Goal: Task Accomplishment & Management: Complete application form

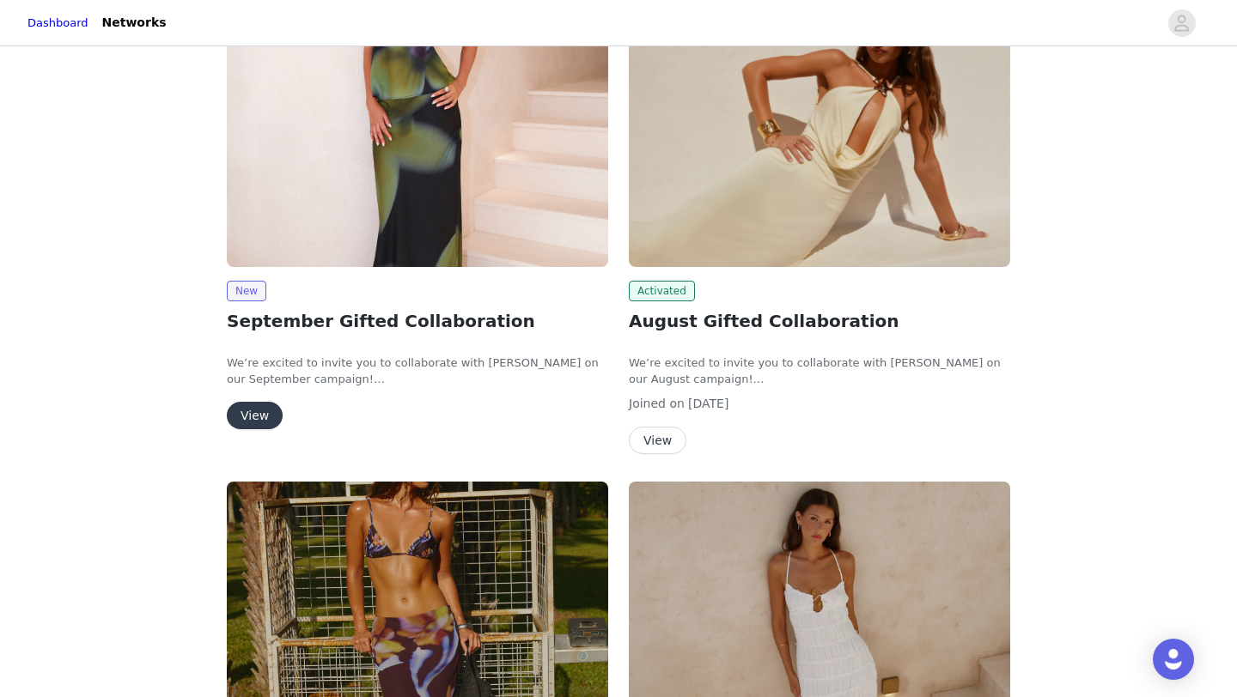
scroll to position [289, 0]
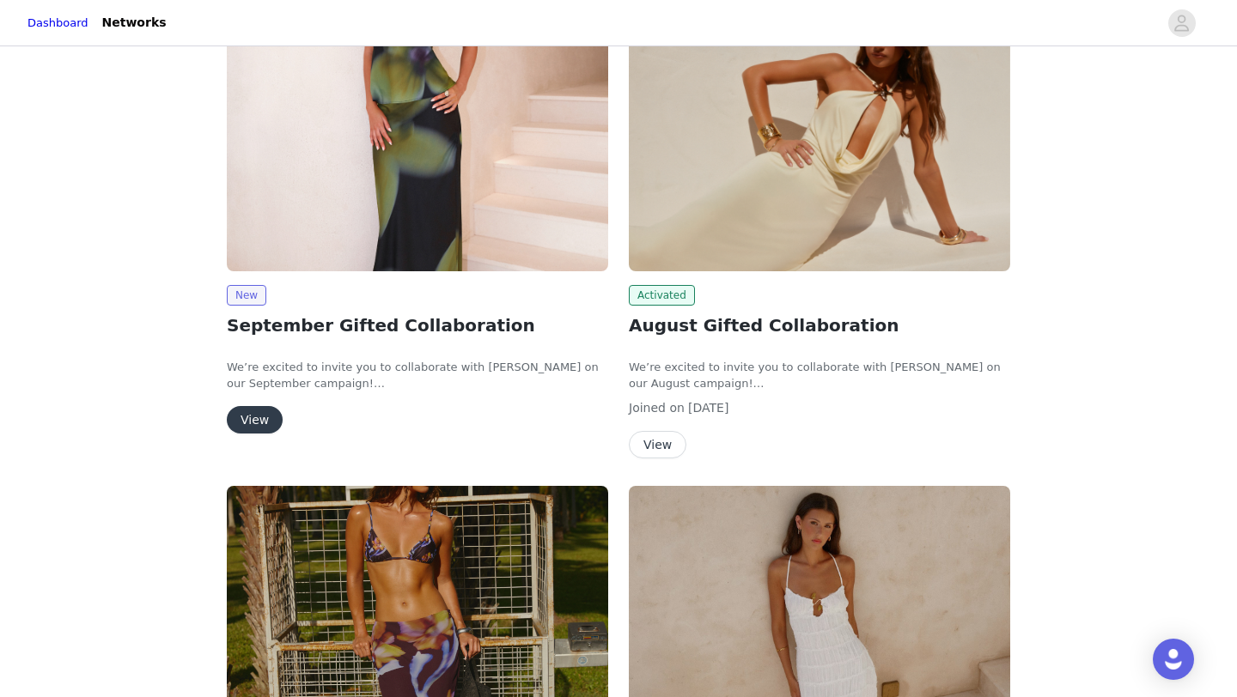
click at [250, 416] on button "View" at bounding box center [255, 419] width 56 height 27
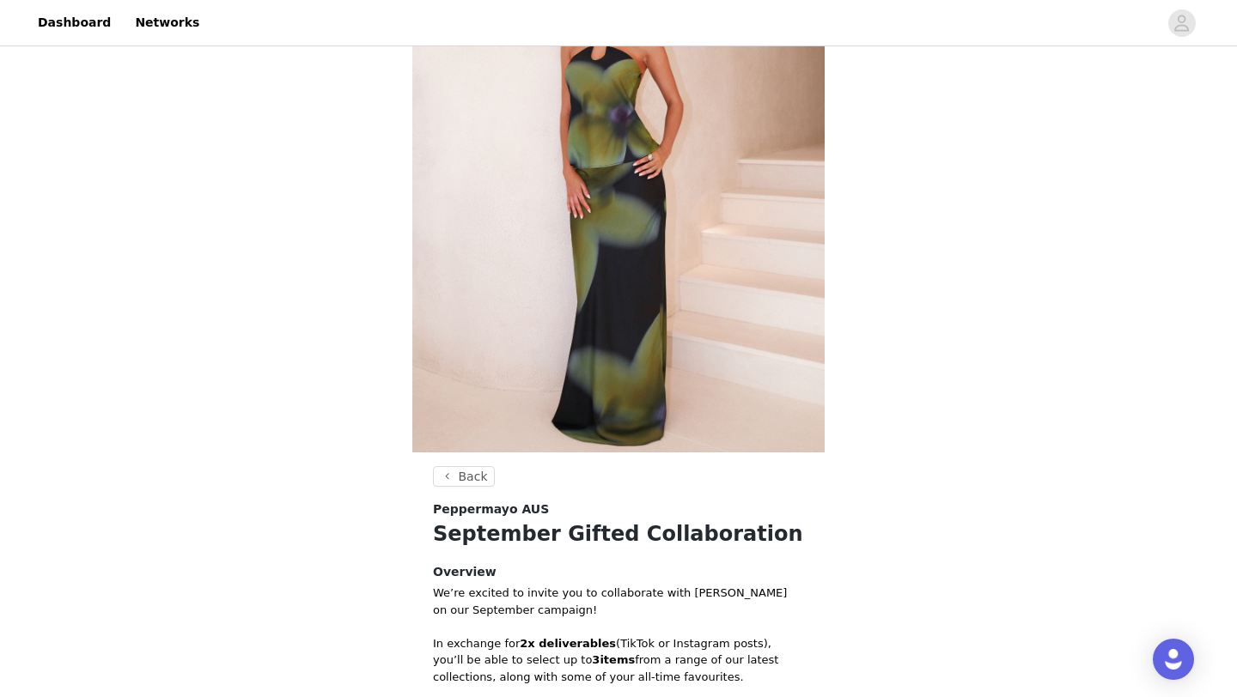
scroll to position [502, 0]
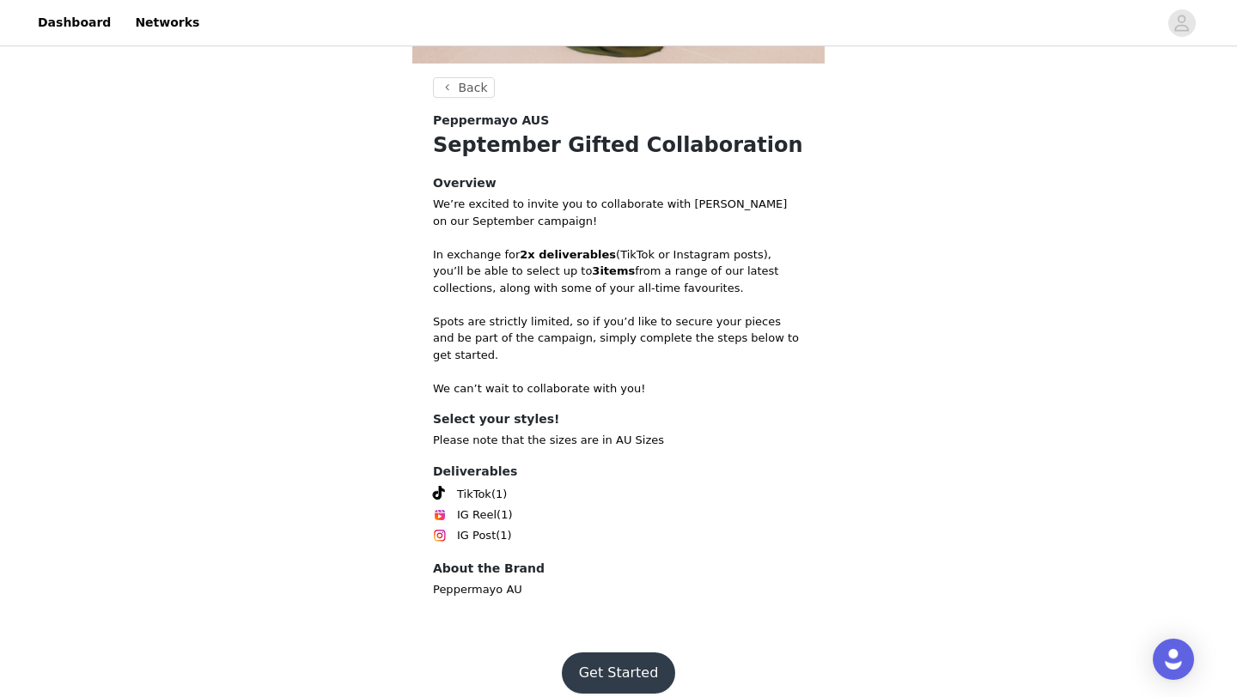
click at [582, 653] on button "Get Started" at bounding box center [619, 673] width 114 height 41
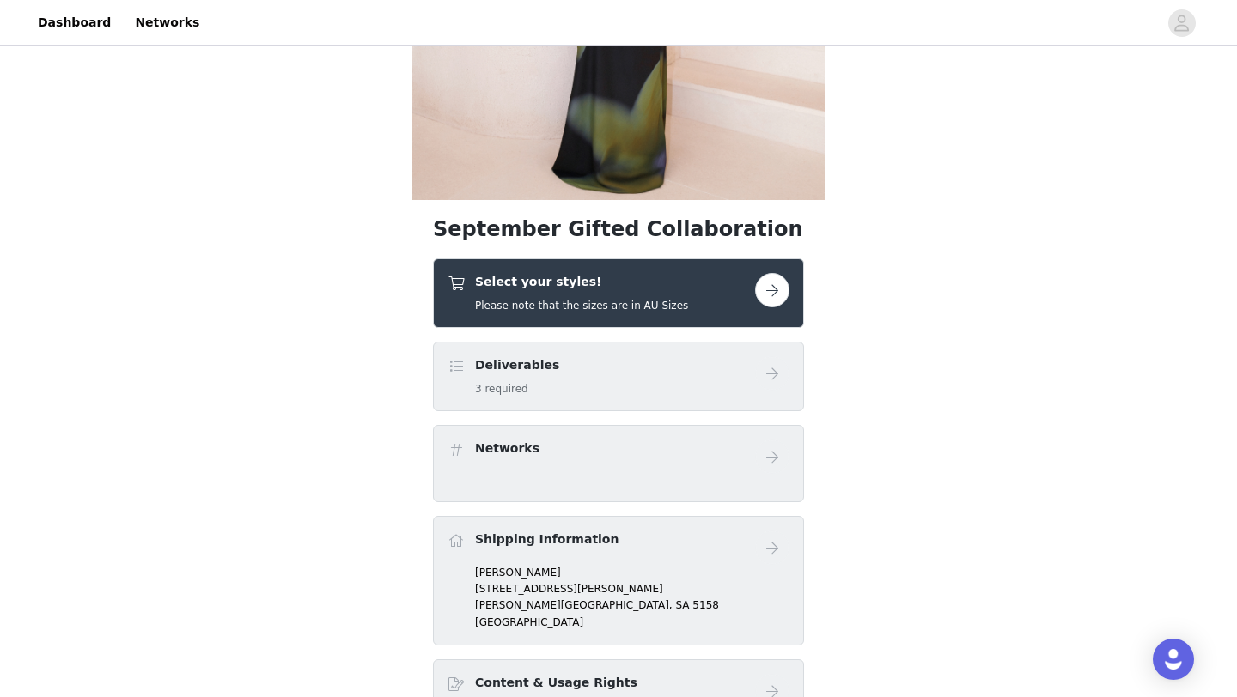
scroll to position [396, 0]
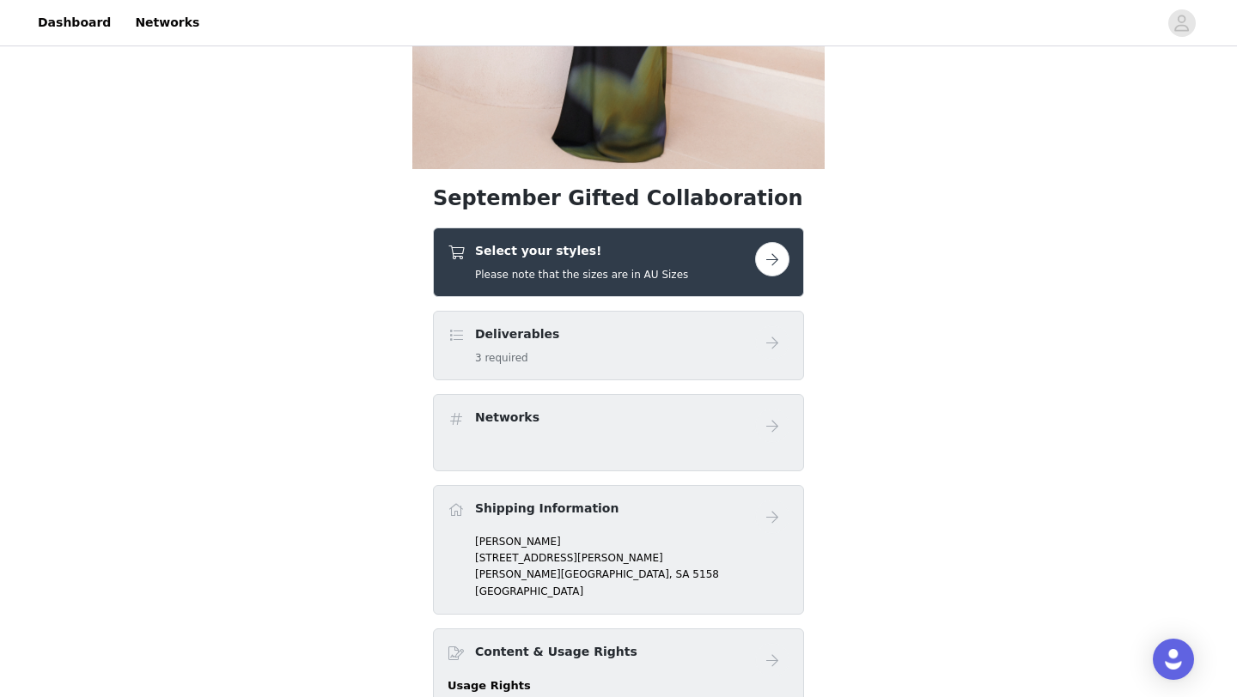
click at [775, 256] on button "button" at bounding box center [772, 259] width 34 height 34
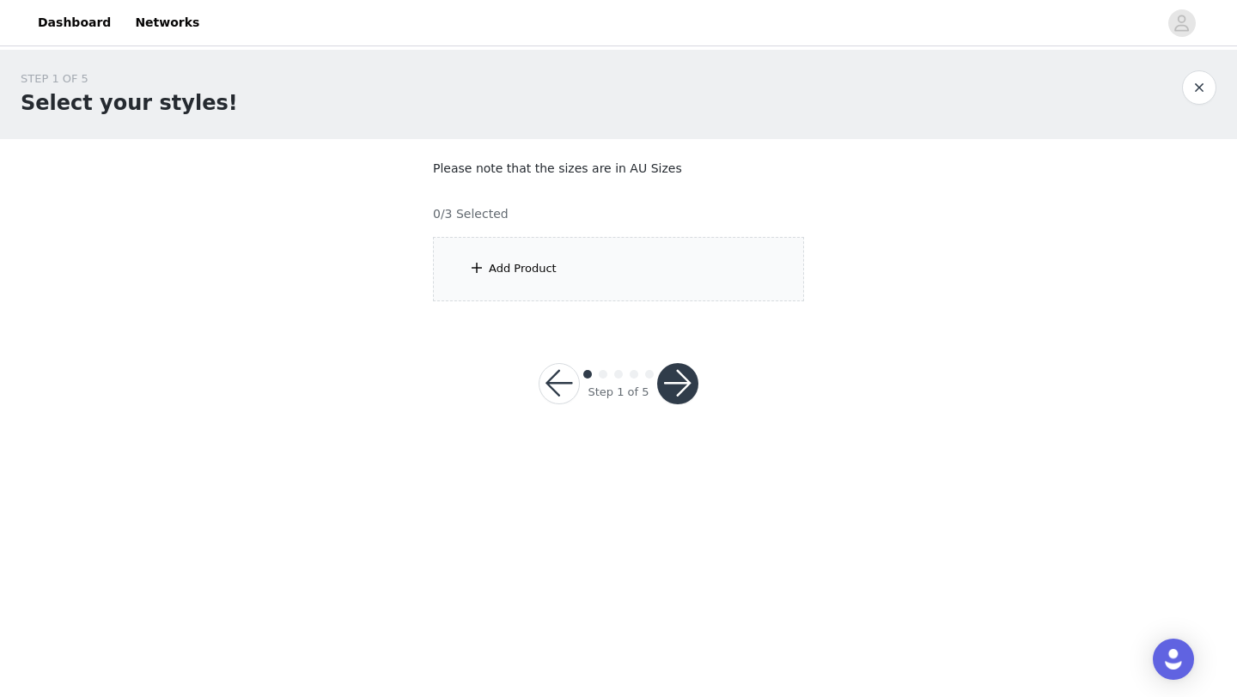
click at [775, 256] on div "Add Product" at bounding box center [618, 269] width 371 height 64
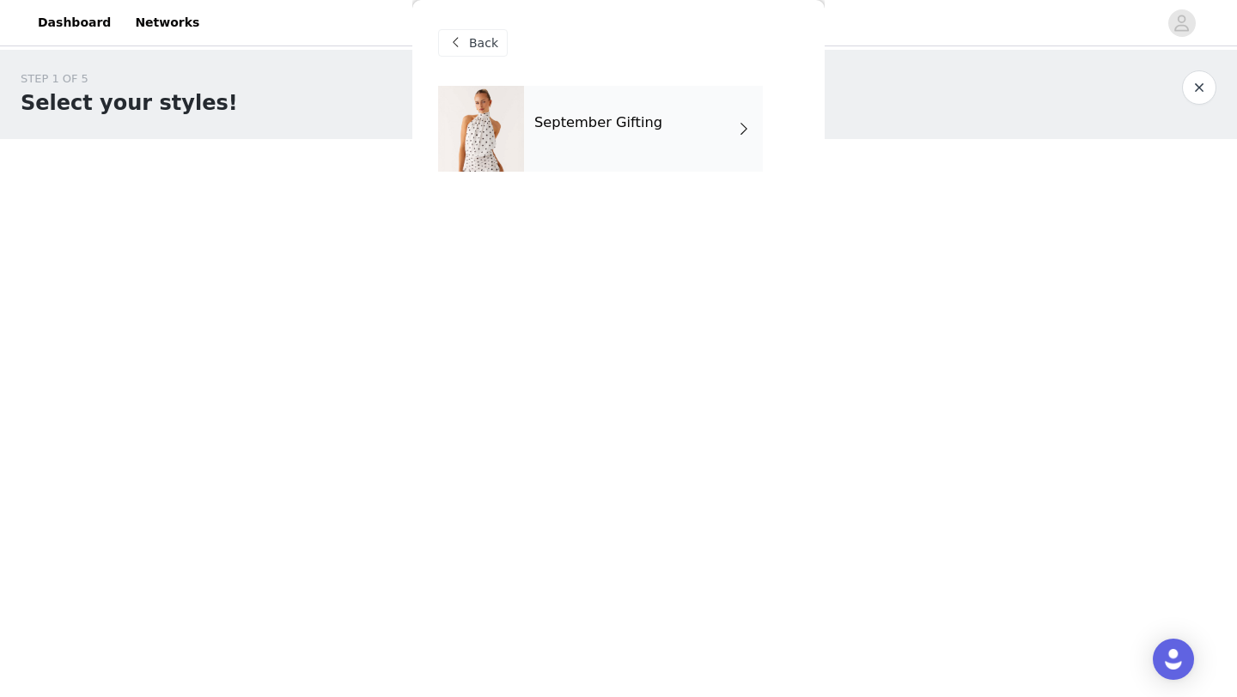
click at [710, 174] on div "September Gifting" at bounding box center [618, 142] width 361 height 112
click at [700, 141] on div "September Gifting" at bounding box center [643, 129] width 239 height 86
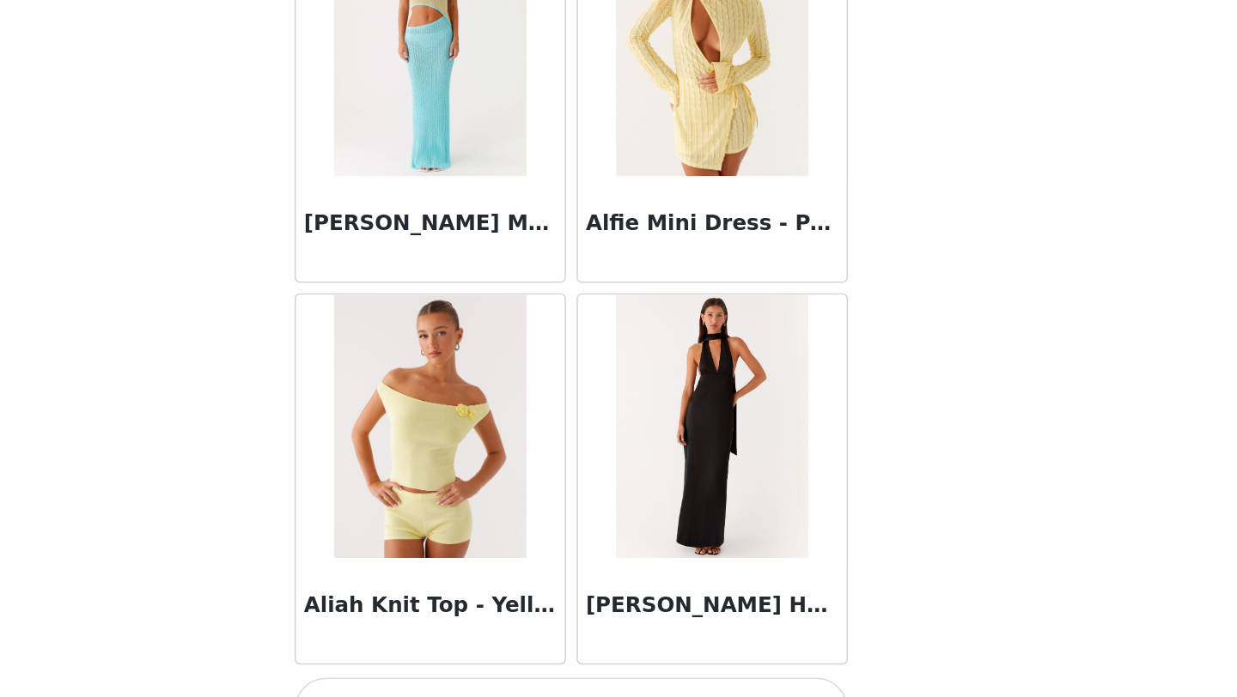
scroll to position [1931, 0]
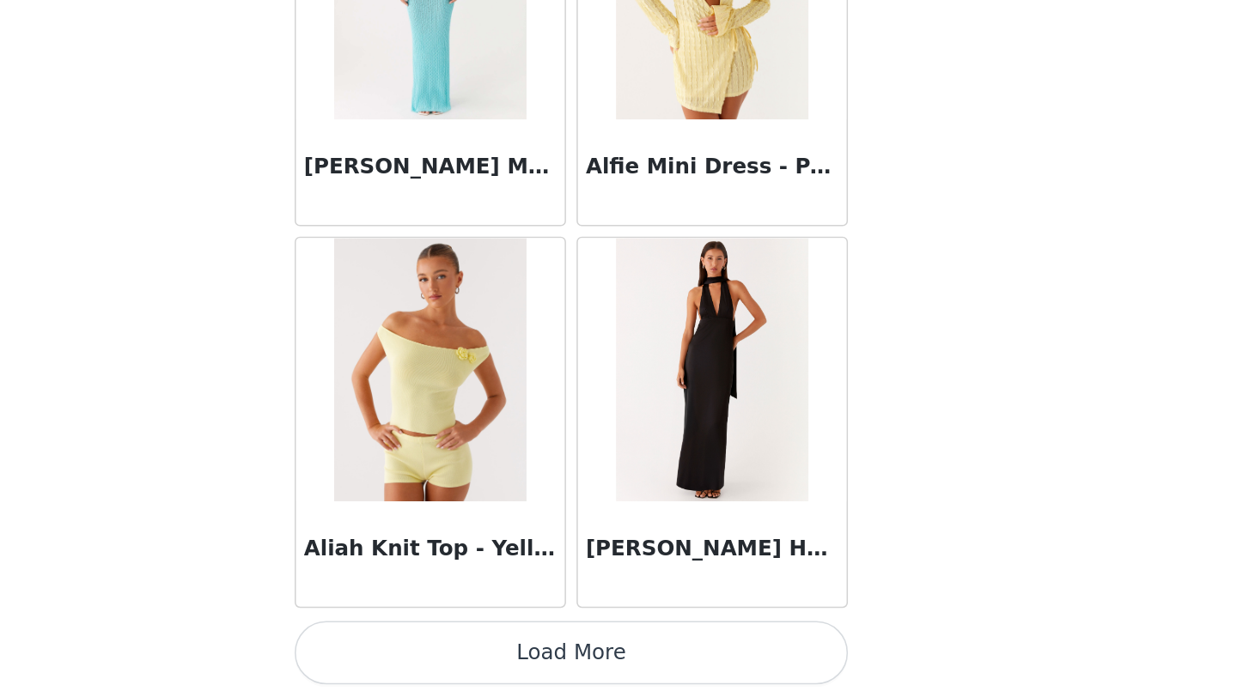
click at [696, 667] on button "Load More" at bounding box center [618, 668] width 361 height 41
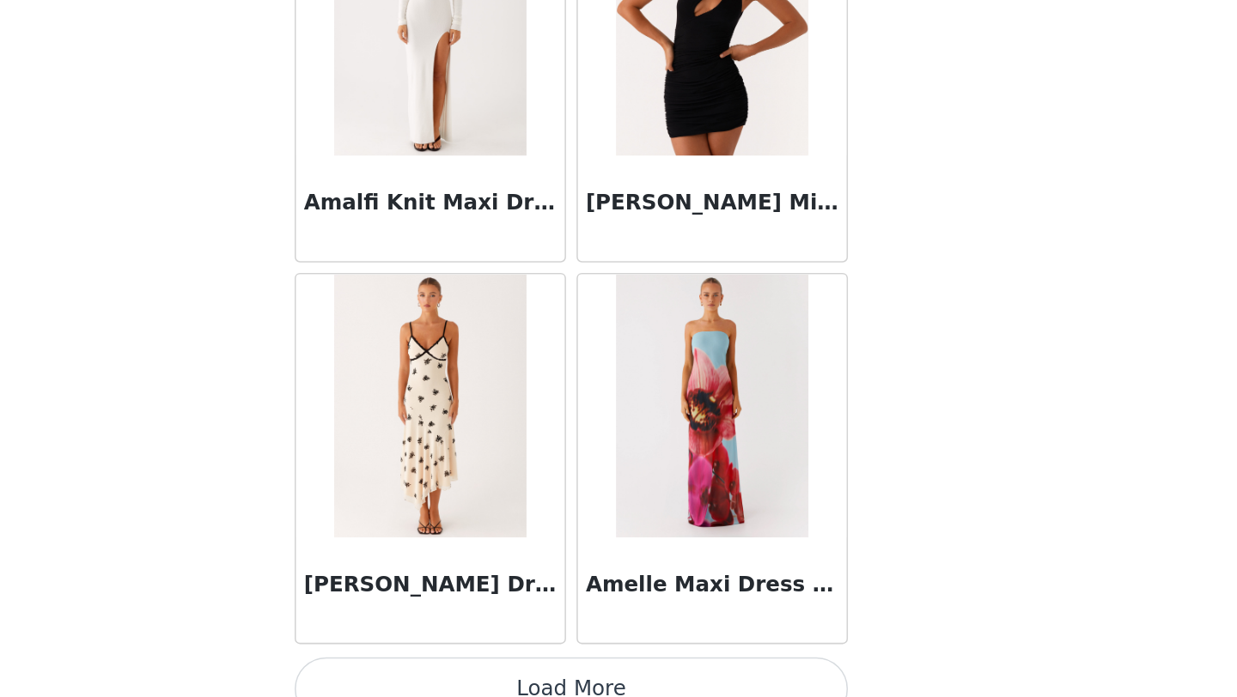
scroll to position [4422, 0]
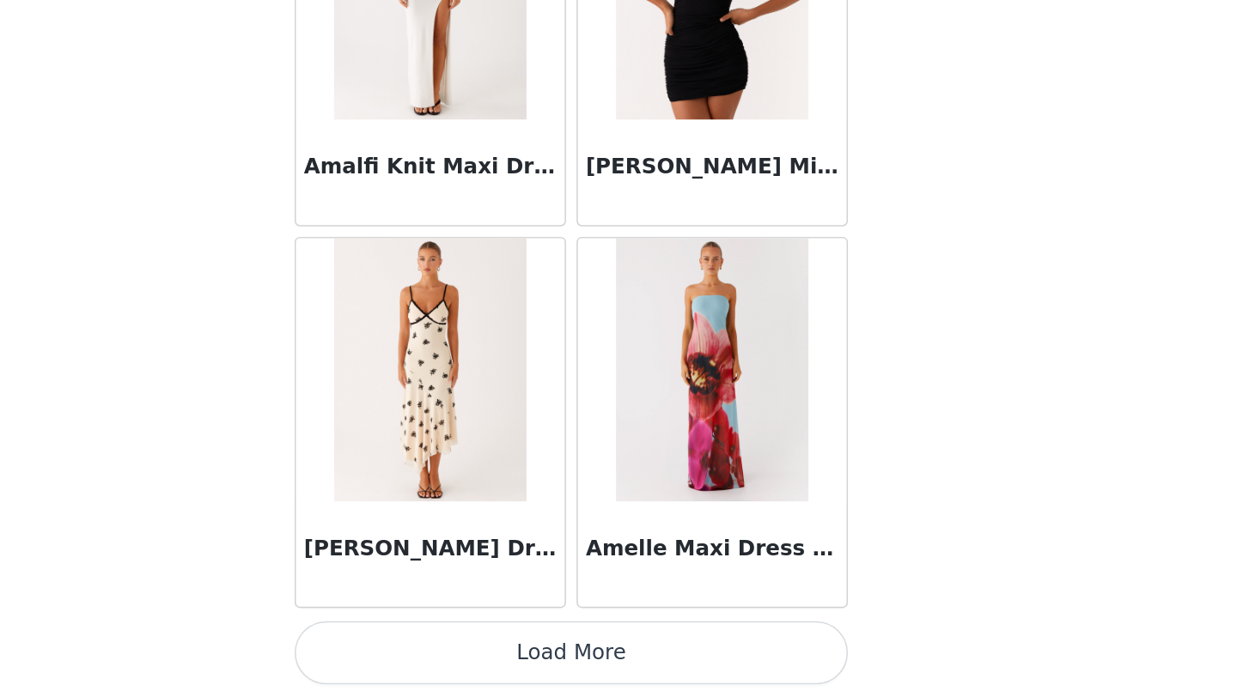
click at [657, 659] on button "Load More" at bounding box center [618, 668] width 361 height 41
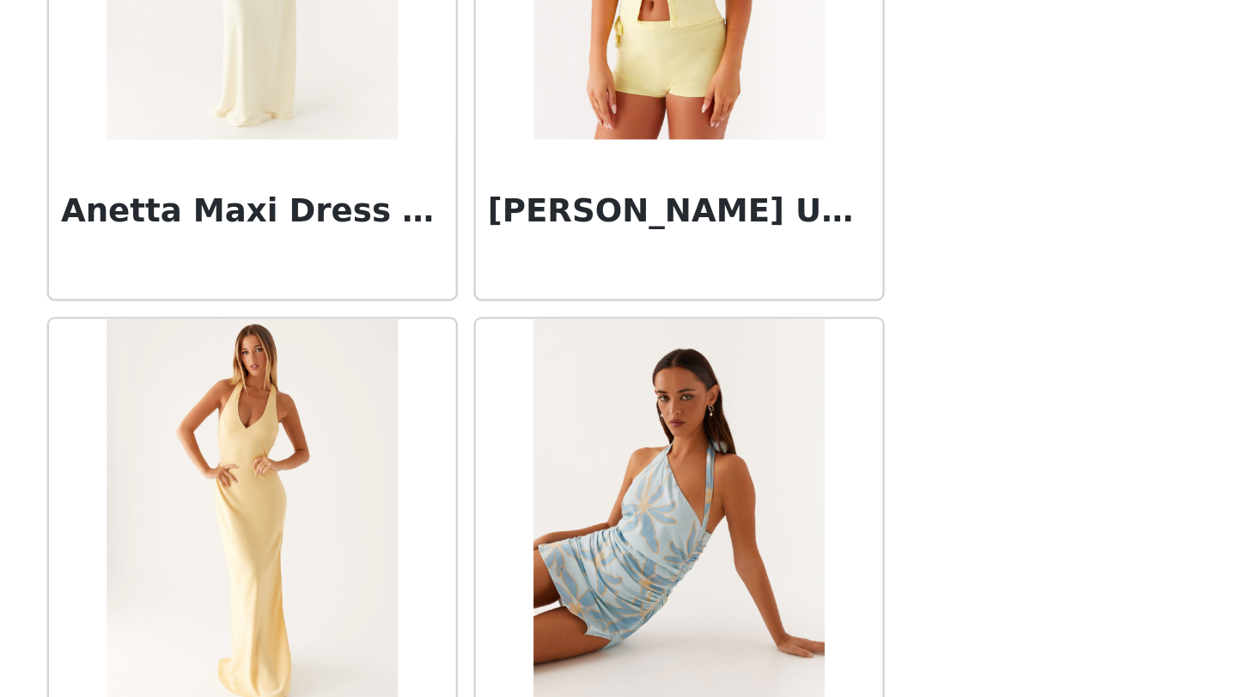
scroll to position [6913, 0]
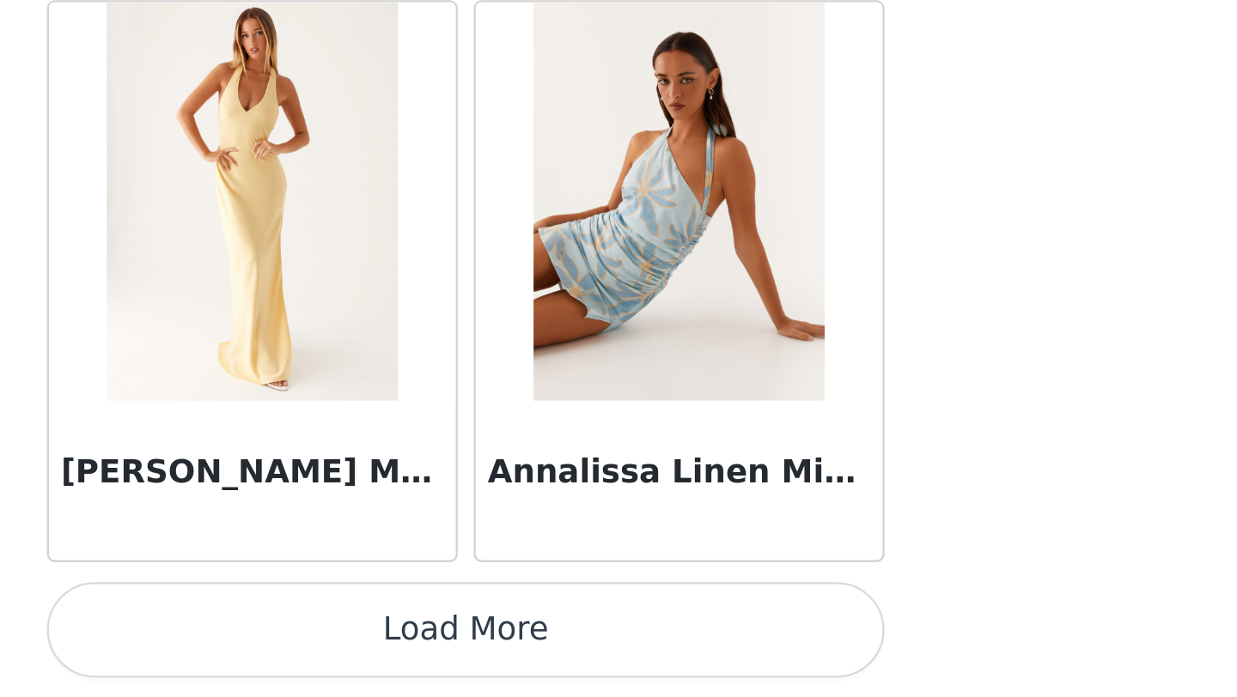
click at [703, 658] on button "Load More" at bounding box center [618, 668] width 361 height 41
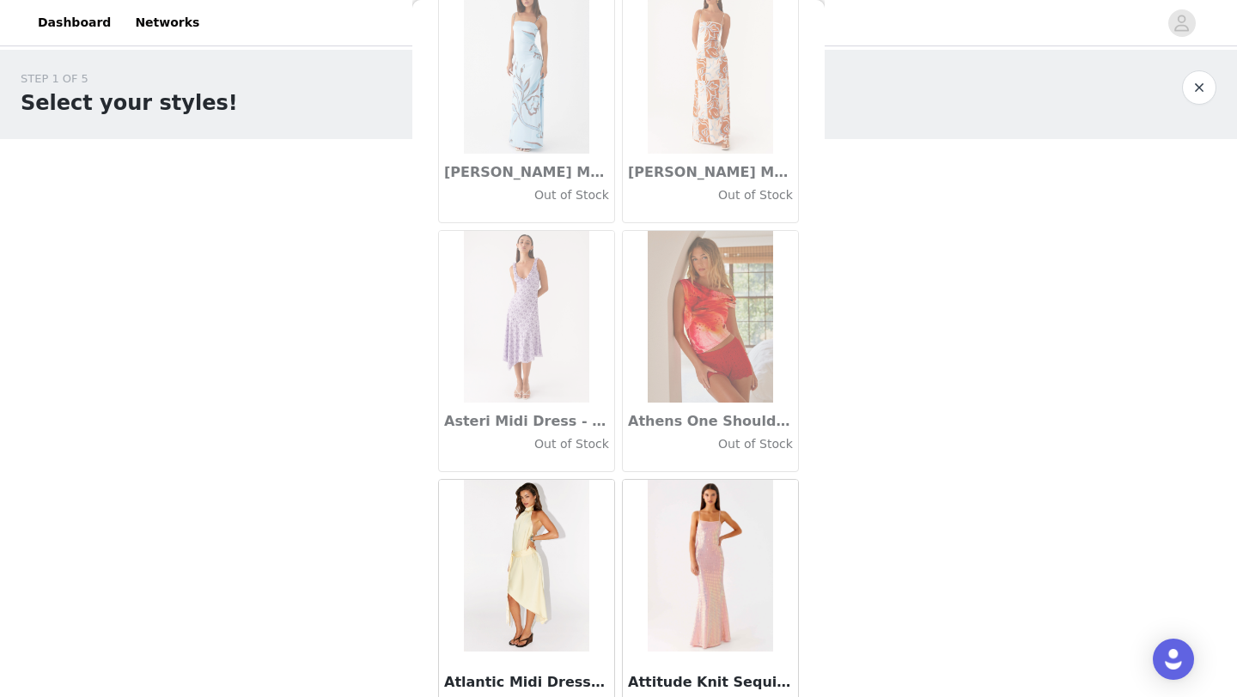
scroll to position [9404, 0]
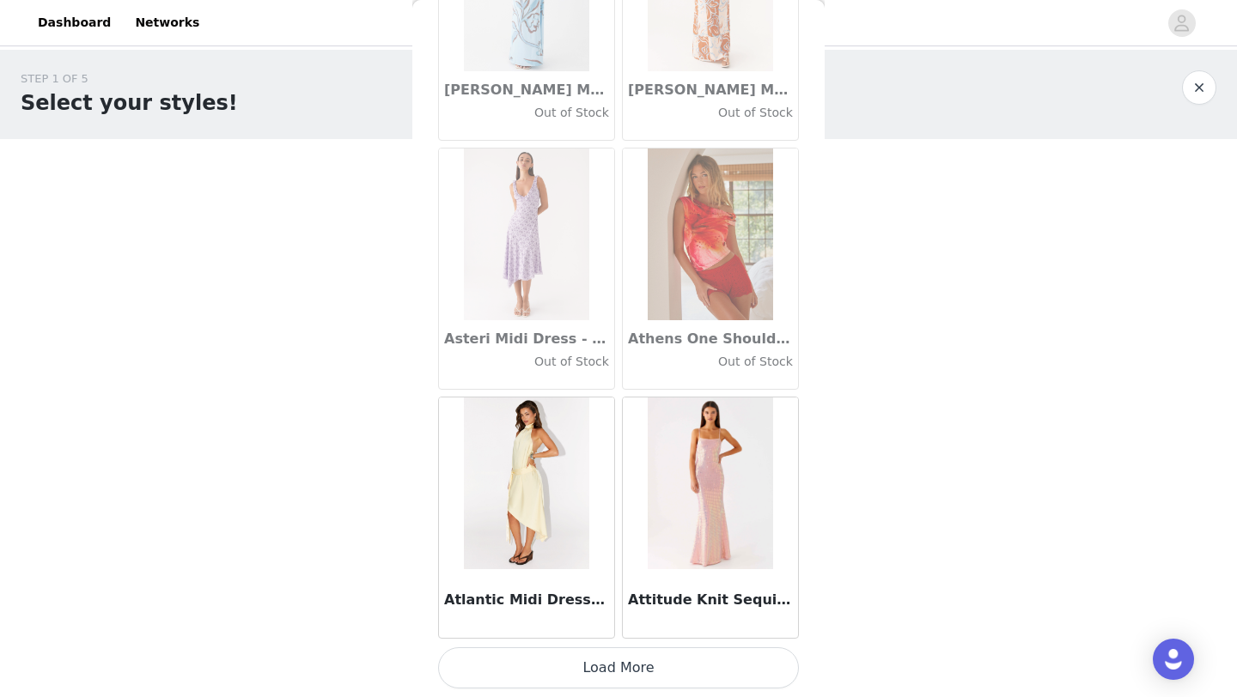
click at [586, 651] on button "Load More" at bounding box center [618, 668] width 361 height 41
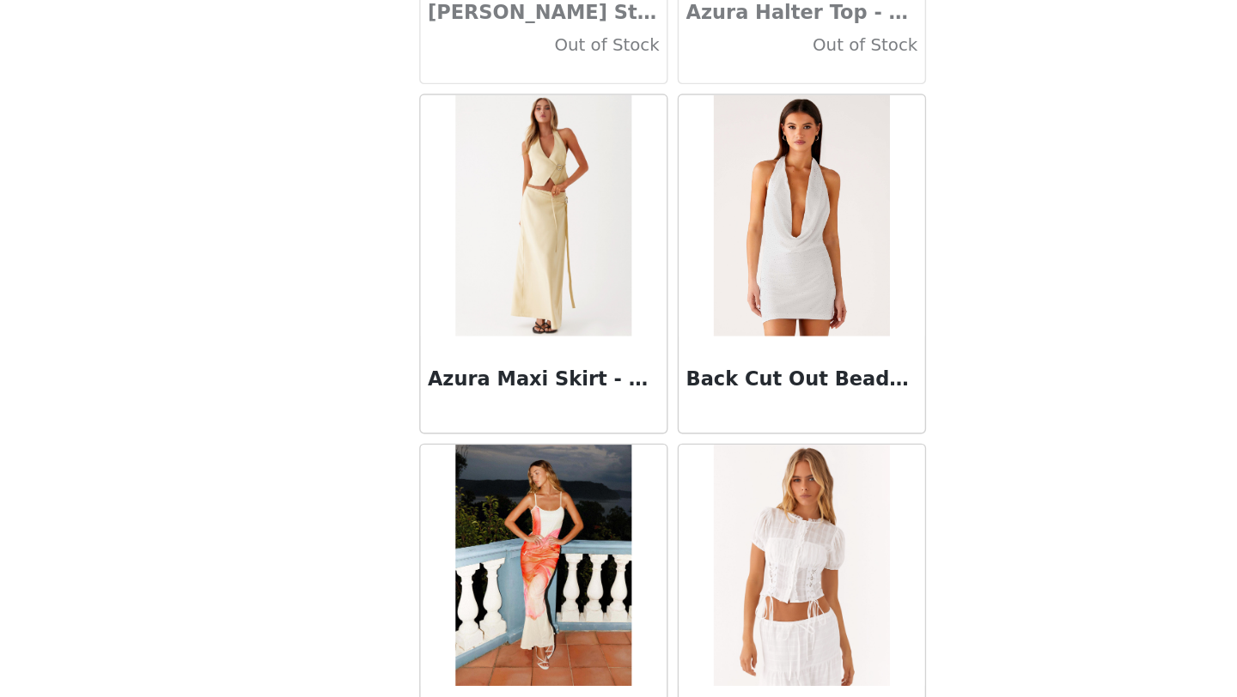
scroll to position [11895, 0]
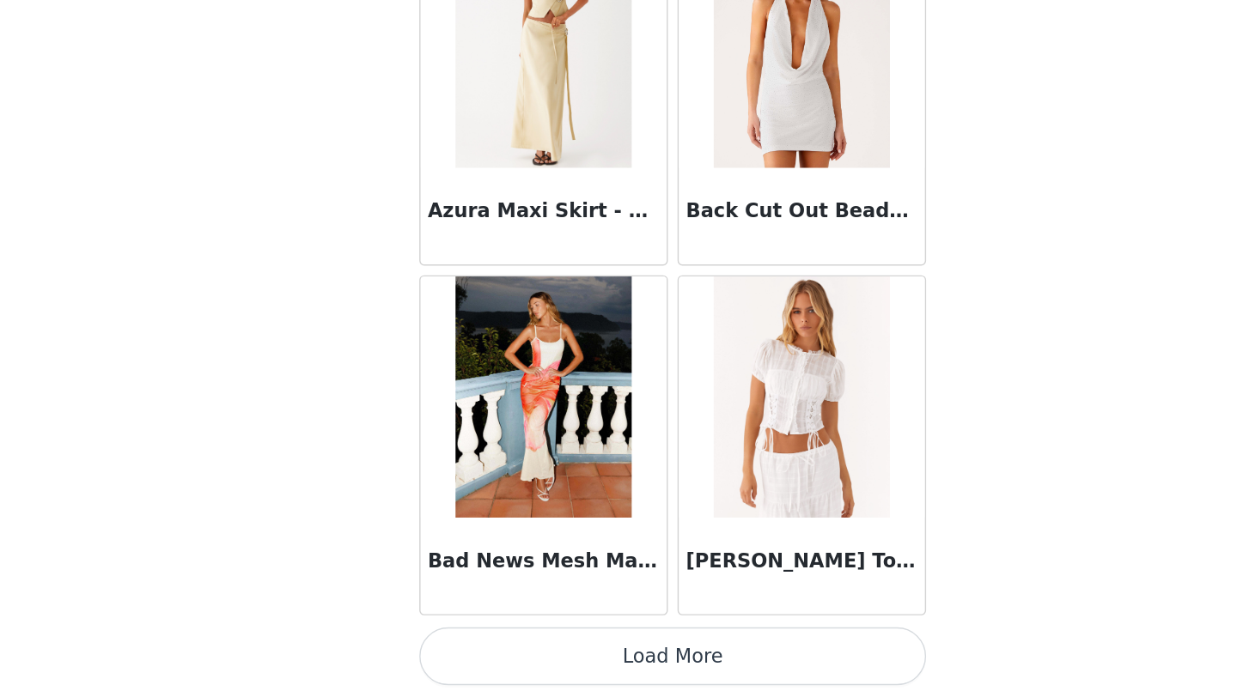
click at [578, 667] on button "Load More" at bounding box center [618, 668] width 361 height 41
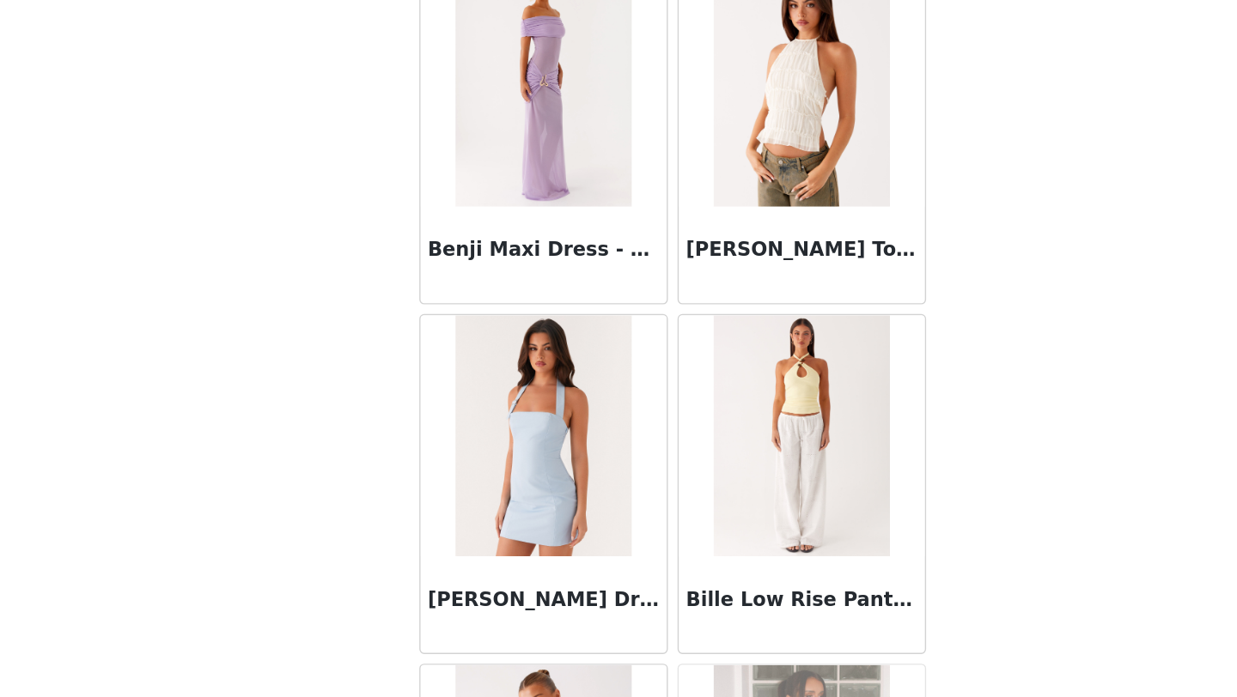
scroll to position [0, 0]
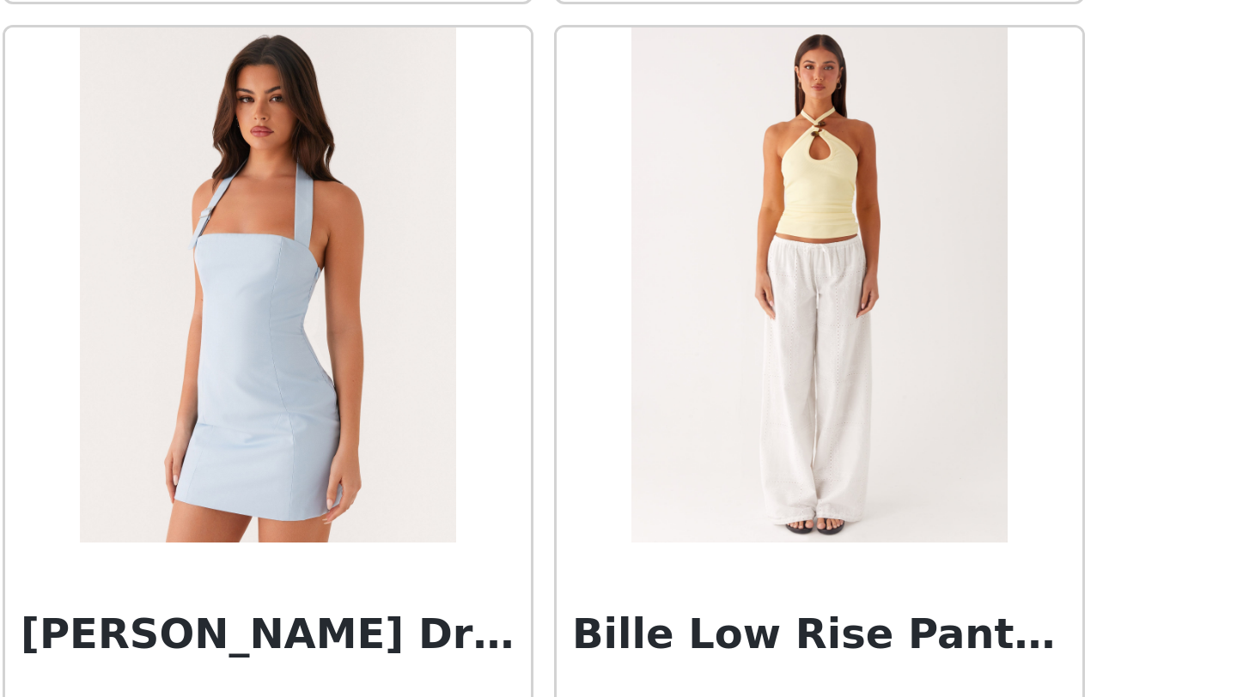
click at [661, 548] on img at bounding box center [710, 511] width 125 height 172
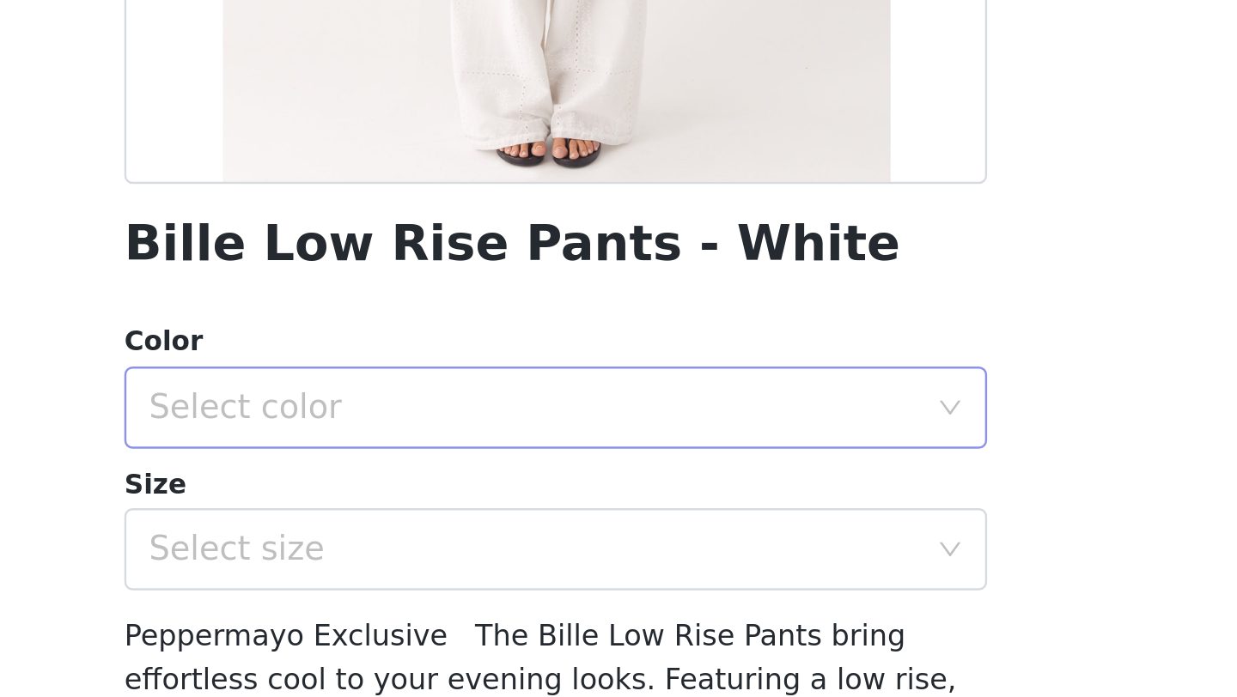
click at [625, 563] on div "Select color" at bounding box center [608, 565] width 321 height 17
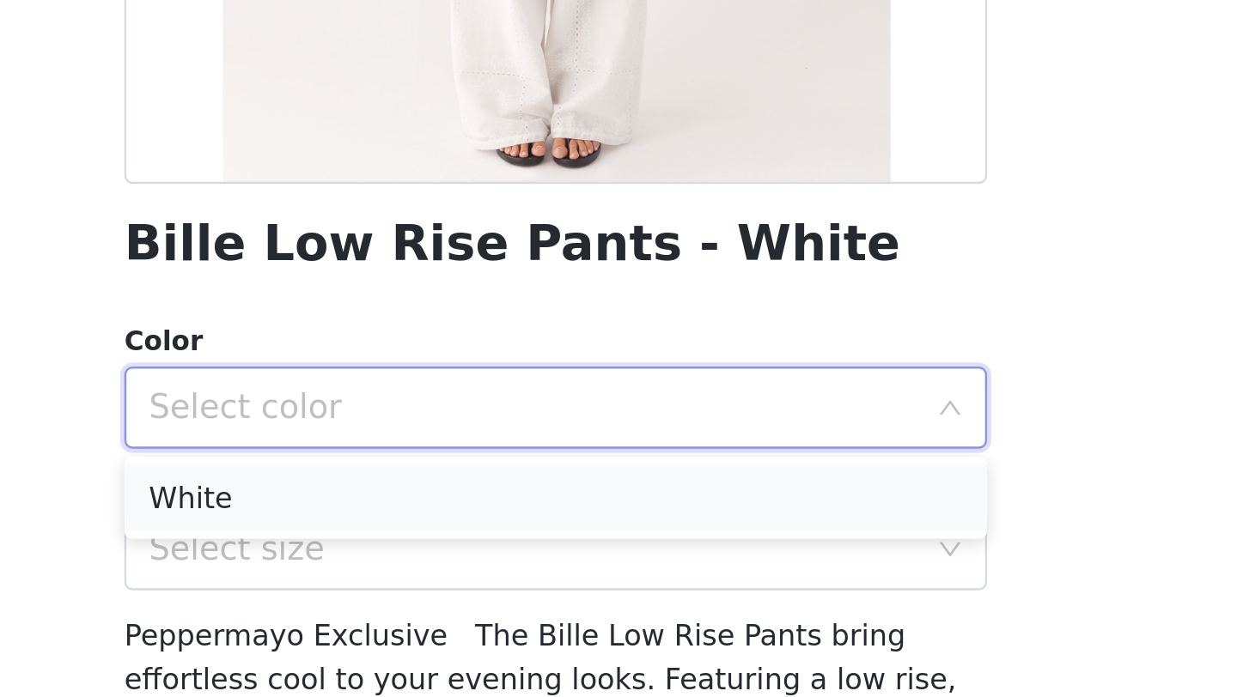
click at [558, 600] on li "White" at bounding box center [618, 603] width 361 height 27
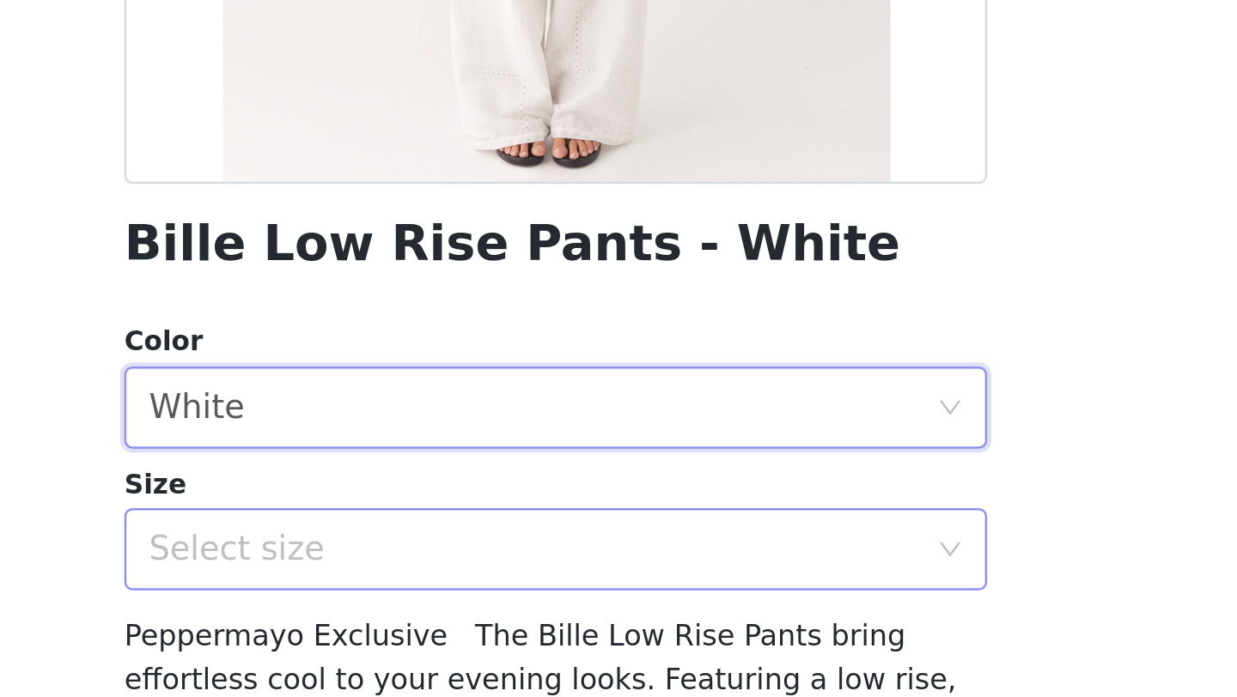
click at [539, 620] on div "Select size" at bounding box center [608, 625] width 321 height 17
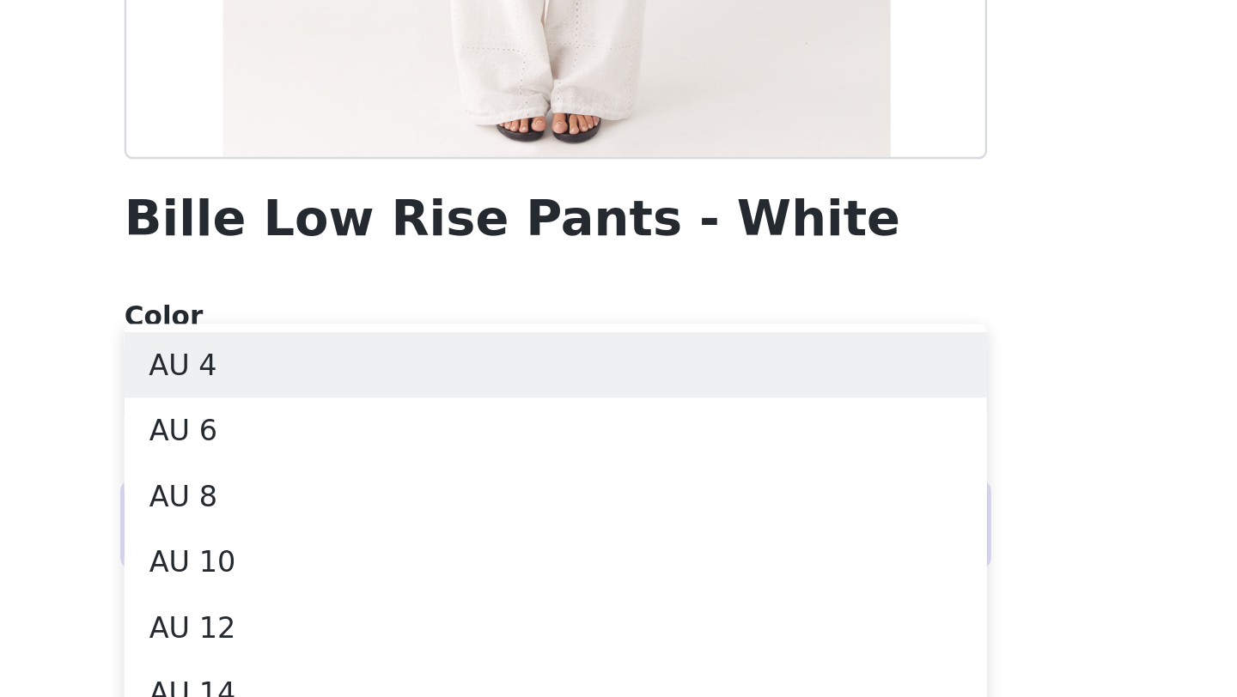
scroll to position [110, 0]
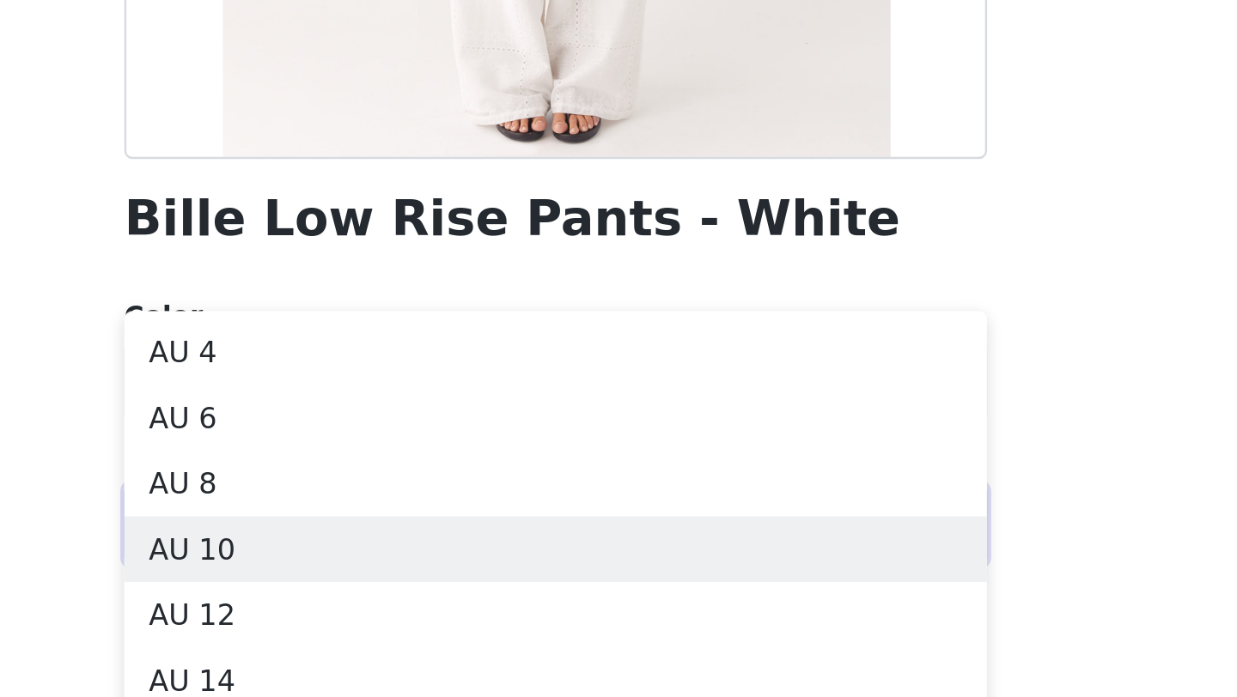
click at [538, 630] on li "AU 10" at bounding box center [618, 635] width 361 height 27
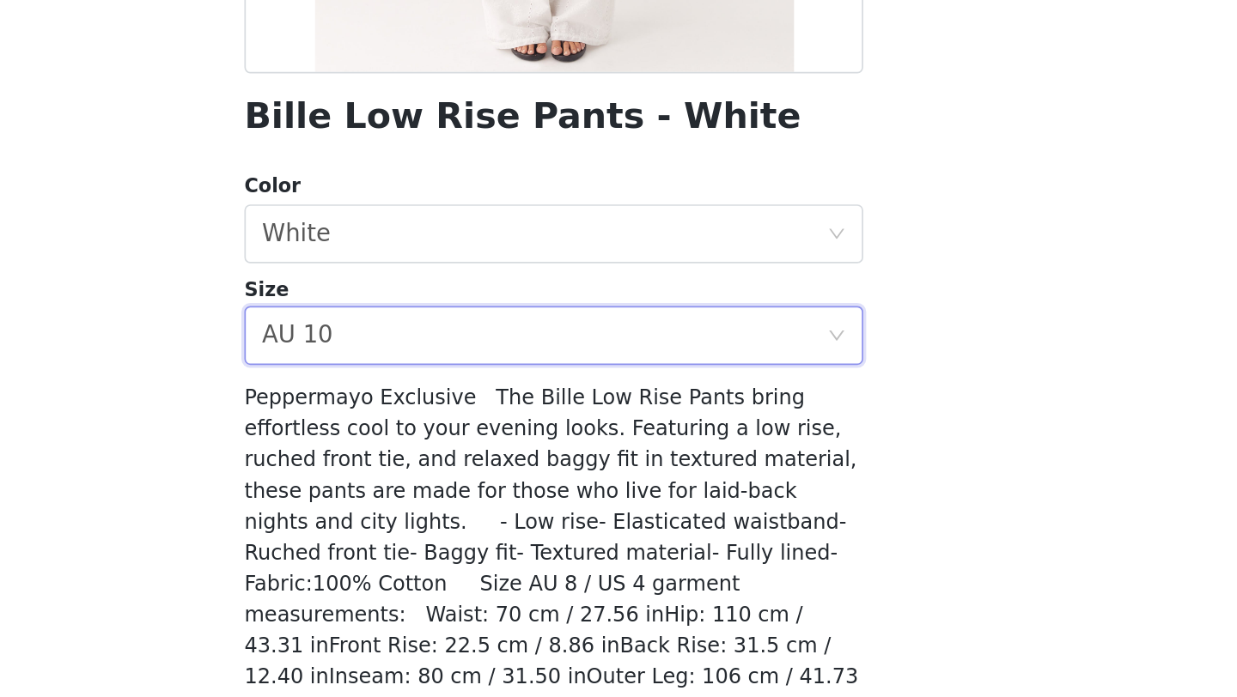
scroll to position [208, 0]
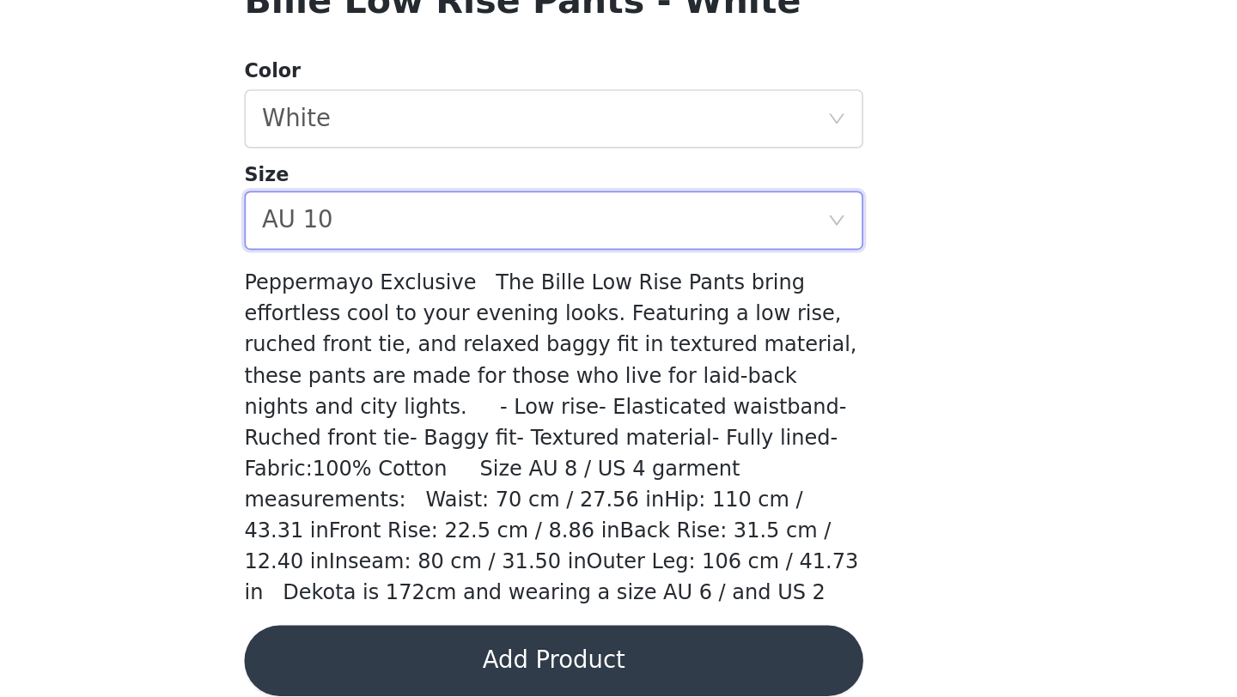
click at [664, 654] on button "Add Product" at bounding box center [618, 674] width 361 height 41
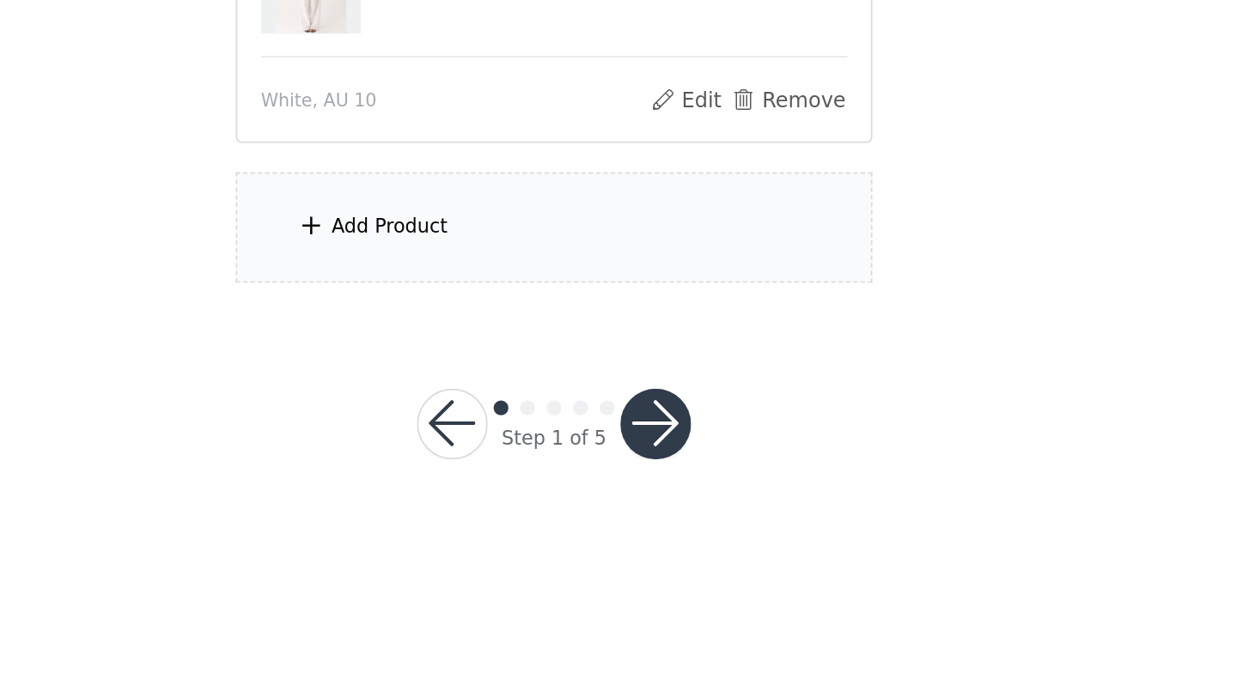
scroll to position [0, 0]
click at [673, 417] on div "Add Product" at bounding box center [618, 421] width 371 height 64
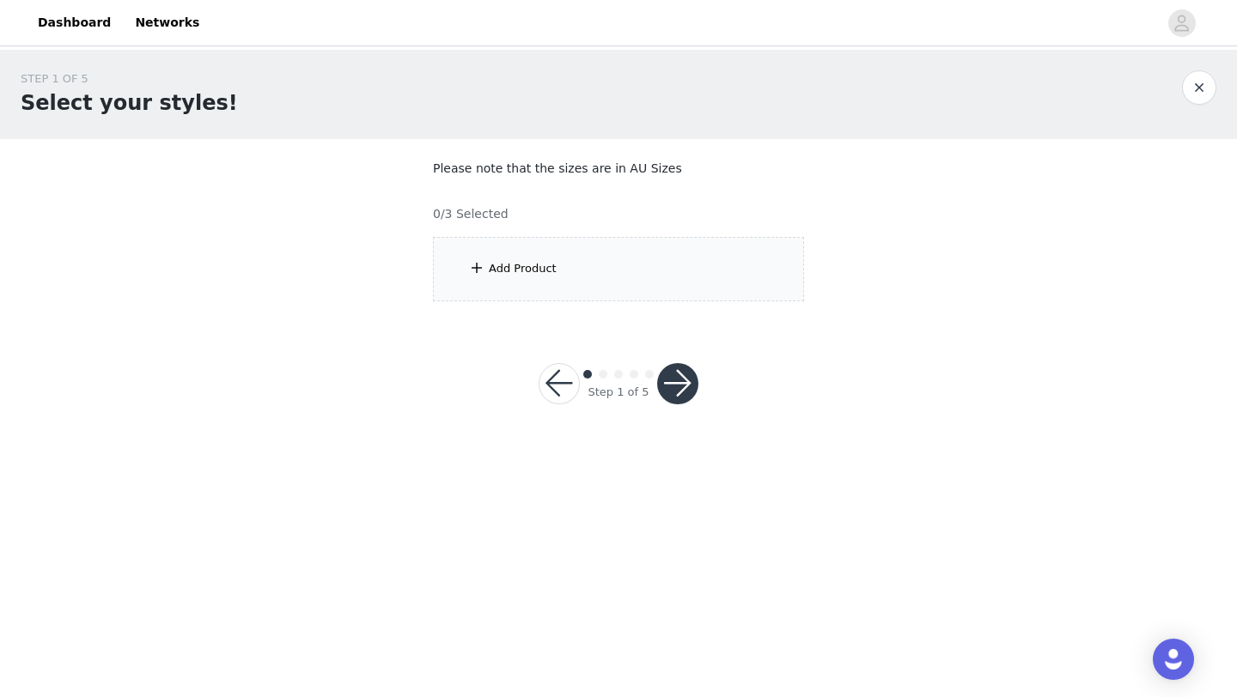
click at [510, 265] on div "Add Product" at bounding box center [523, 268] width 68 height 17
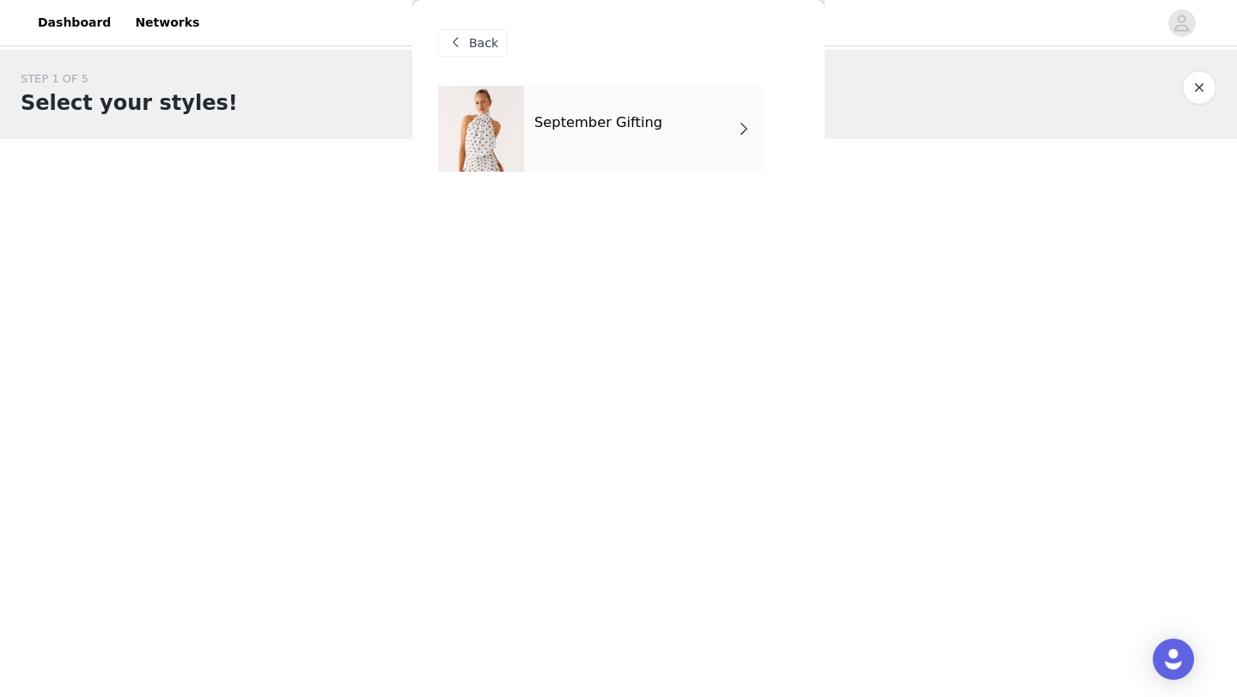
click at [585, 149] on div "September Gifting" at bounding box center [643, 129] width 239 height 86
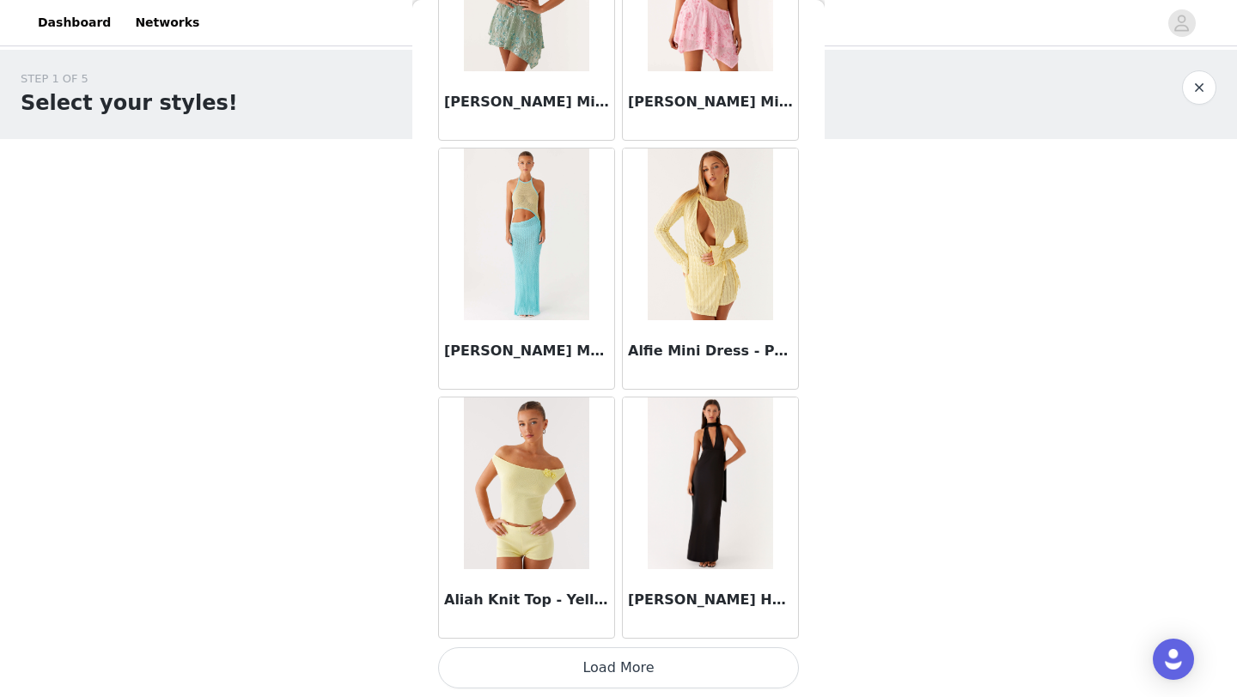
scroll to position [1930, 0]
click at [631, 661] on button "Load More" at bounding box center [618, 669] width 361 height 41
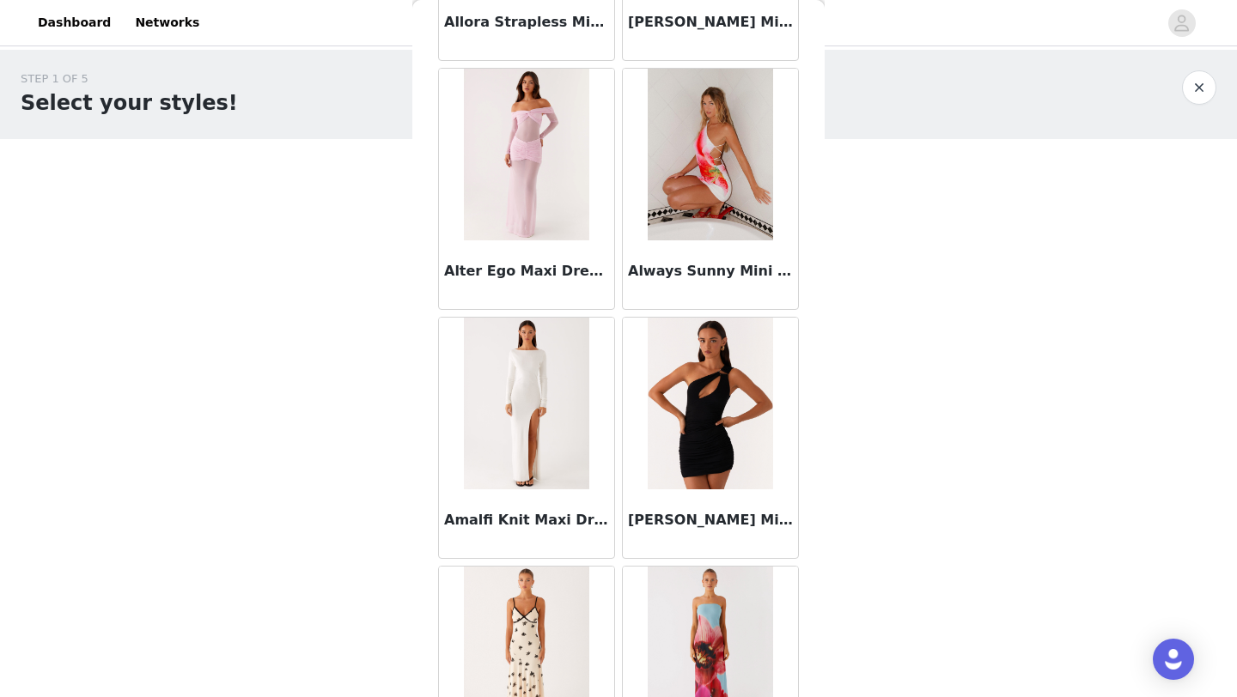
scroll to position [4422, 0]
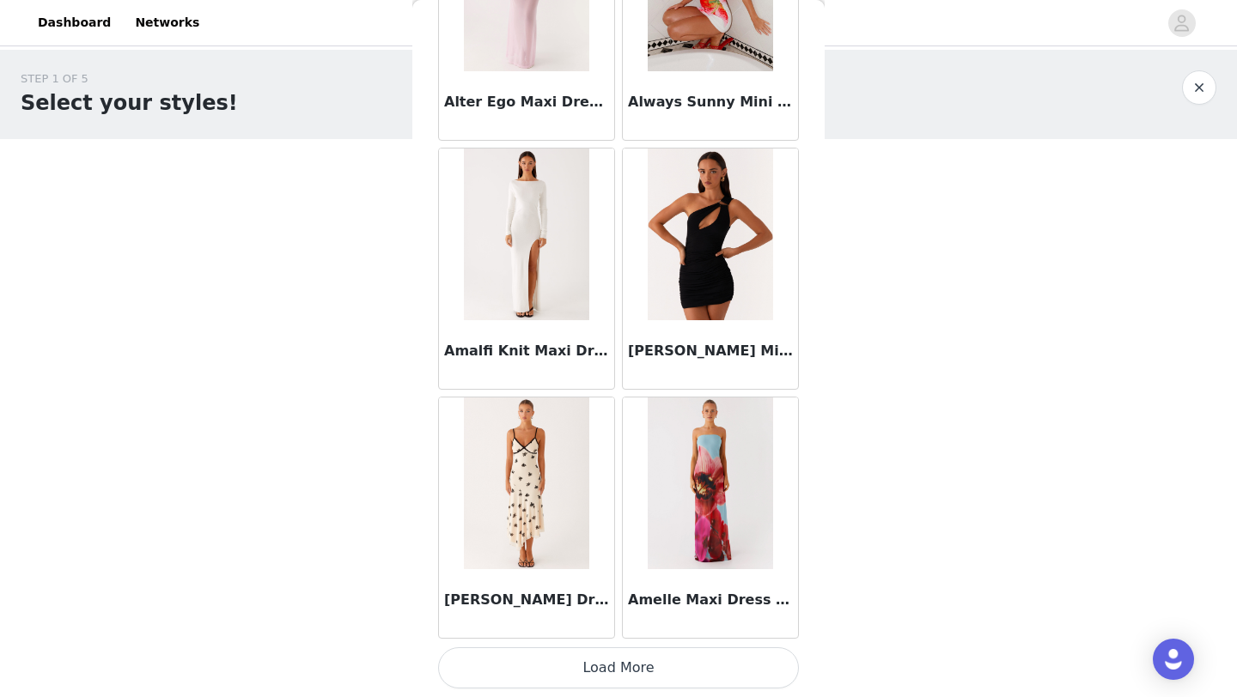
click at [631, 661] on button "Load More" at bounding box center [618, 668] width 361 height 41
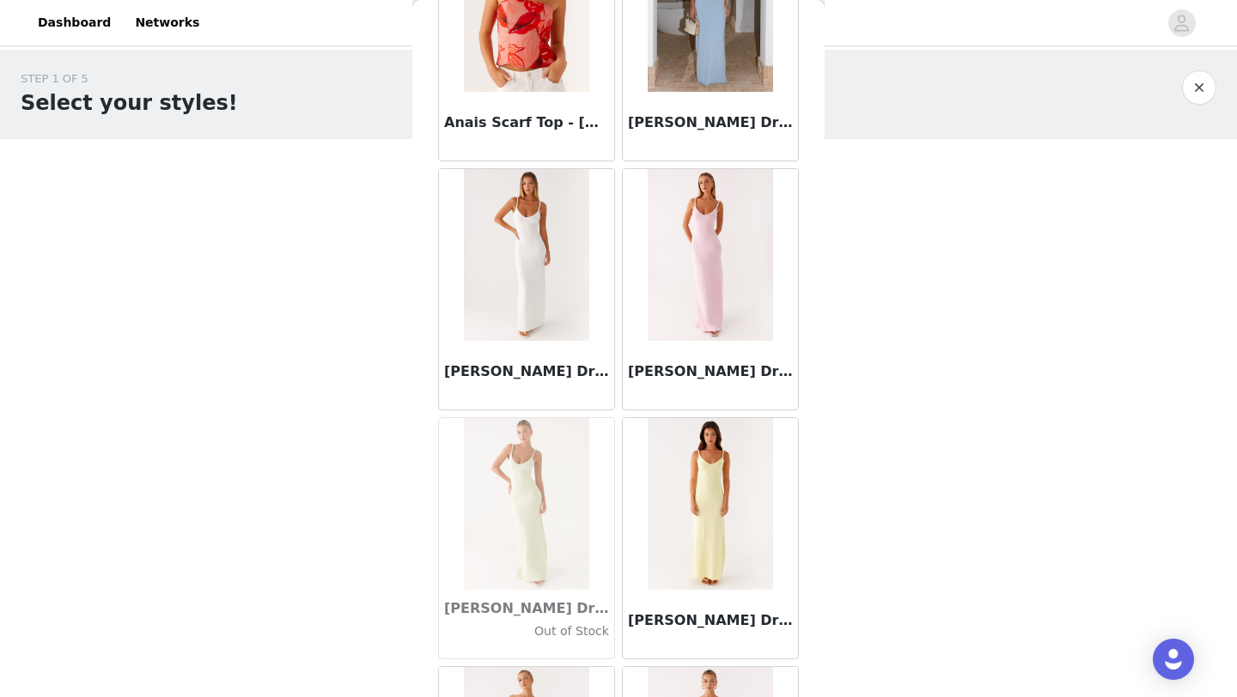
scroll to position [6913, 0]
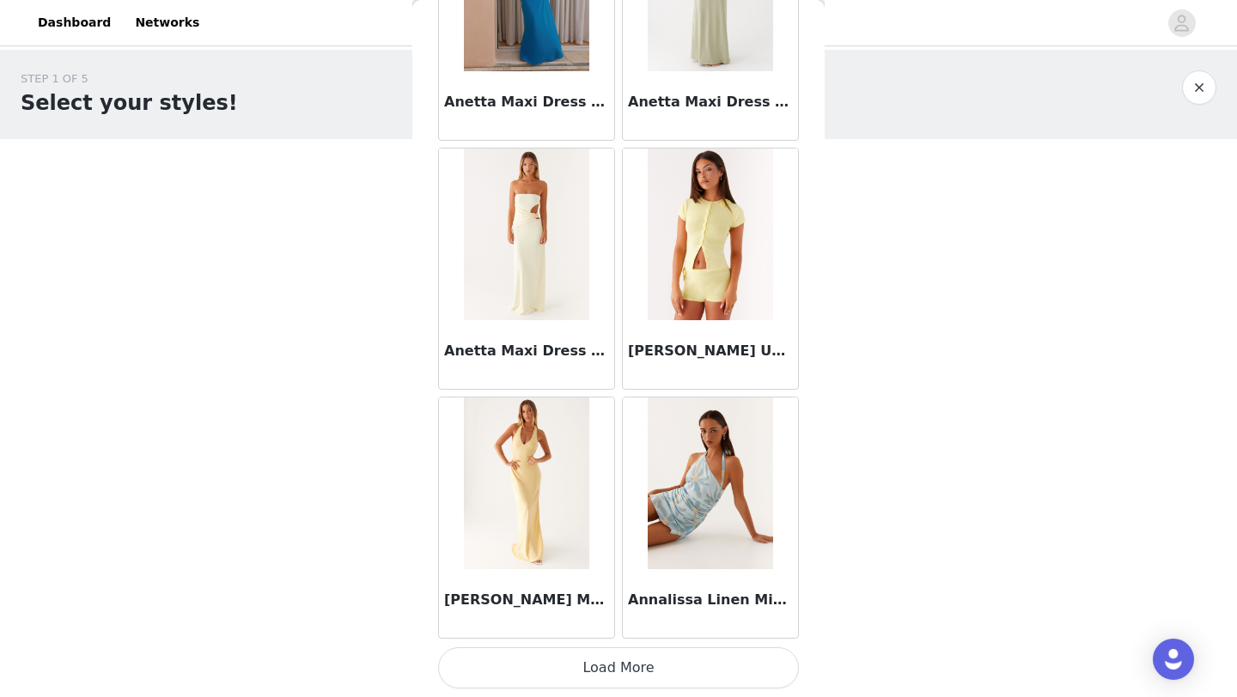
click at [634, 661] on button "Load More" at bounding box center [618, 668] width 361 height 41
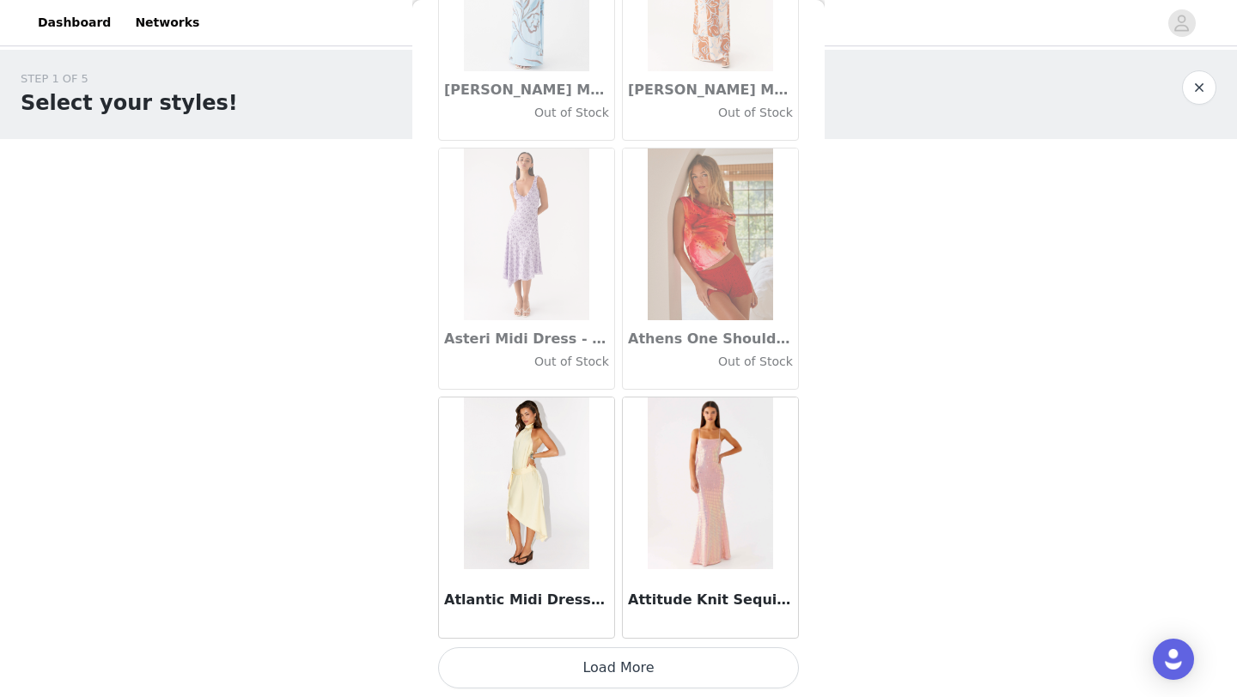
click at [634, 661] on button "Load More" at bounding box center [618, 668] width 361 height 41
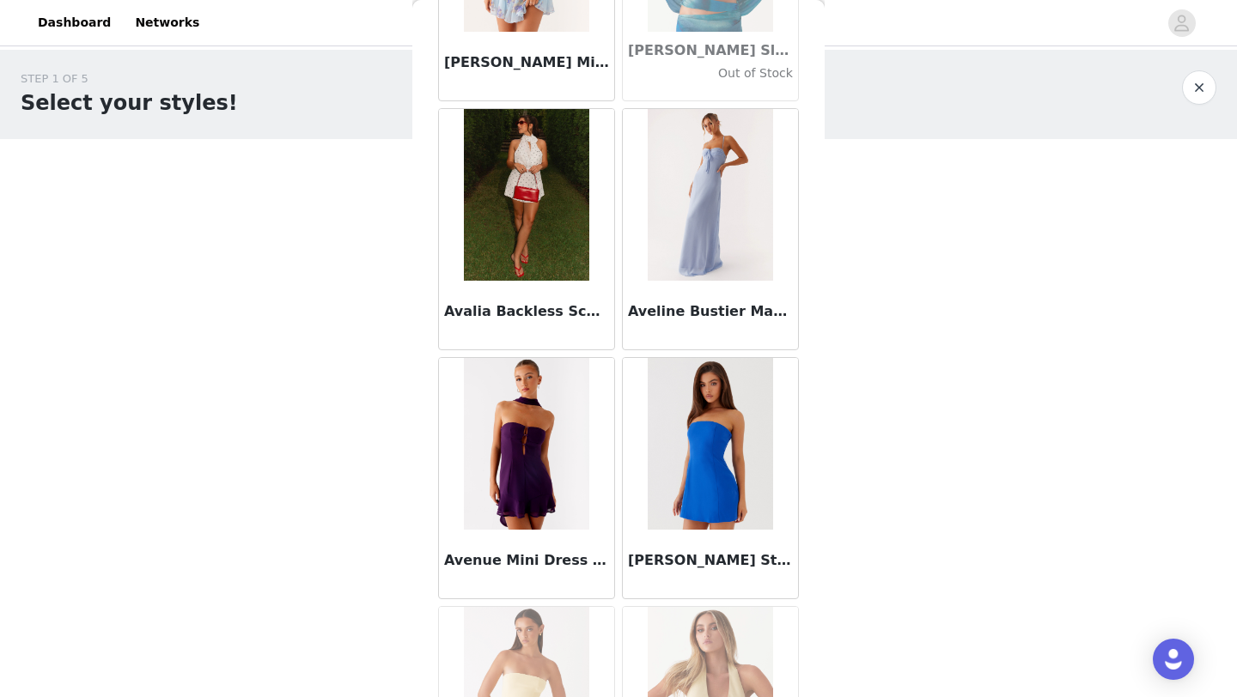
scroll to position [11895, 0]
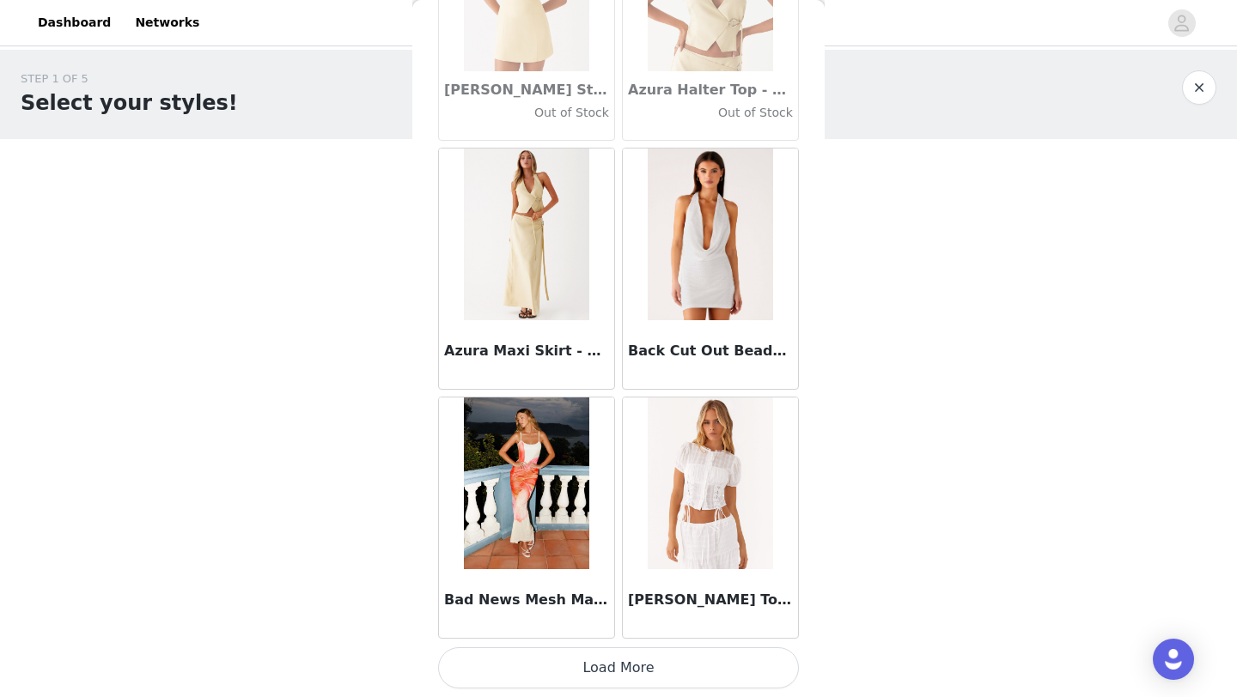
click at [634, 661] on button "Load More" at bounding box center [618, 668] width 361 height 41
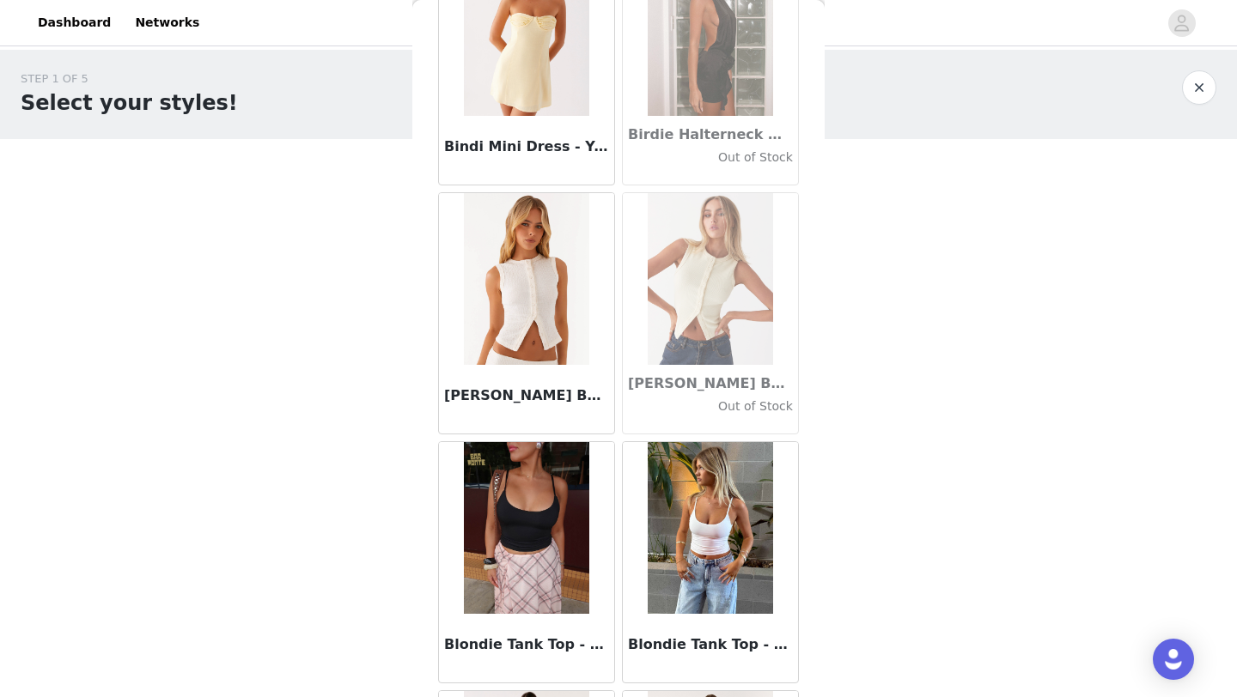
scroll to position [14386, 0]
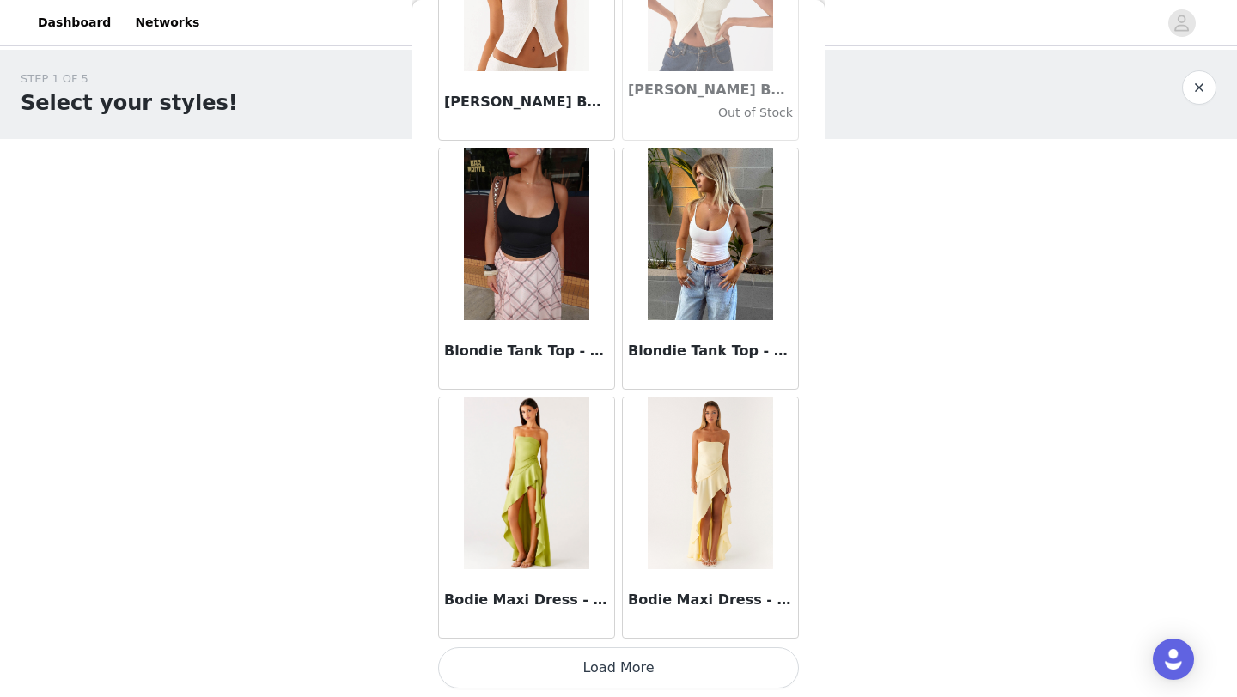
click at [632, 677] on button "Load More" at bounding box center [618, 668] width 361 height 41
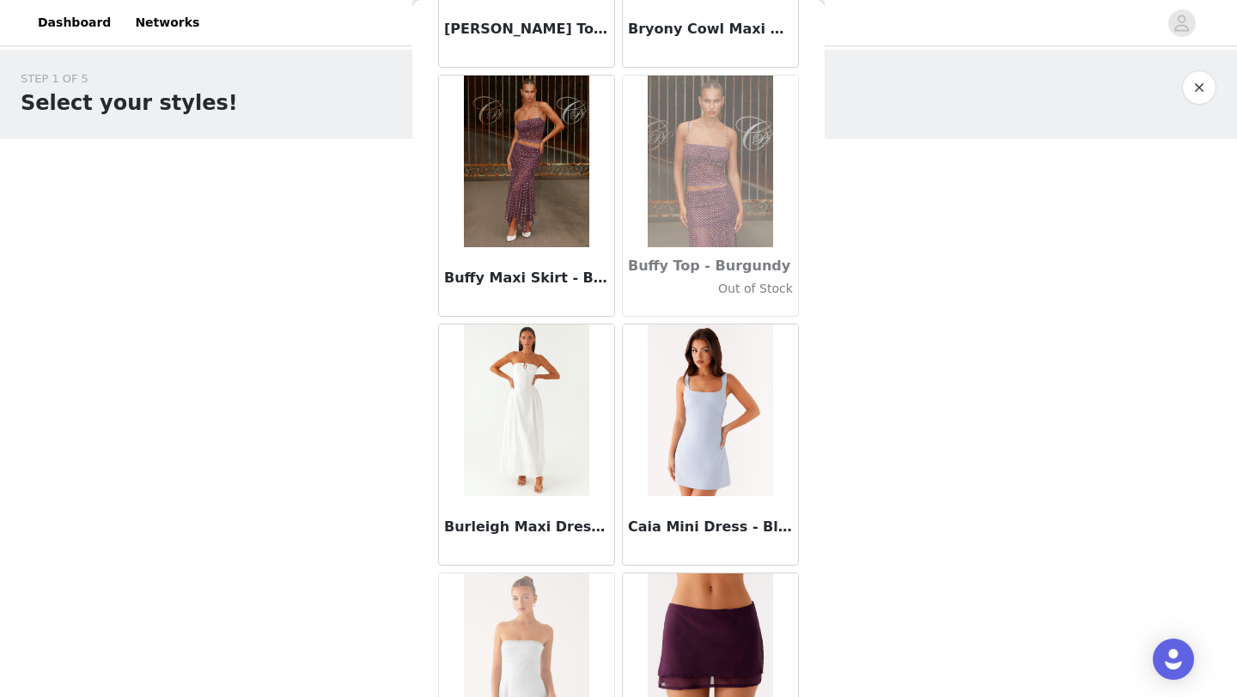
scroll to position [16876, 0]
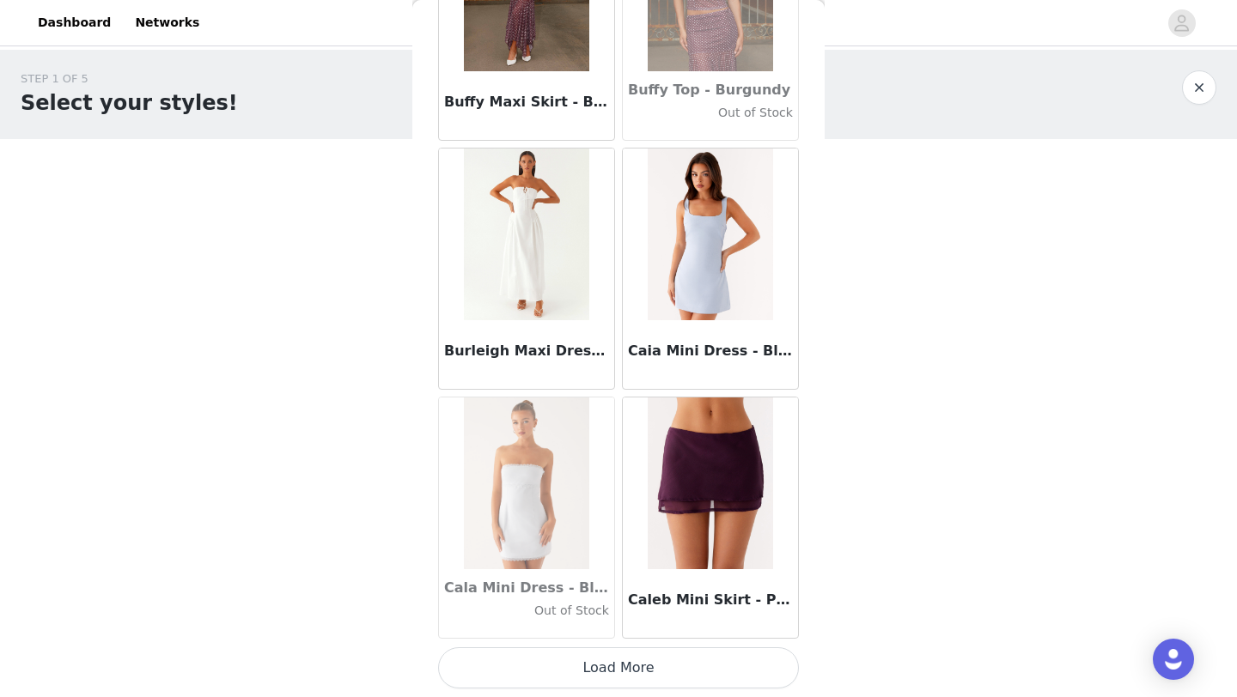
click at [657, 662] on button "Load More" at bounding box center [618, 668] width 361 height 41
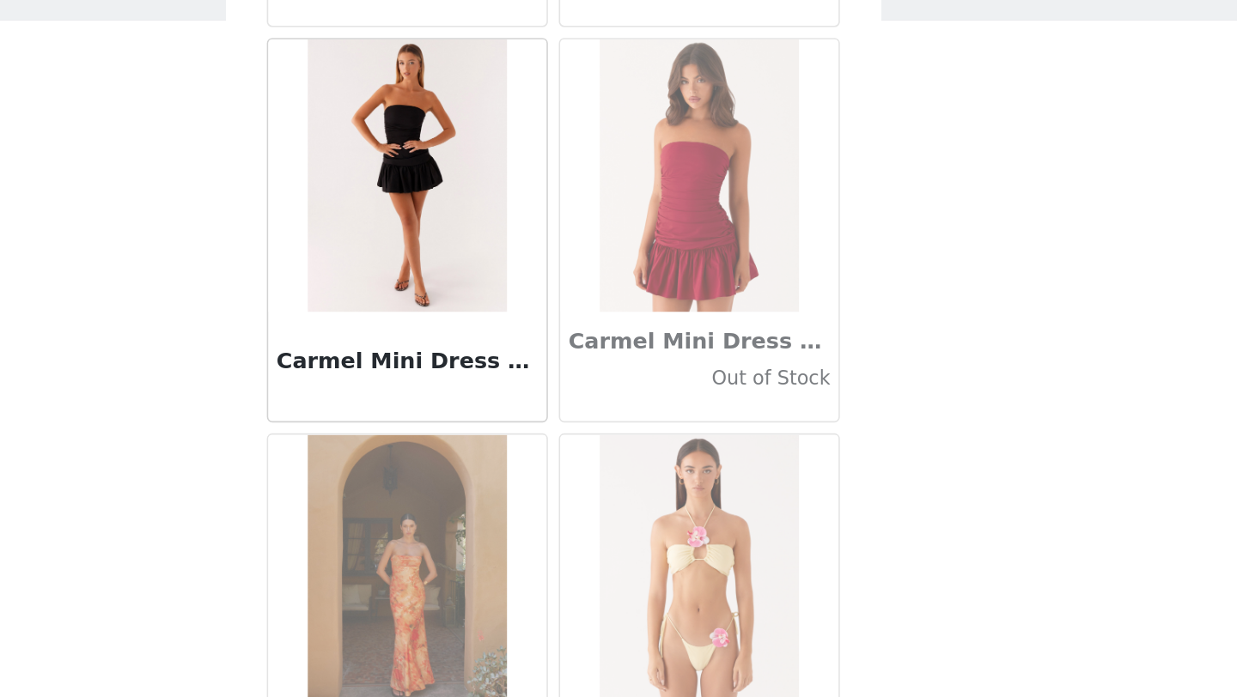
scroll to position [19367, 0]
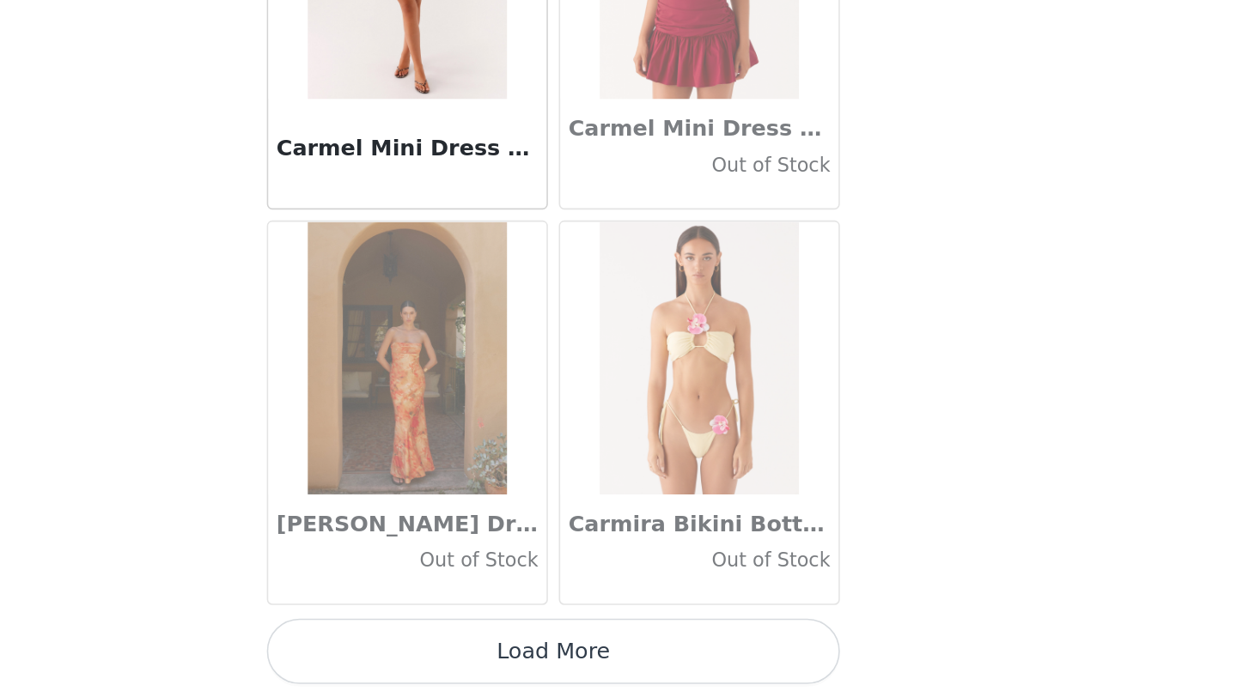
click at [658, 668] on button "Load More" at bounding box center [618, 668] width 361 height 41
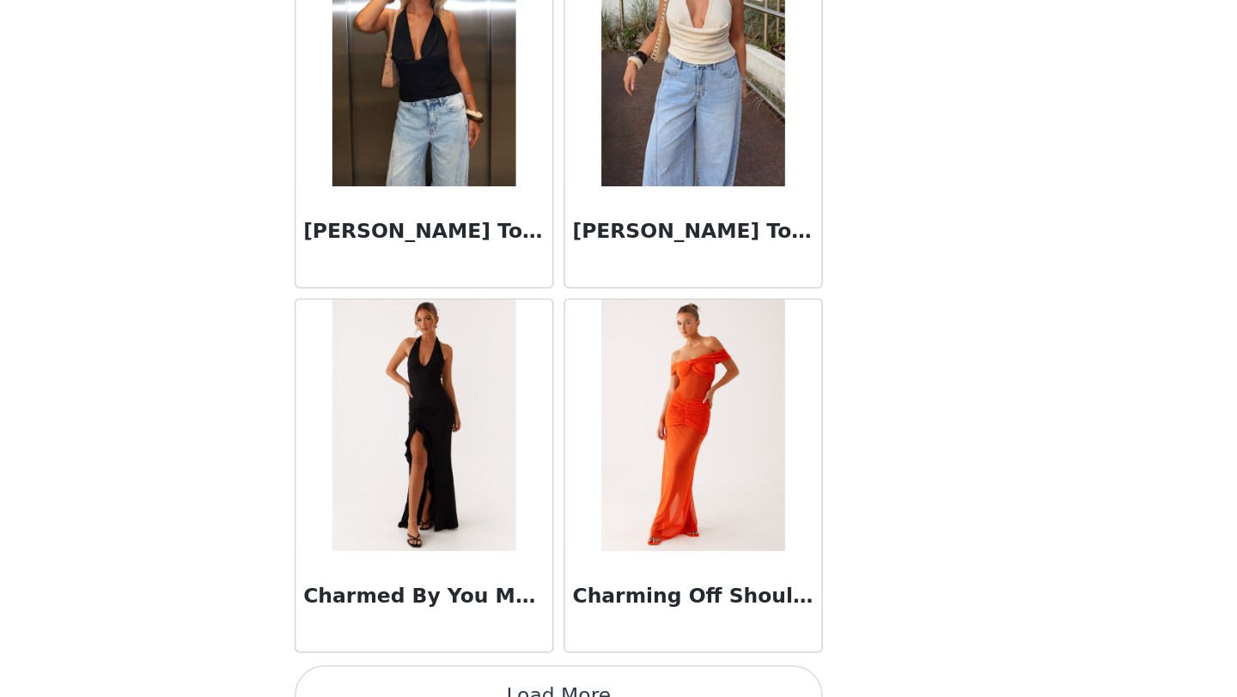
scroll to position [21858, 0]
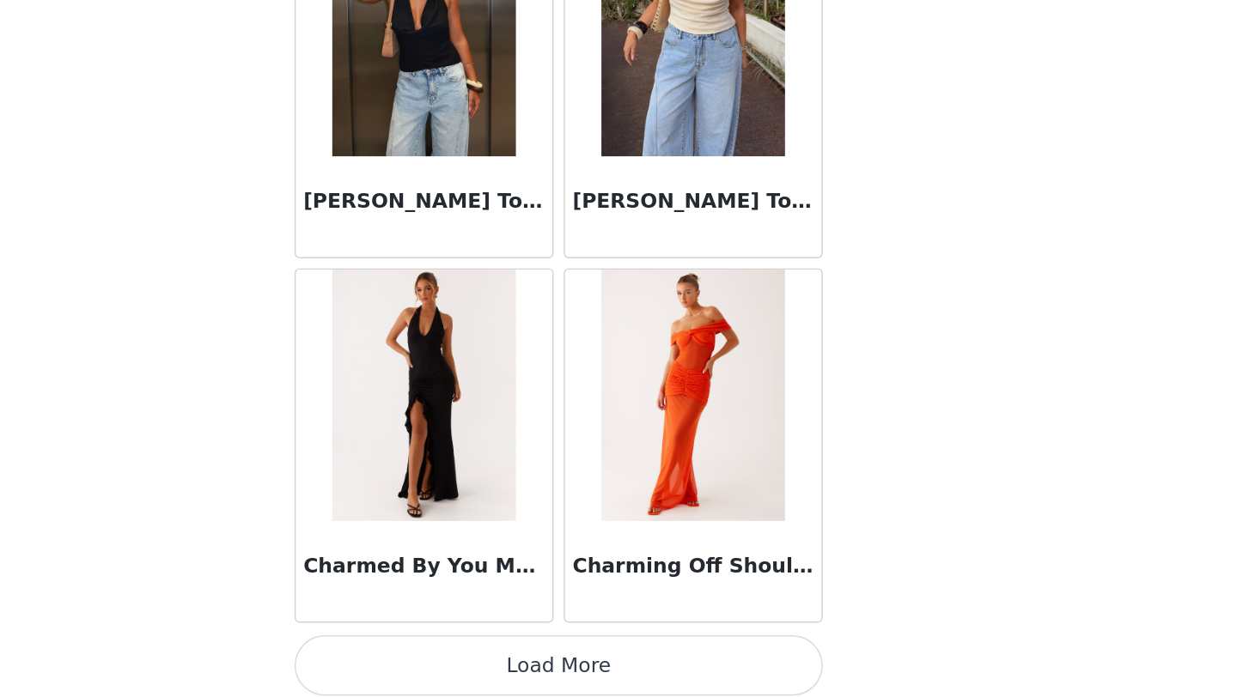
click at [668, 660] on button "Load More" at bounding box center [618, 668] width 361 height 41
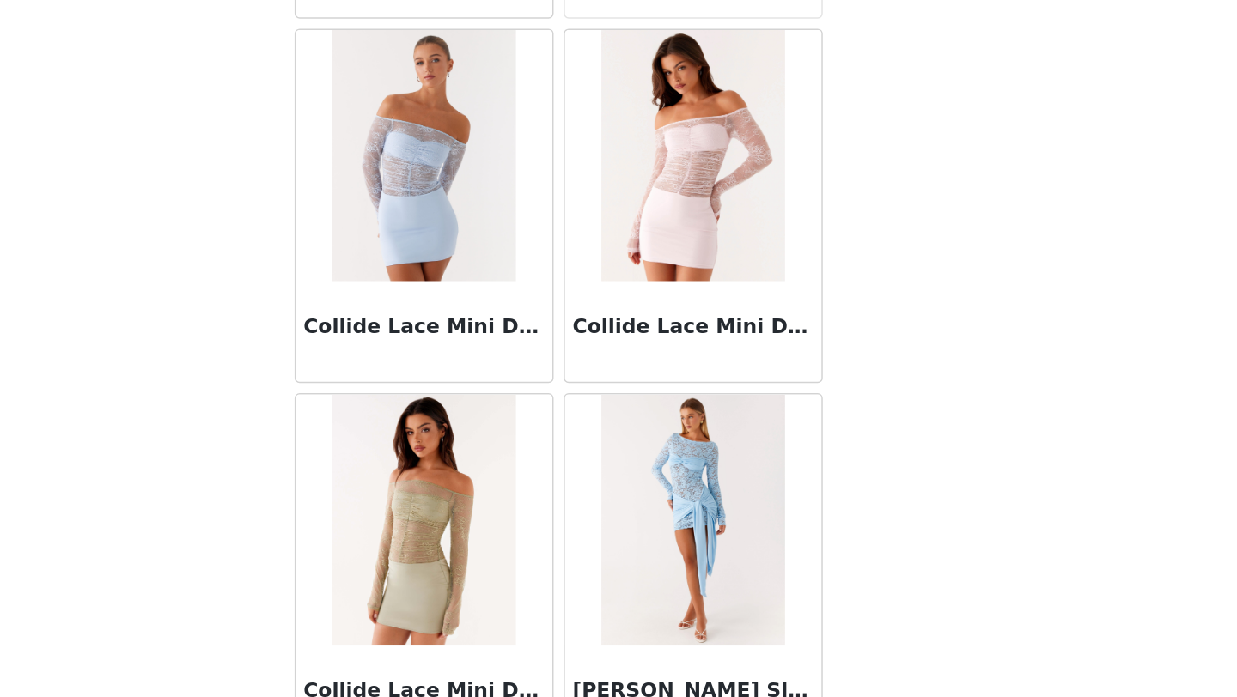
scroll to position [24349, 0]
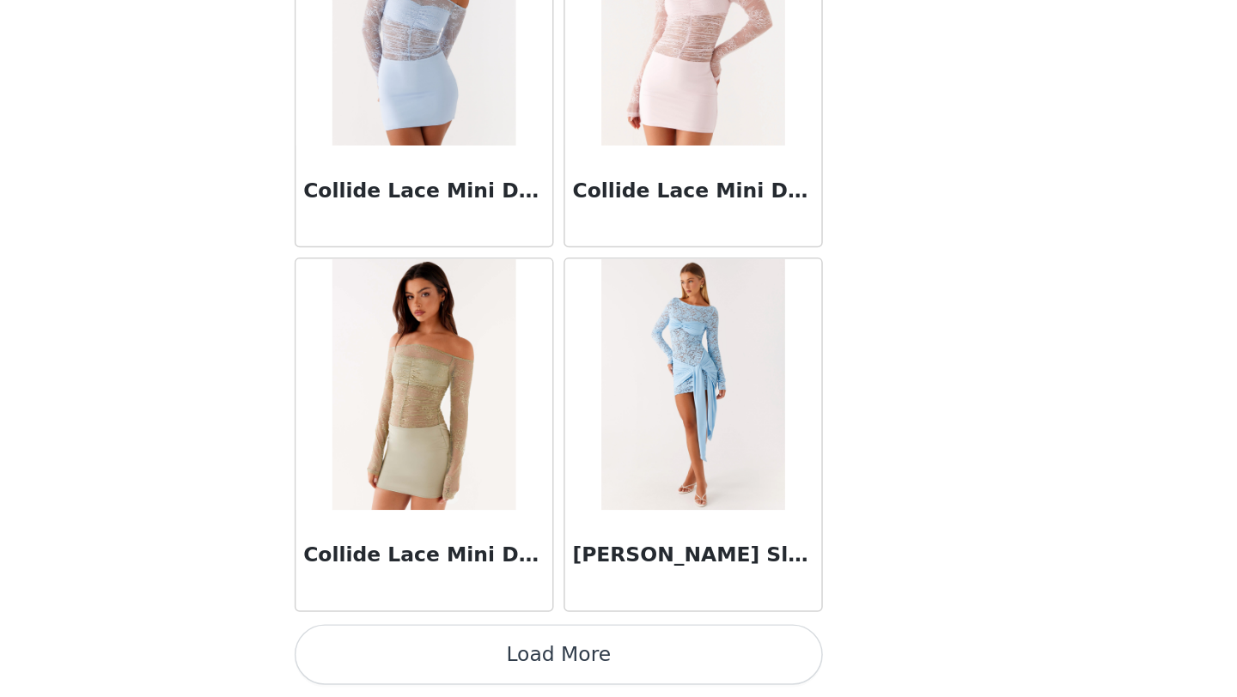
click at [632, 667] on button "Load More" at bounding box center [618, 668] width 361 height 41
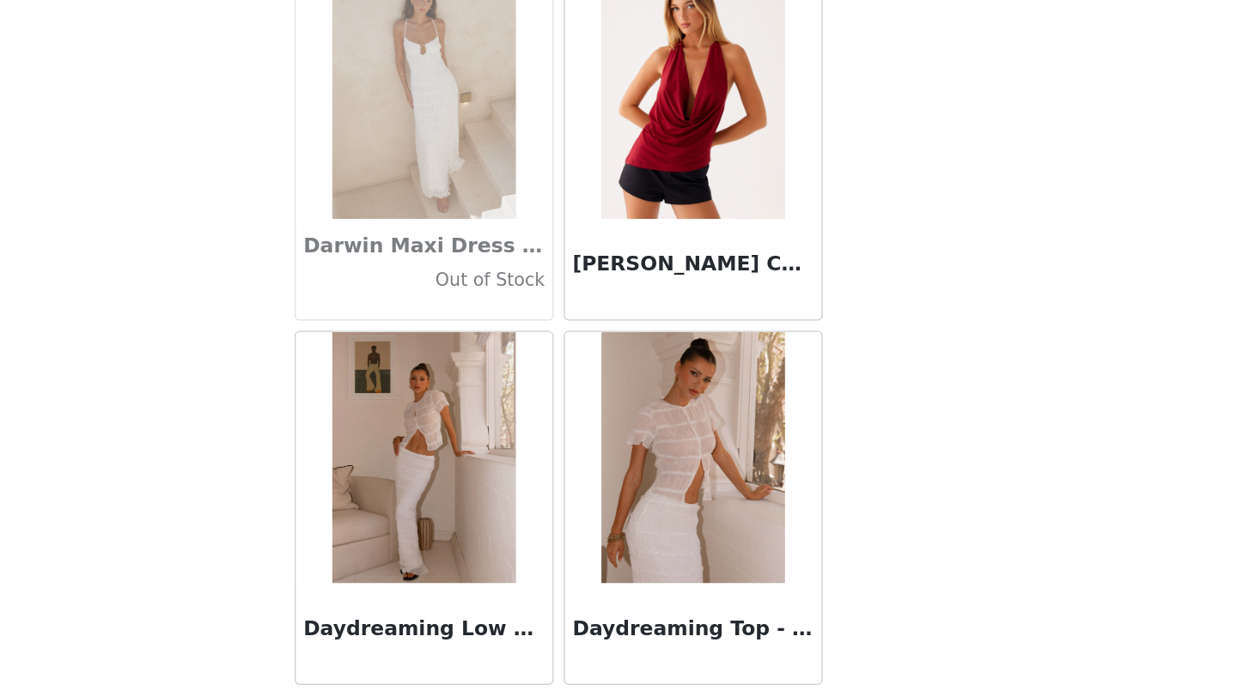
scroll to position [26840, 0]
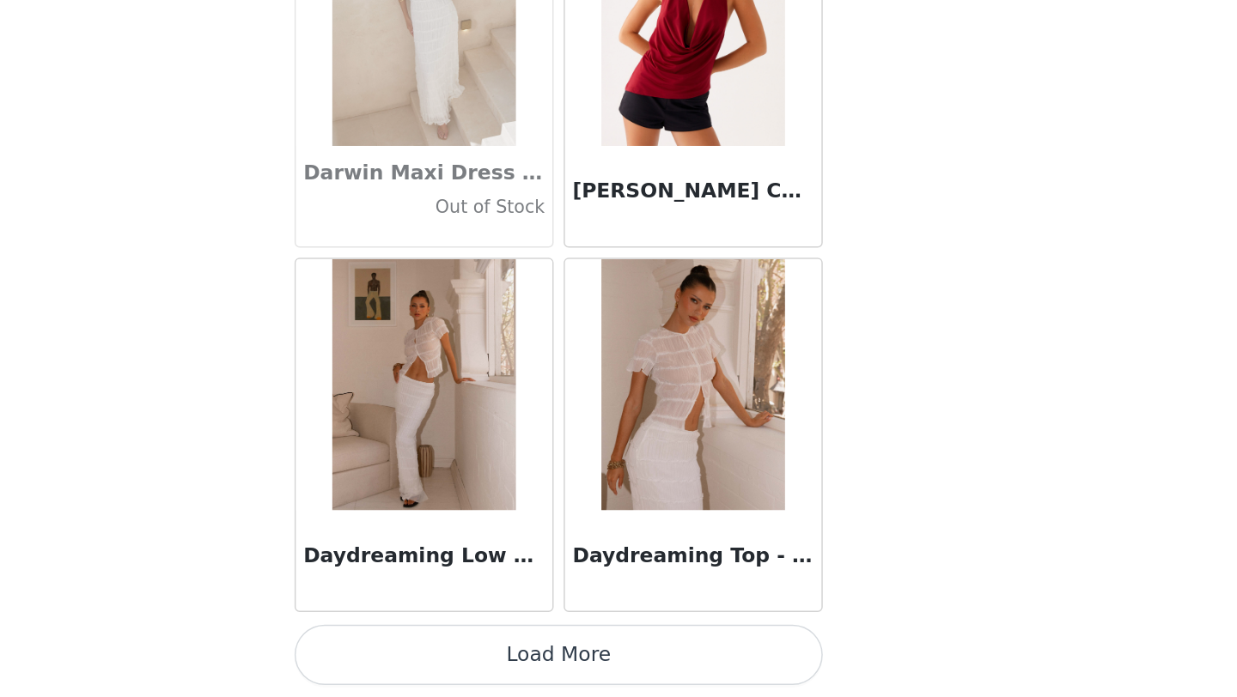
click at [675, 525] on img at bounding box center [710, 484] width 125 height 172
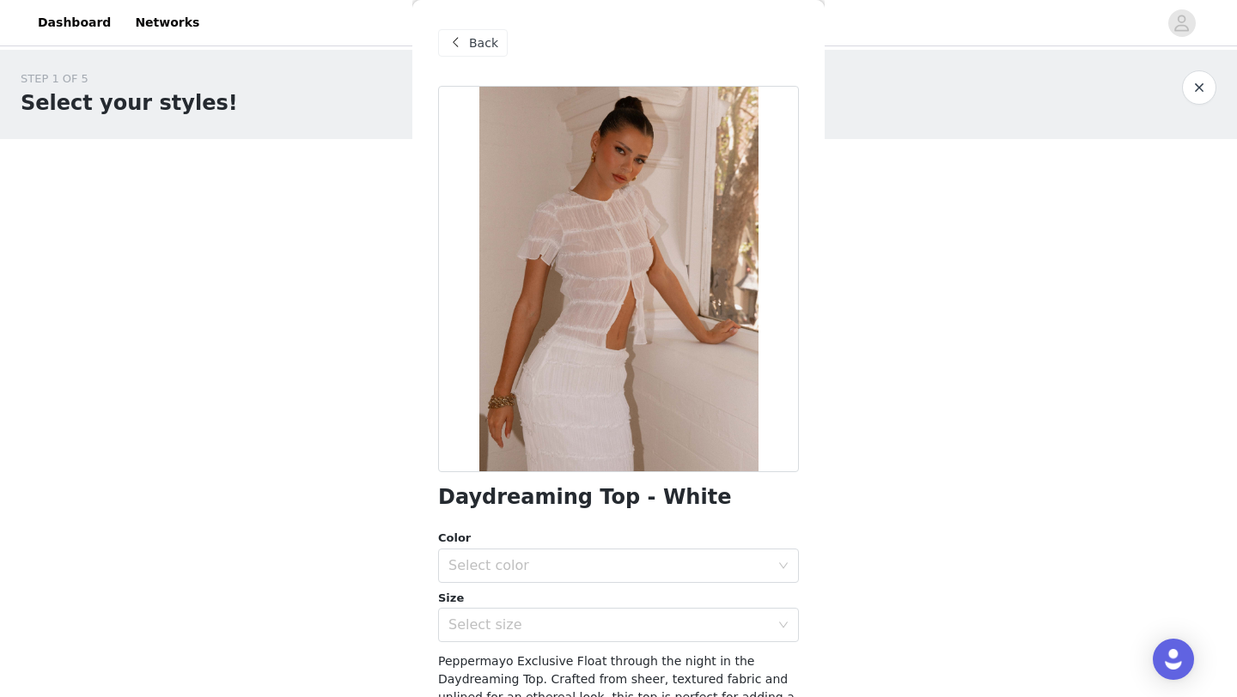
scroll to position [208, 0]
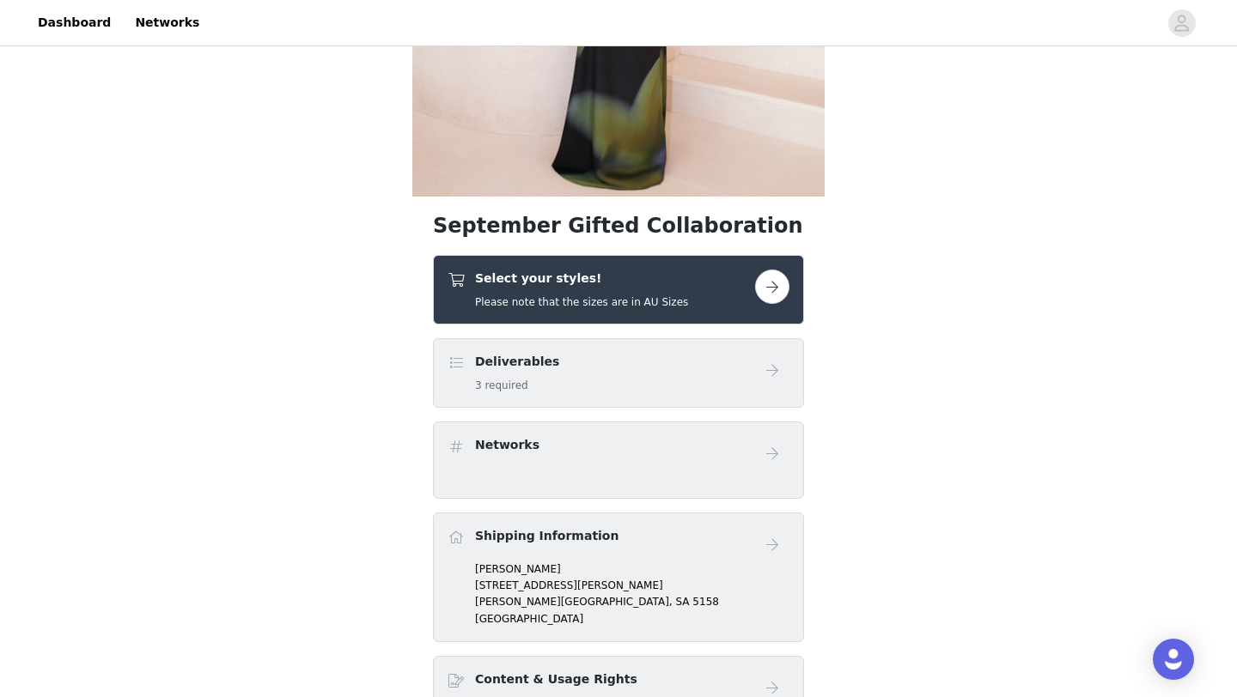
scroll to position [382, 0]
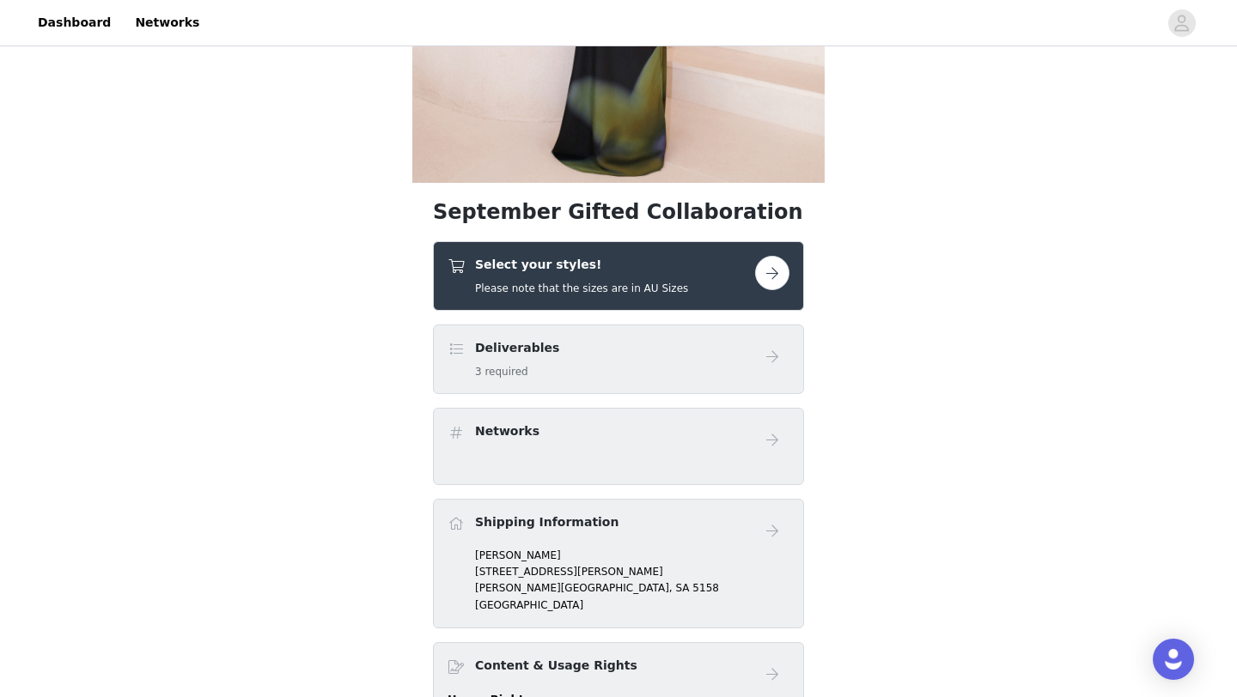
click at [764, 290] on div "Select your styles! Please note that the sizes are in AU Sizes" at bounding box center [619, 276] width 342 height 40
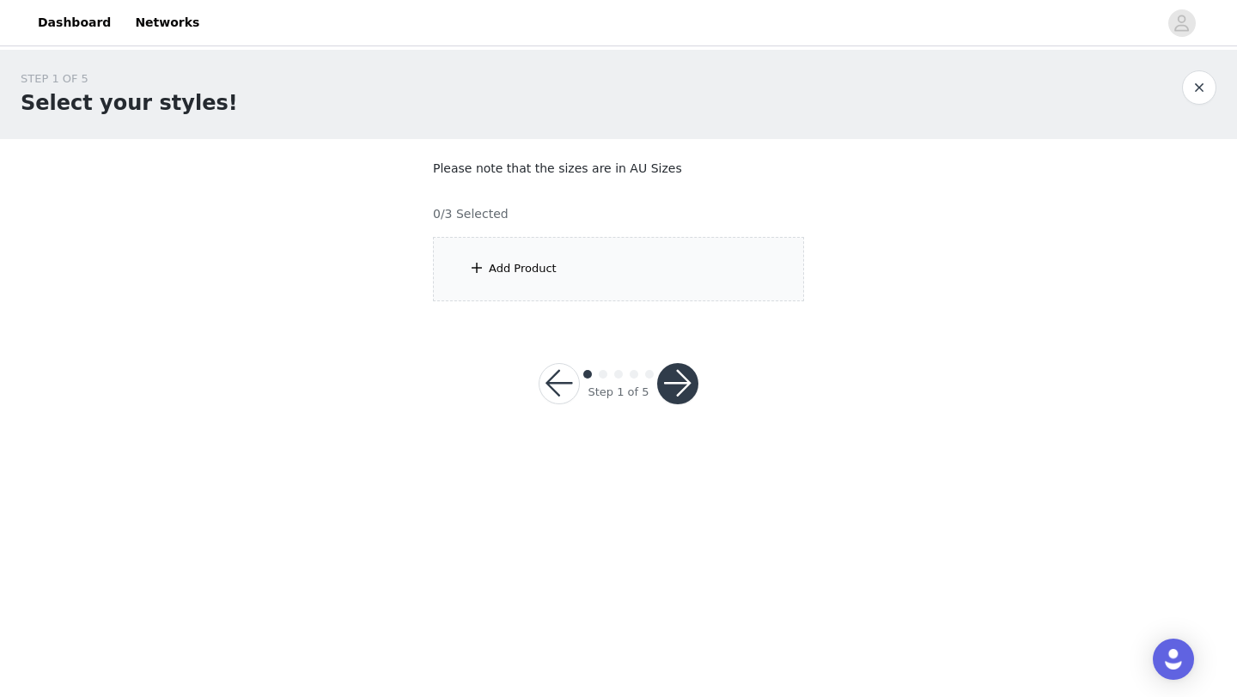
click at [764, 290] on div "Add Product" at bounding box center [618, 269] width 371 height 64
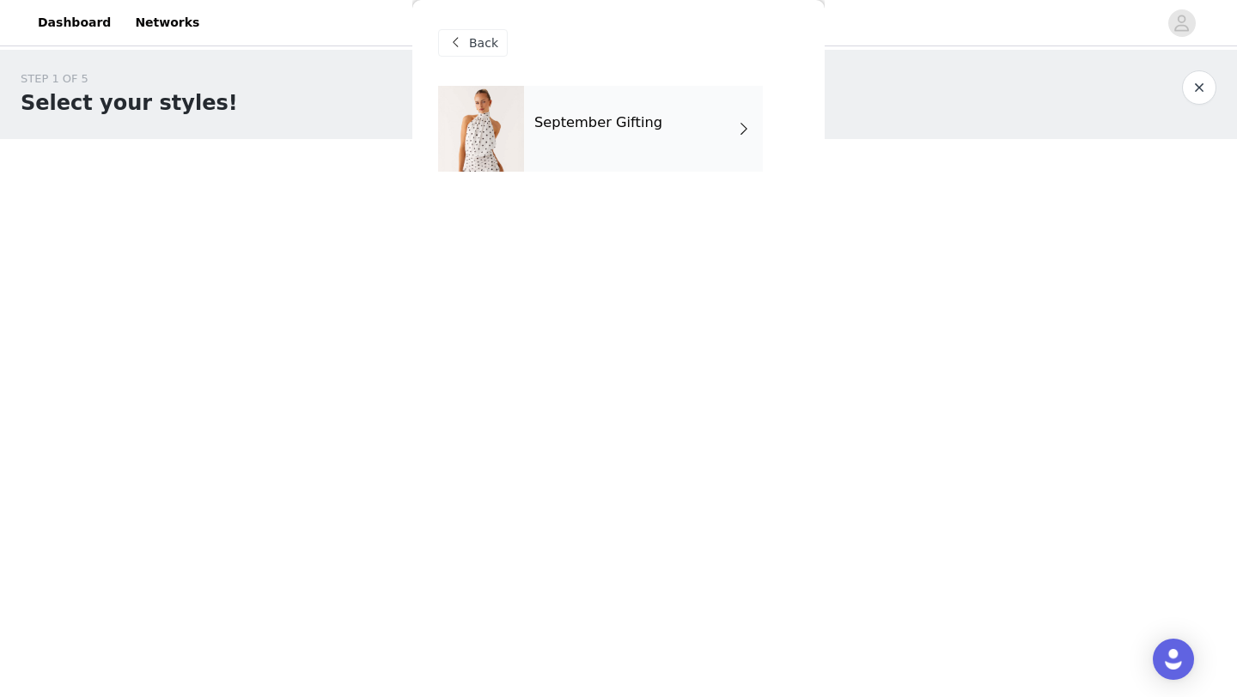
click at [688, 137] on div "September Gifting" at bounding box center [643, 129] width 239 height 86
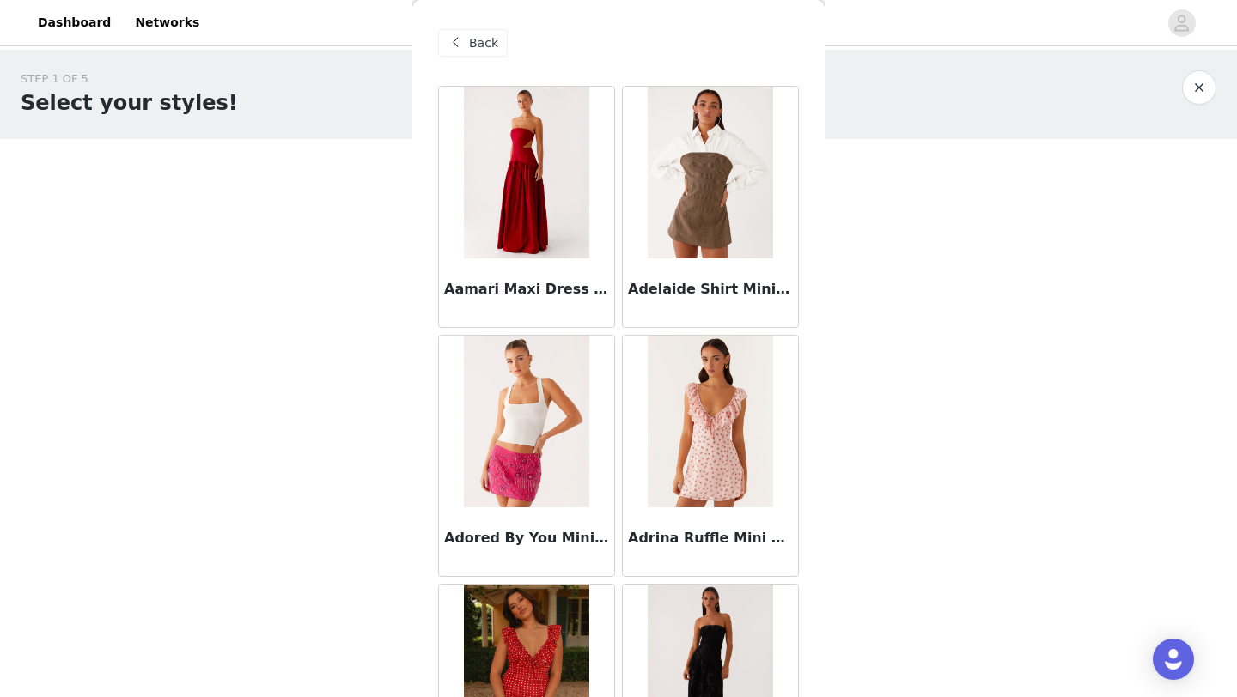
scroll to position [1931, 0]
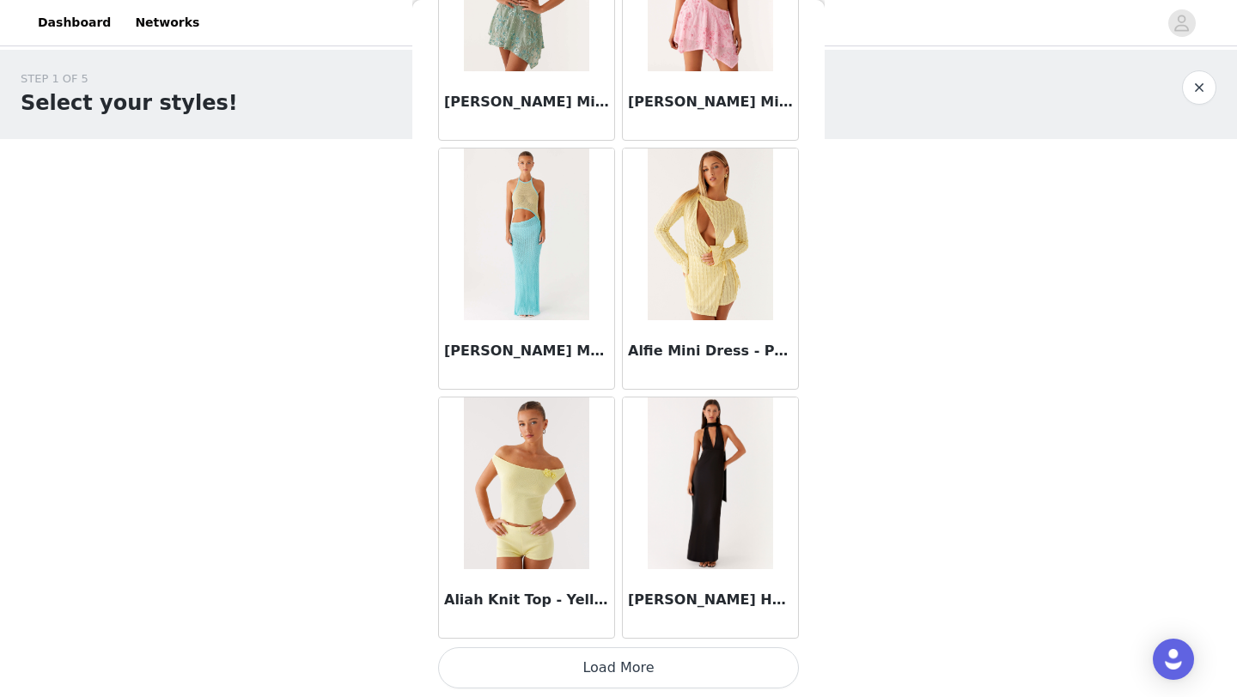
click at [607, 664] on button "Load More" at bounding box center [618, 668] width 361 height 41
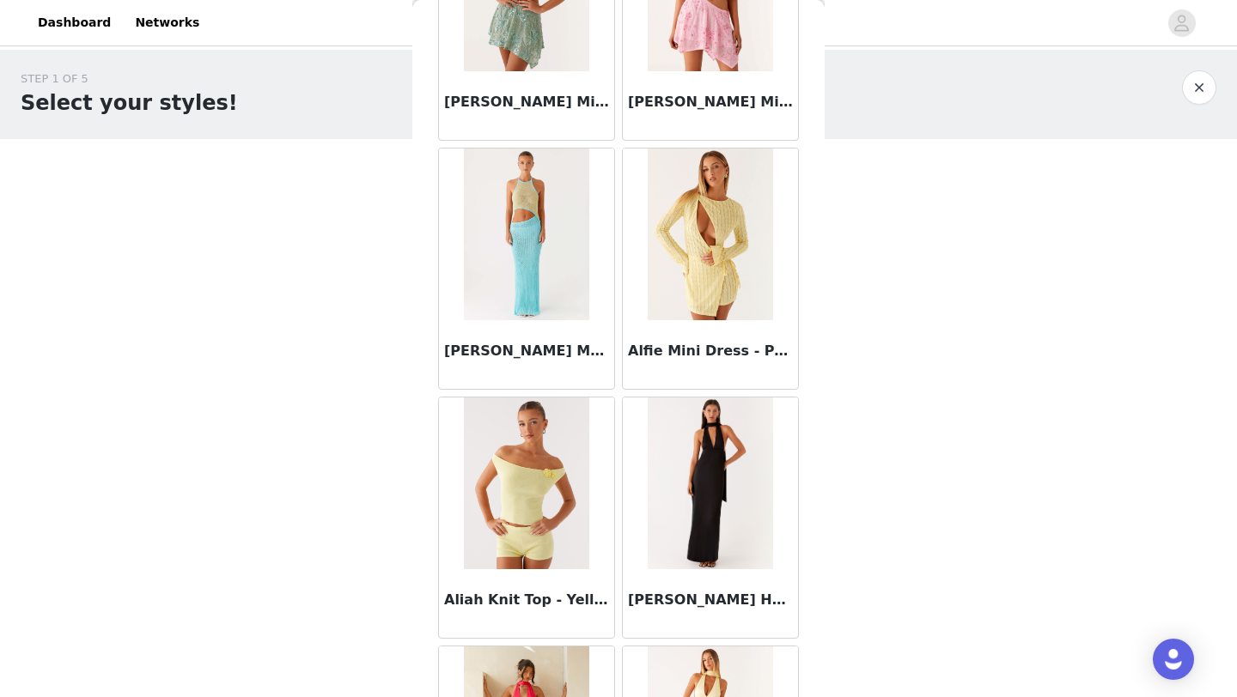
scroll to position [4422, 0]
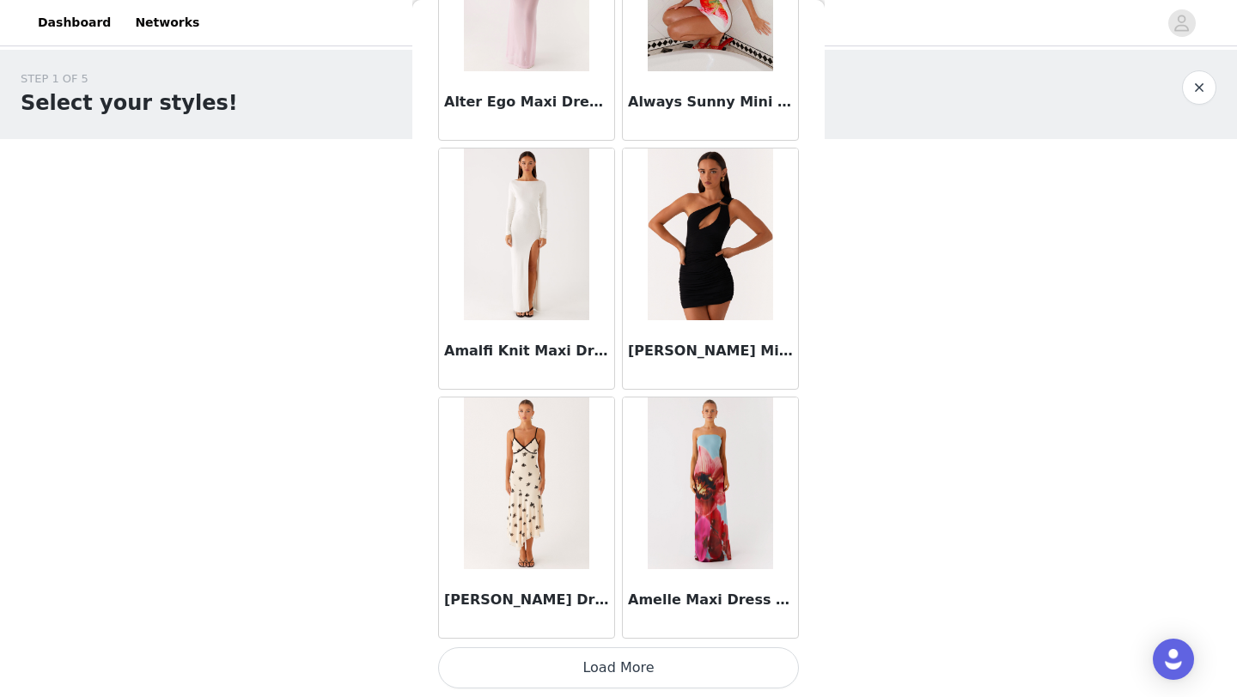
click at [606, 661] on button "Load More" at bounding box center [618, 668] width 361 height 41
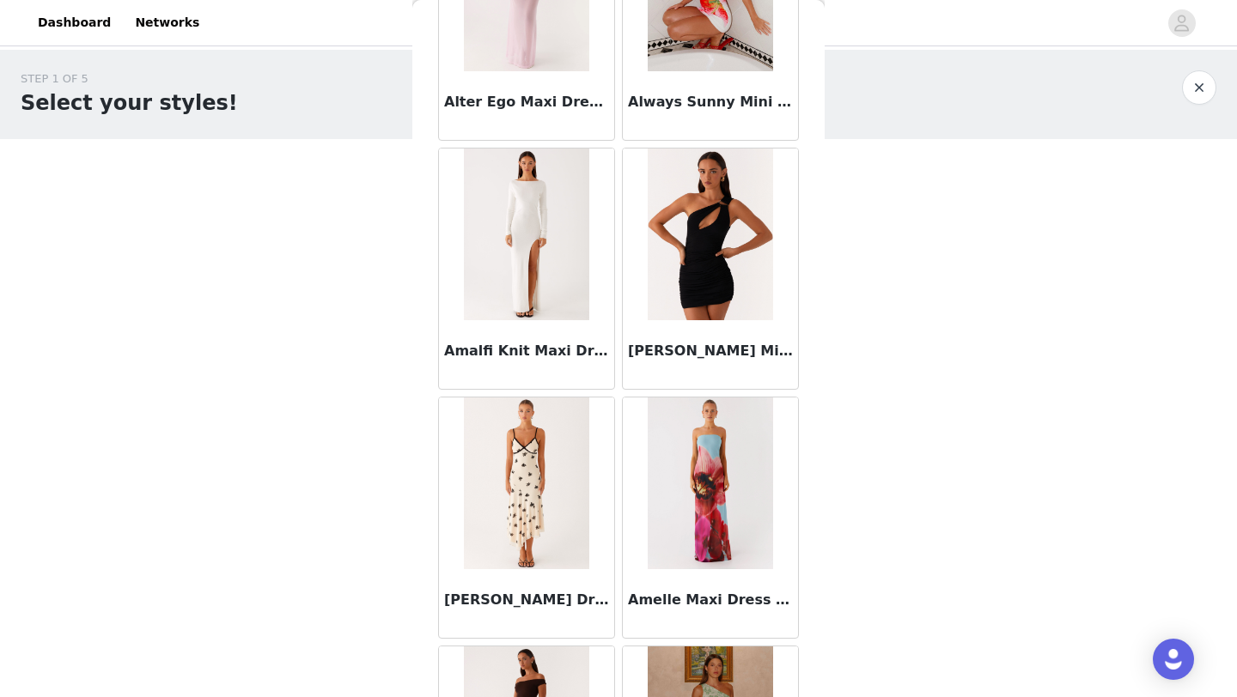
scroll to position [6913, 0]
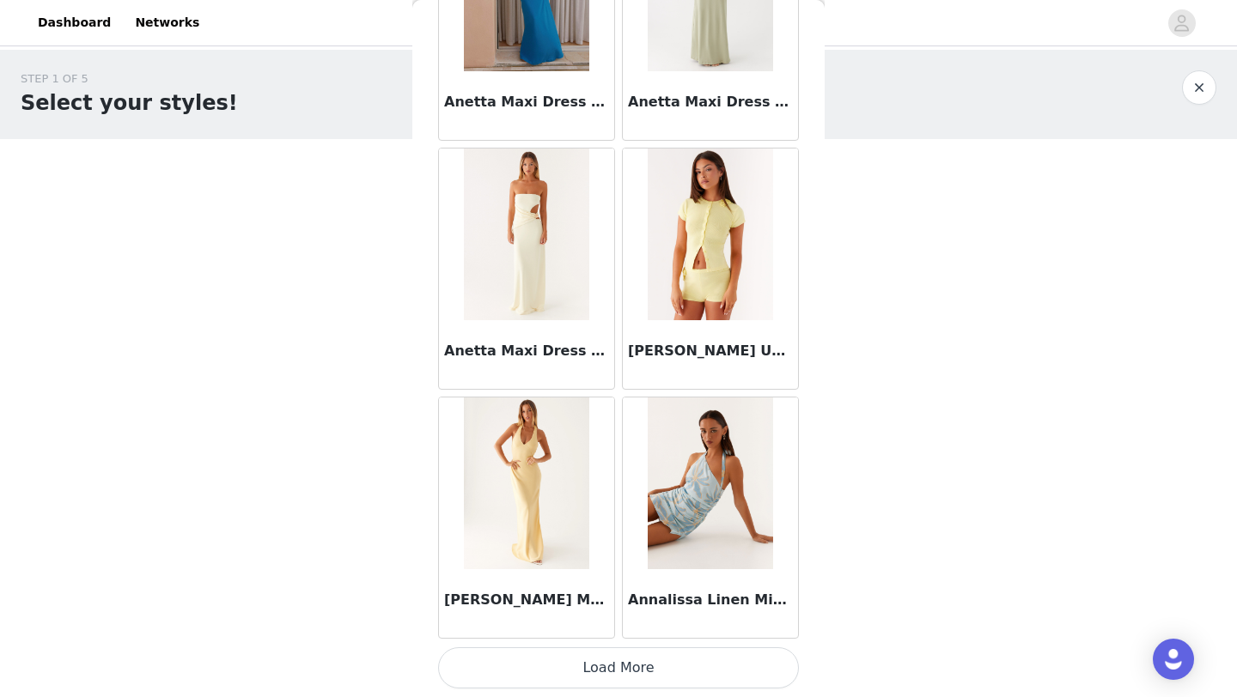
click at [659, 659] on button "Load More" at bounding box center [618, 668] width 361 height 41
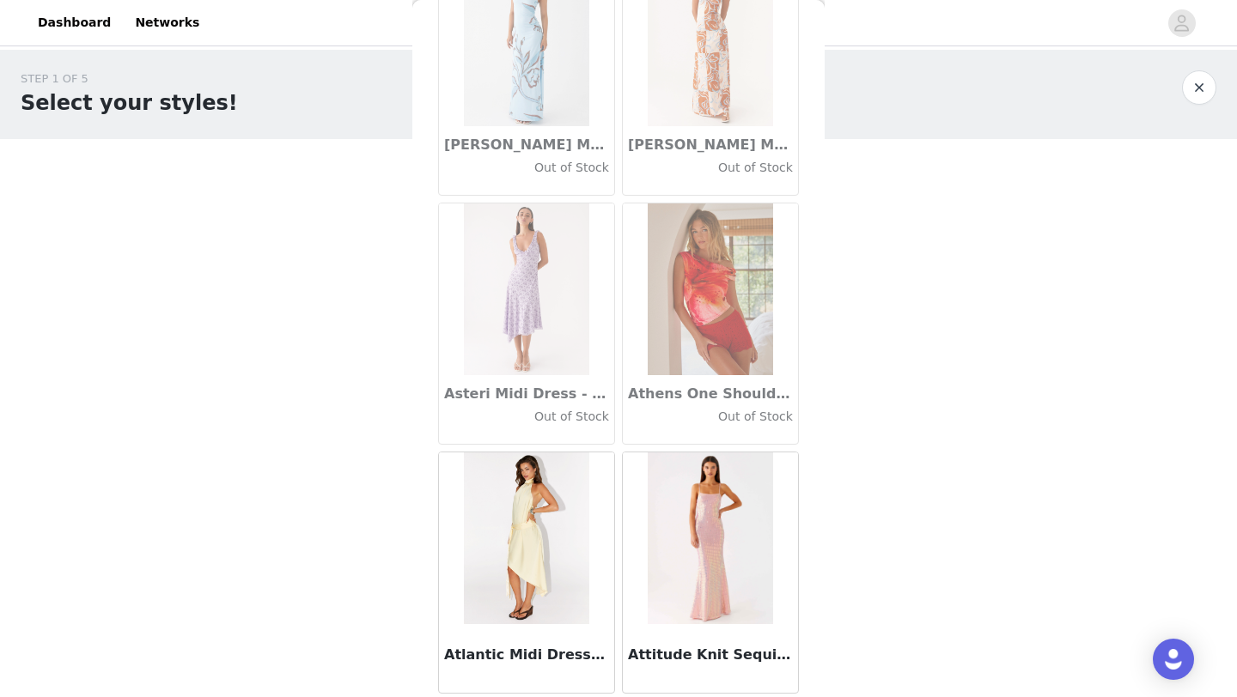
scroll to position [9404, 0]
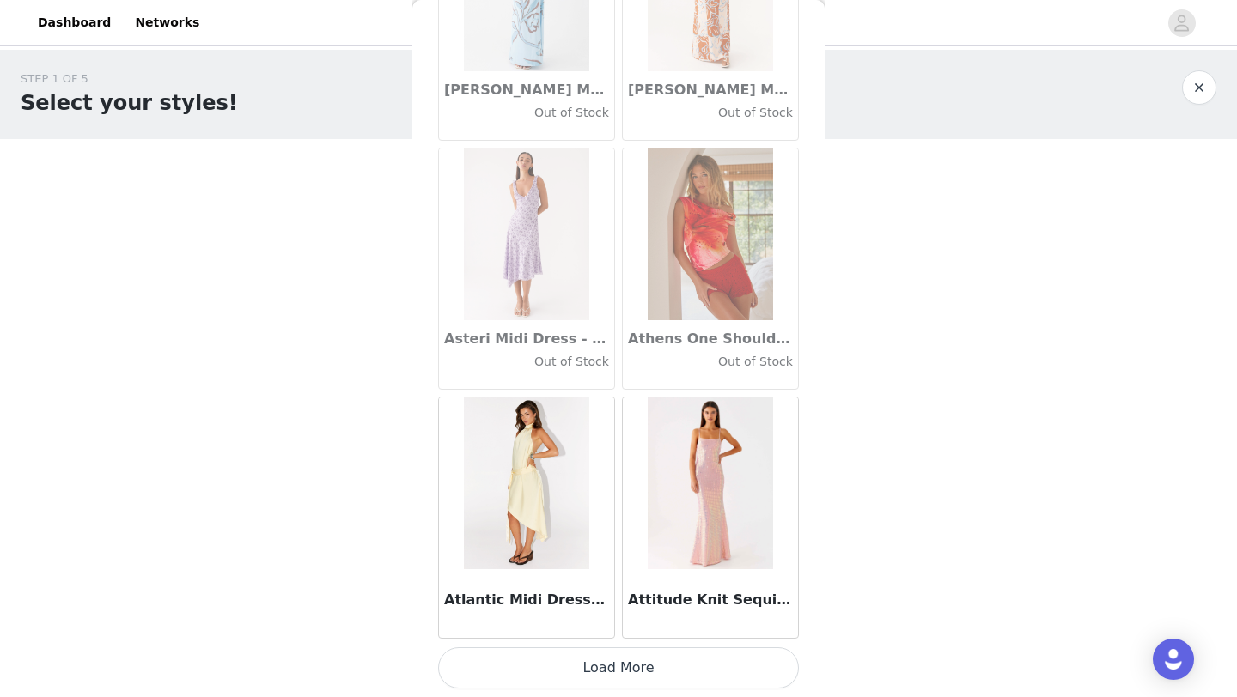
click at [638, 667] on button "Load More" at bounding box center [618, 668] width 361 height 41
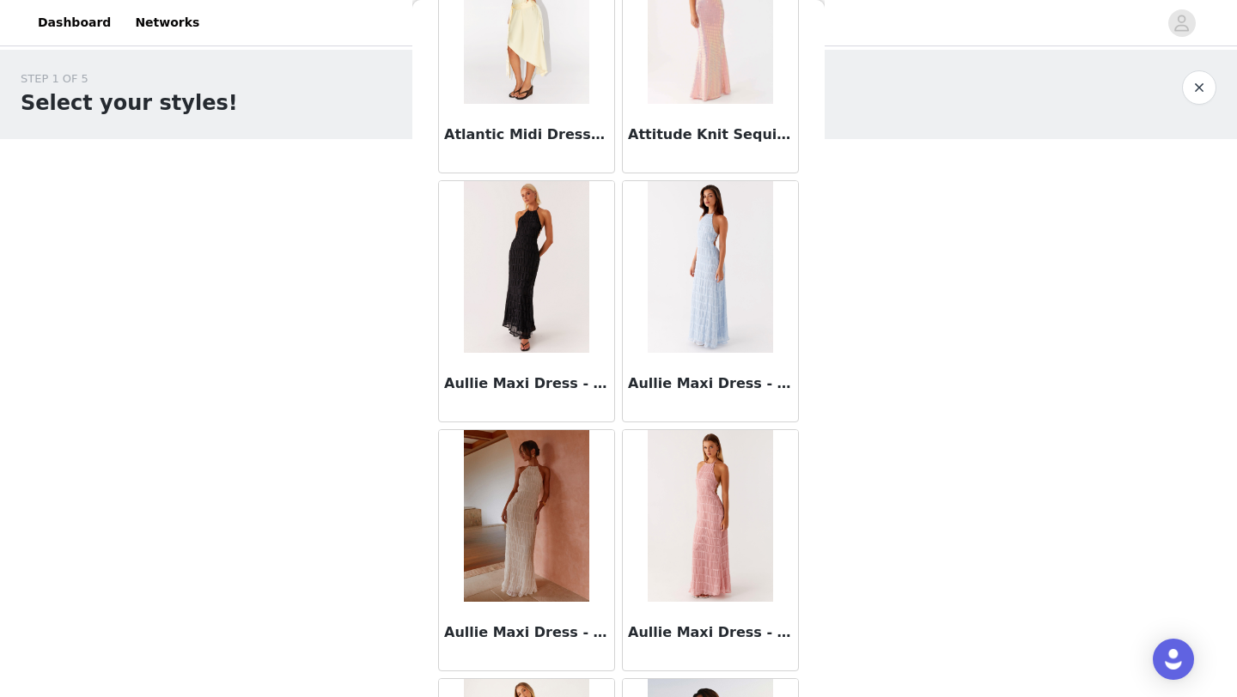
scroll to position [11895, 0]
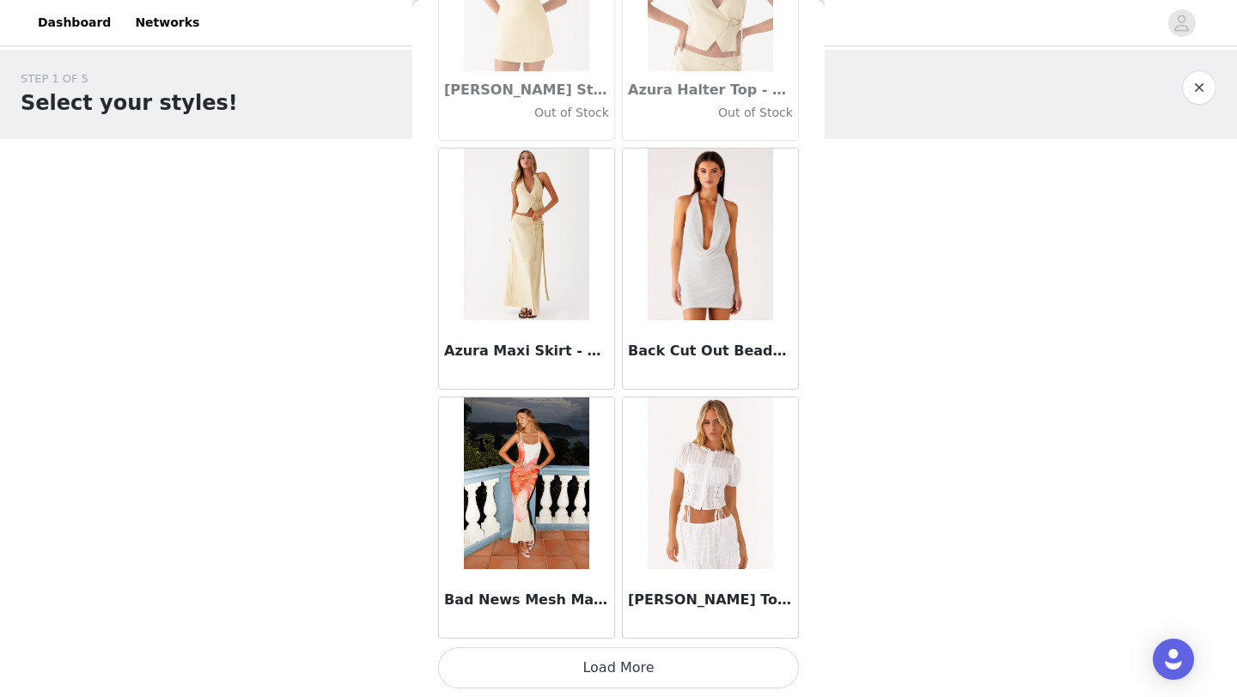
click at [642, 655] on button "Load More" at bounding box center [618, 668] width 361 height 41
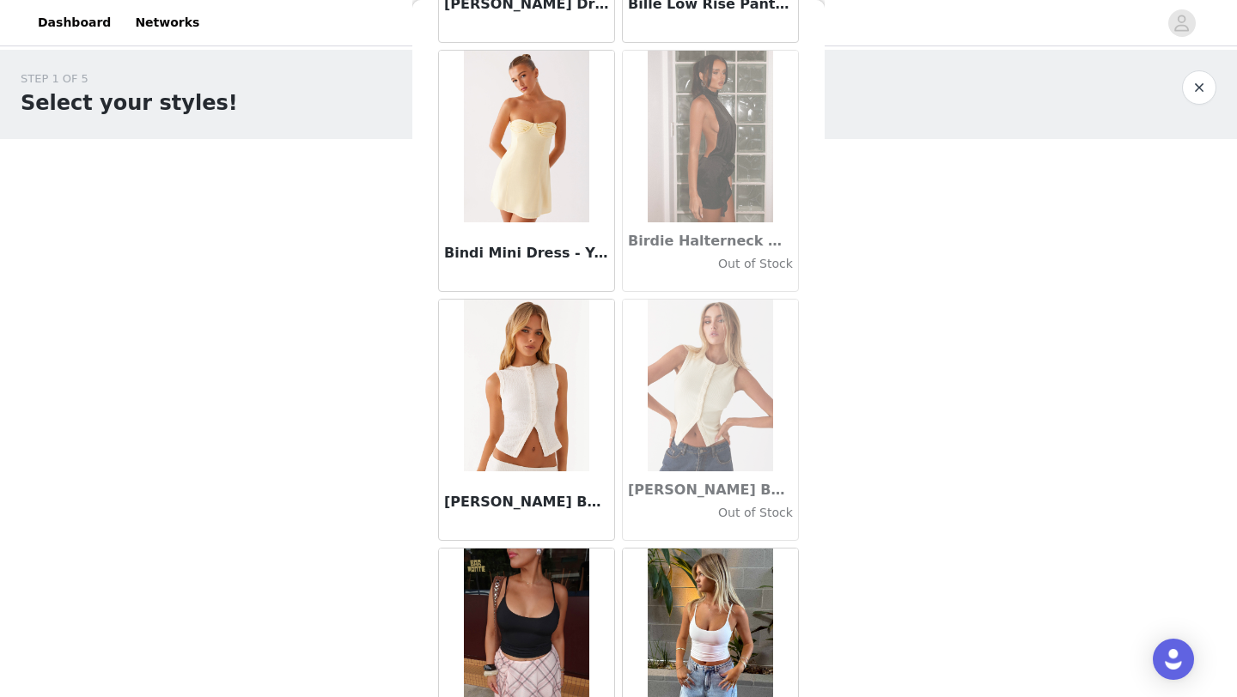
scroll to position [14386, 0]
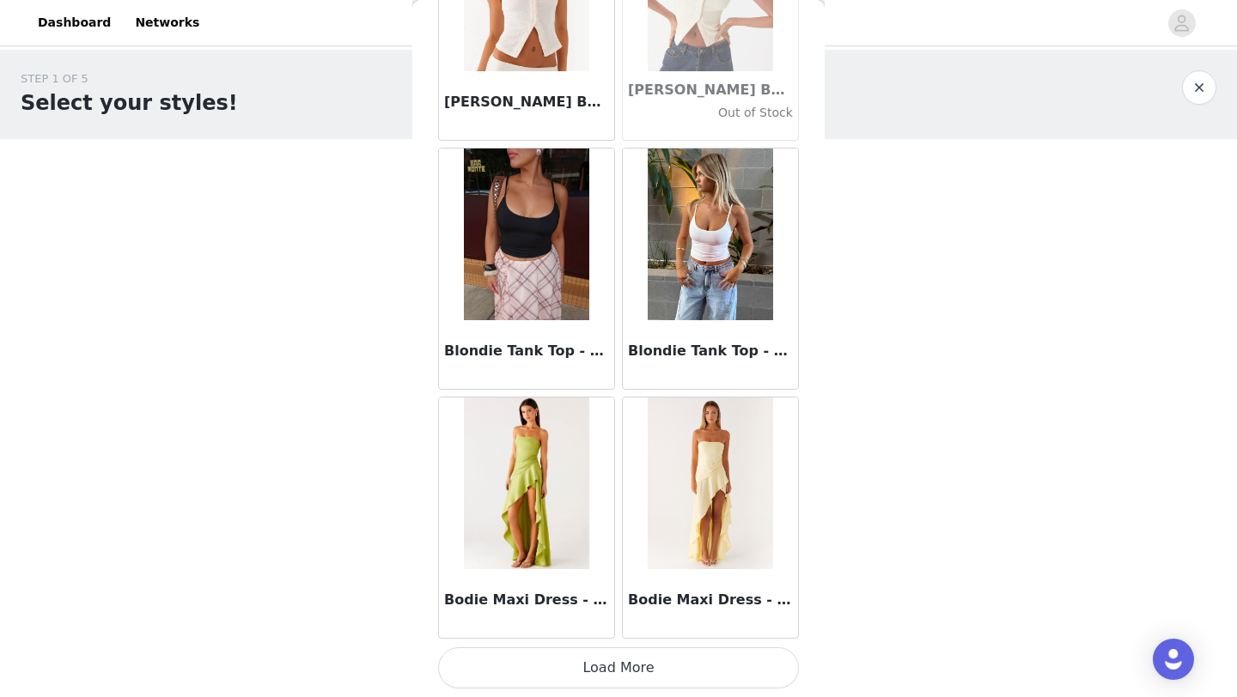
click at [667, 655] on button "Load More" at bounding box center [618, 668] width 361 height 41
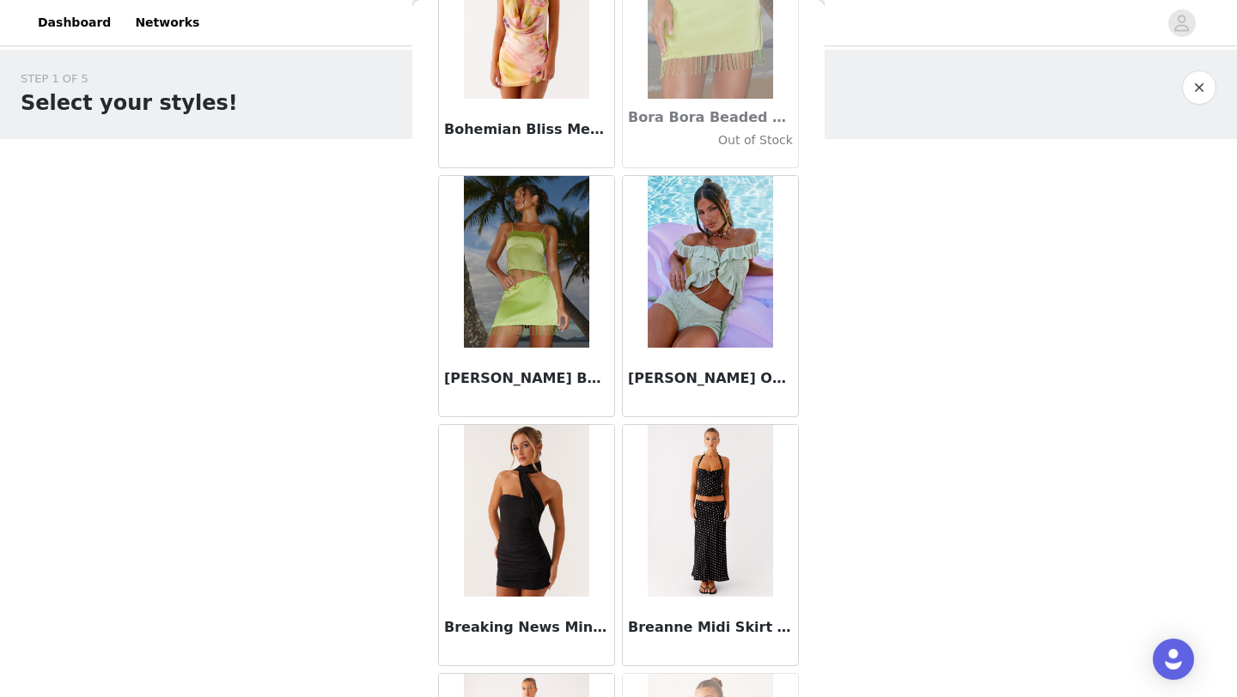
scroll to position [16876, 0]
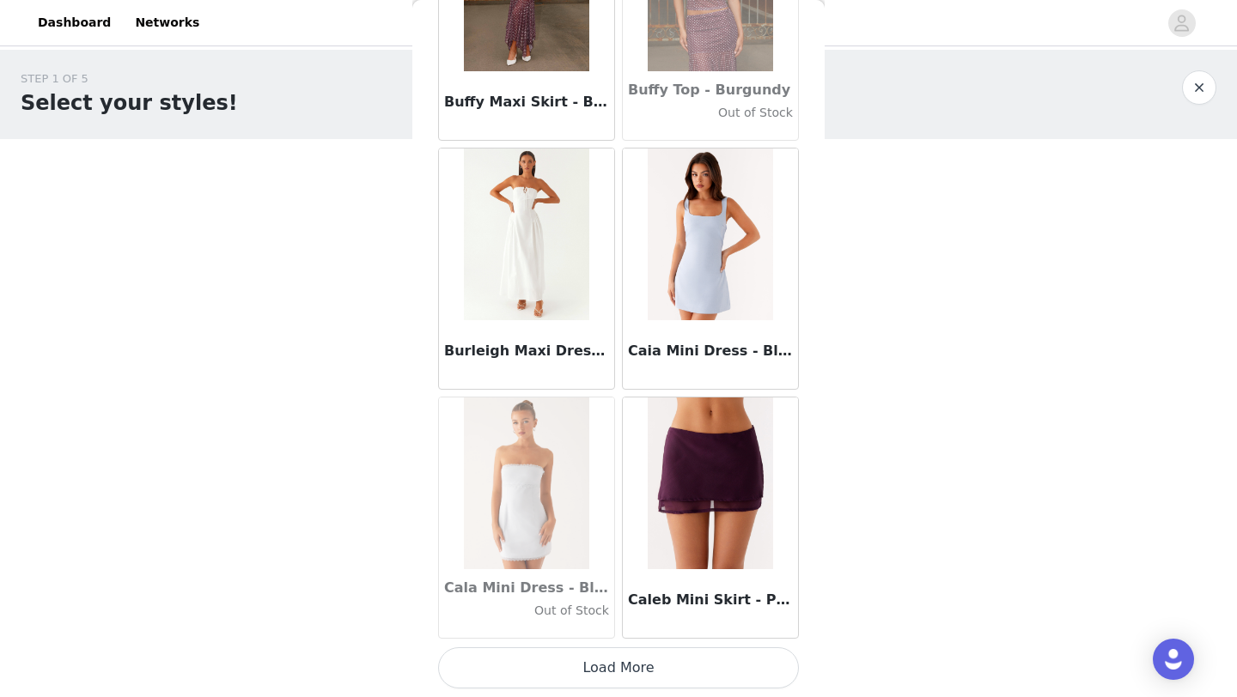
click at [673, 673] on button "Load More" at bounding box center [618, 668] width 361 height 41
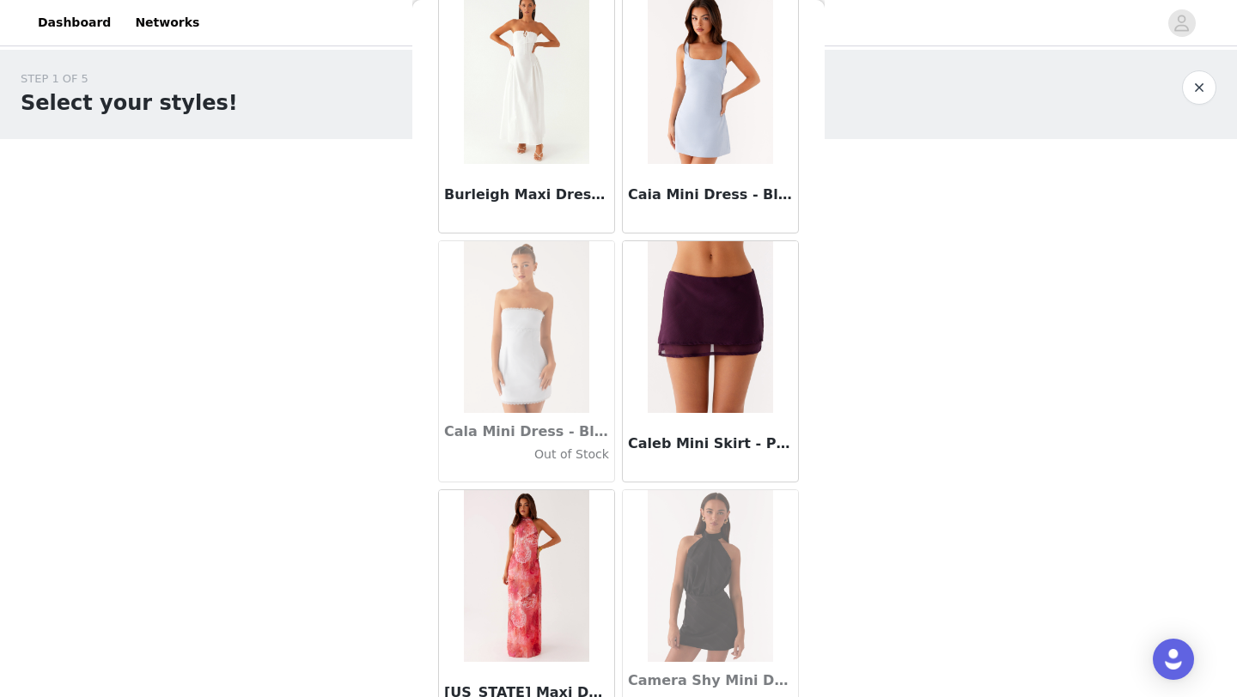
scroll to position [19367, 0]
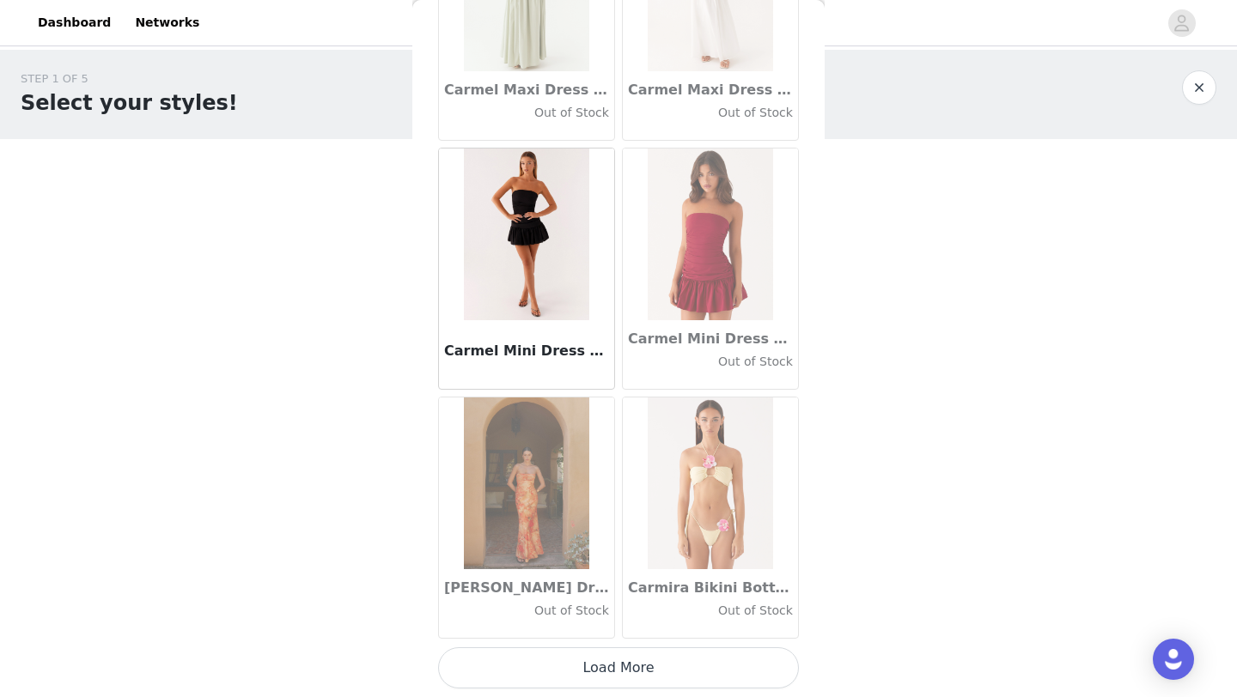
click at [687, 660] on button "Load More" at bounding box center [618, 668] width 361 height 41
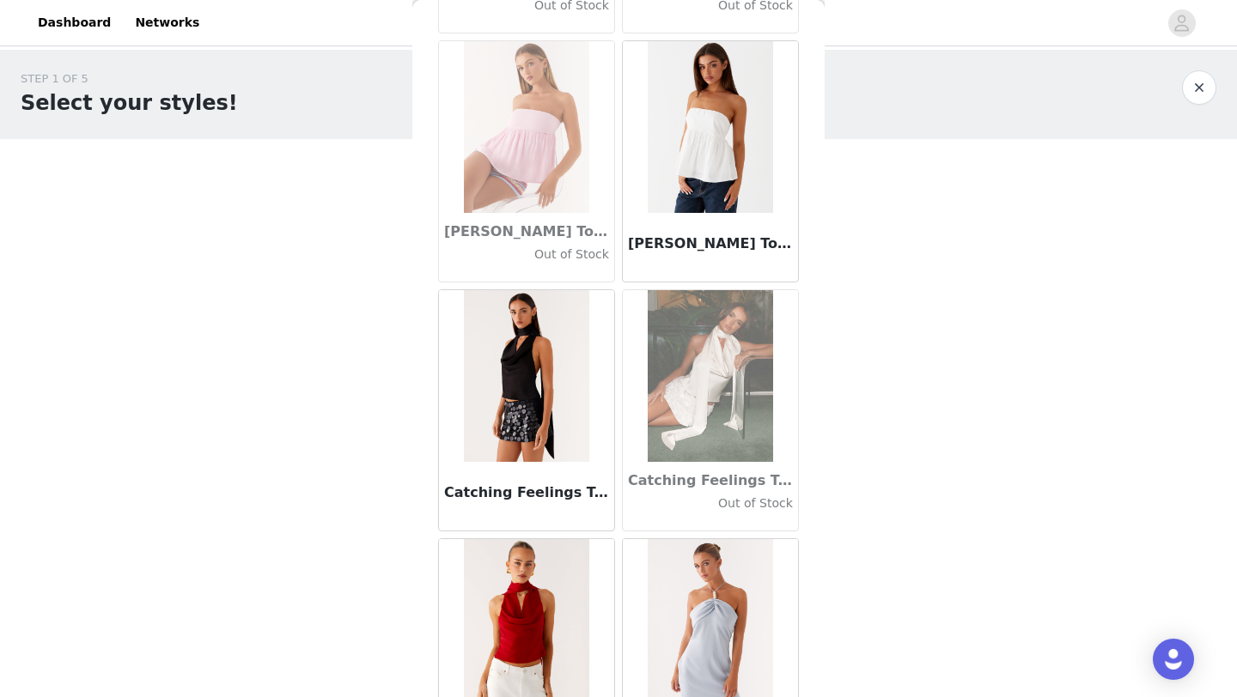
scroll to position [21858, 0]
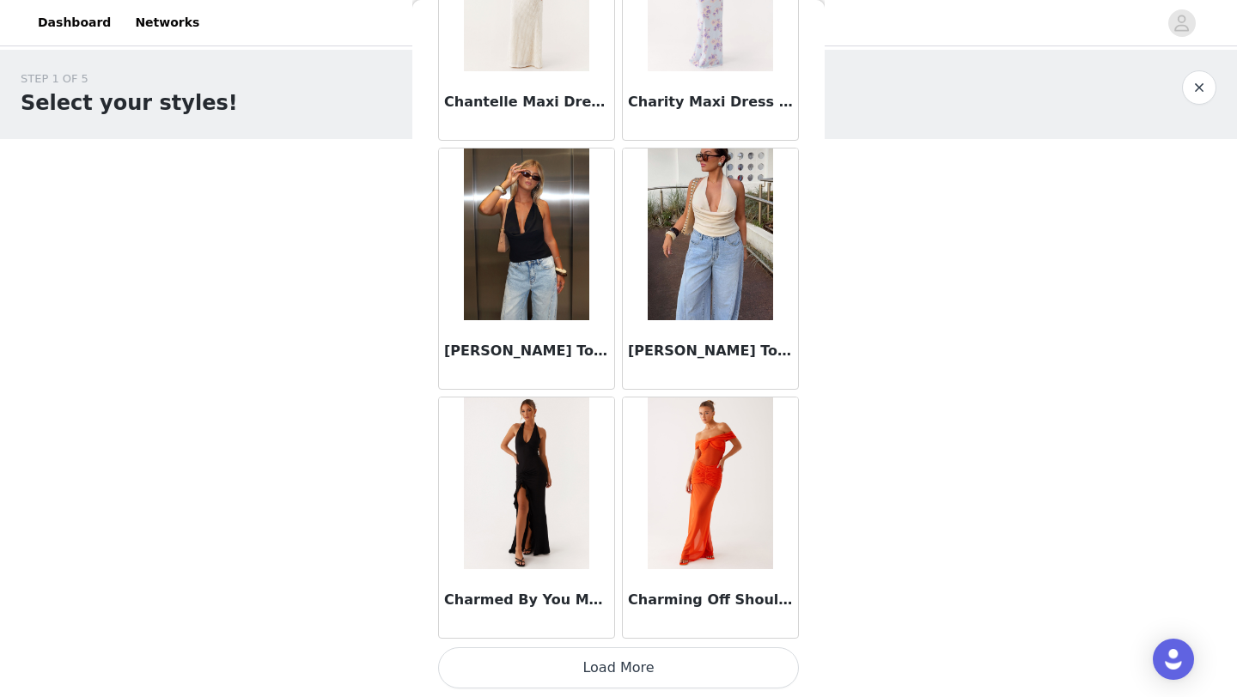
click at [696, 655] on button "Load More" at bounding box center [618, 668] width 361 height 41
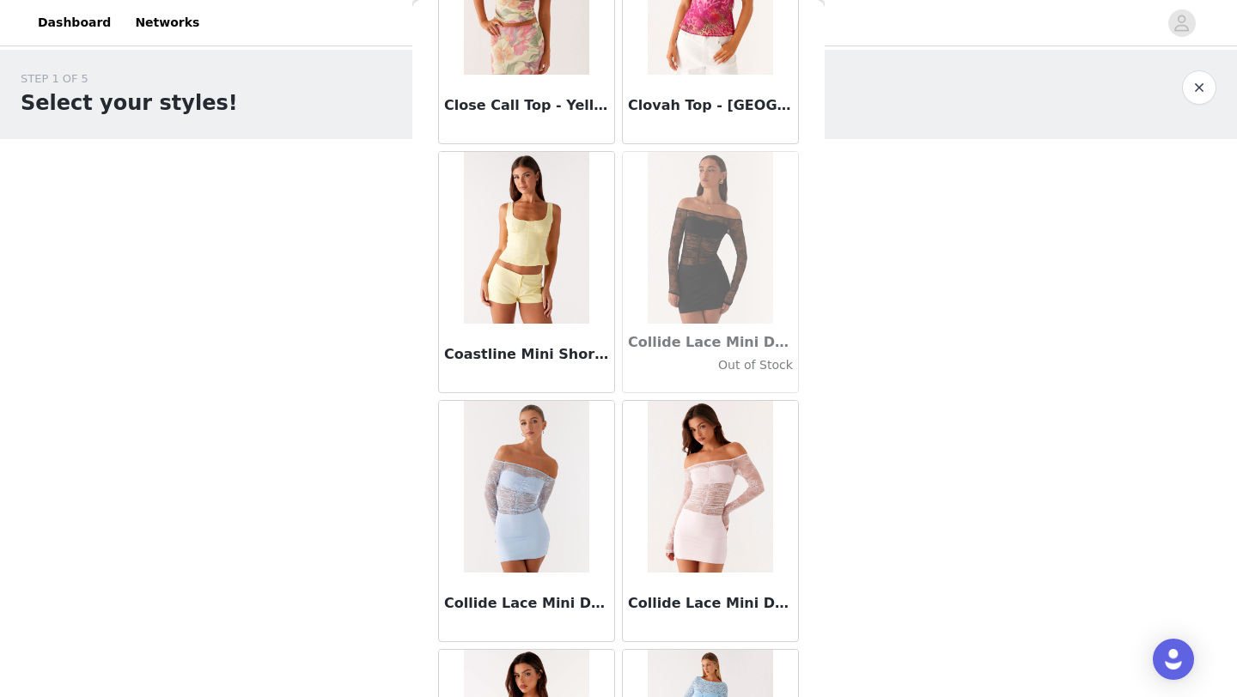
scroll to position [24349, 0]
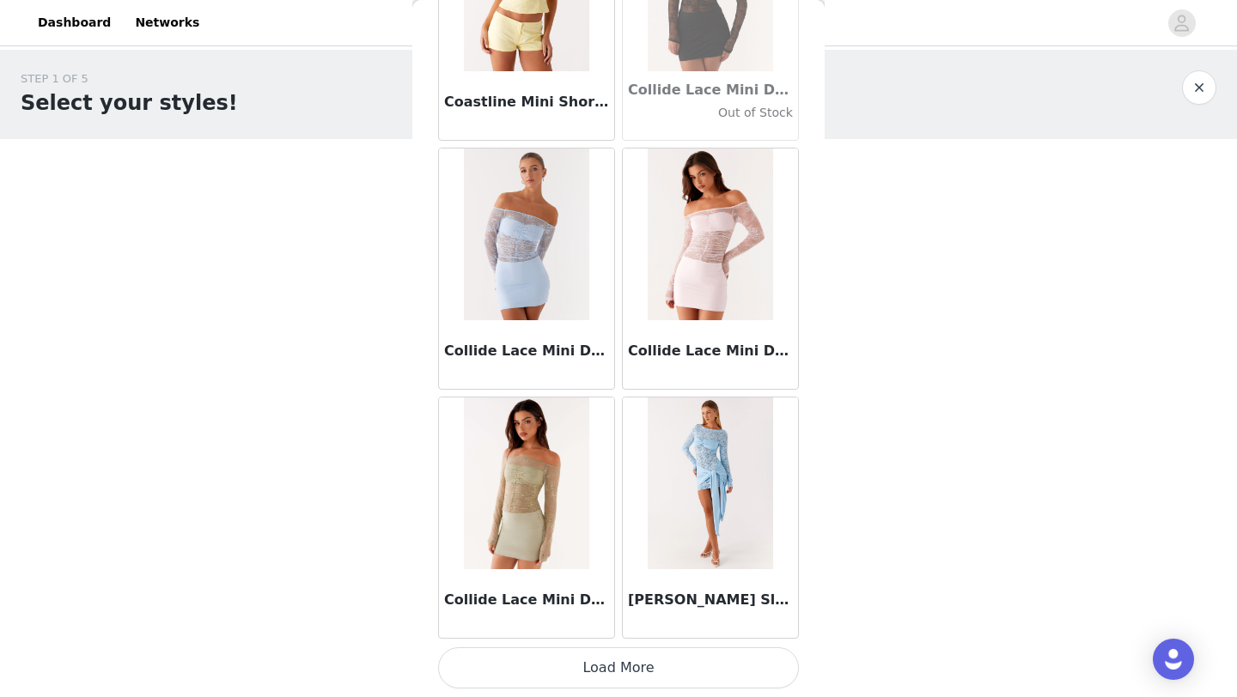
click at [691, 661] on button "Load More" at bounding box center [618, 668] width 361 height 41
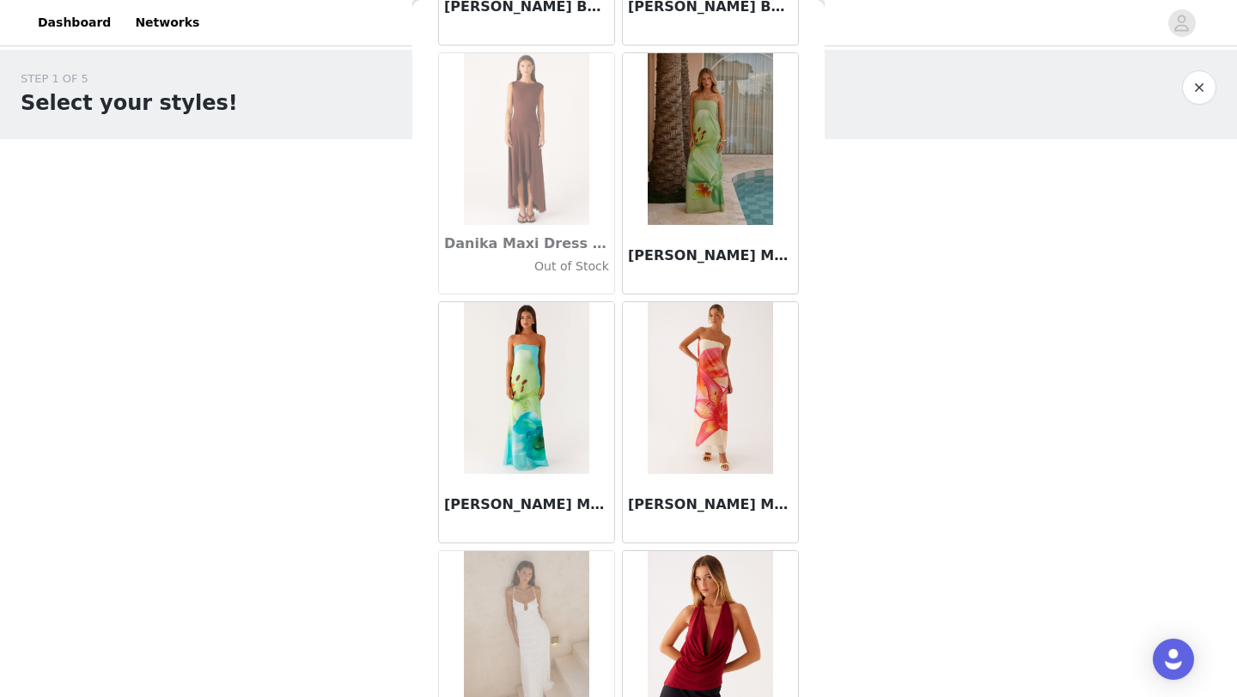
scroll to position [26840, 0]
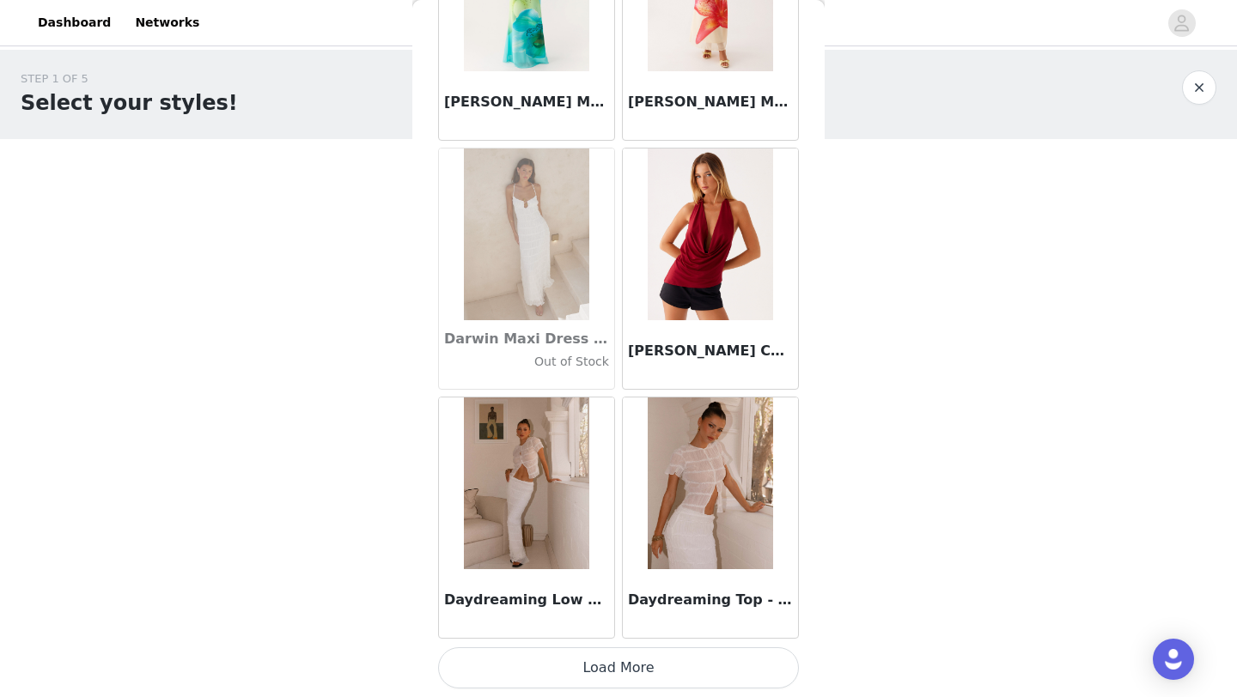
click at [674, 654] on button "Load More" at bounding box center [618, 668] width 361 height 41
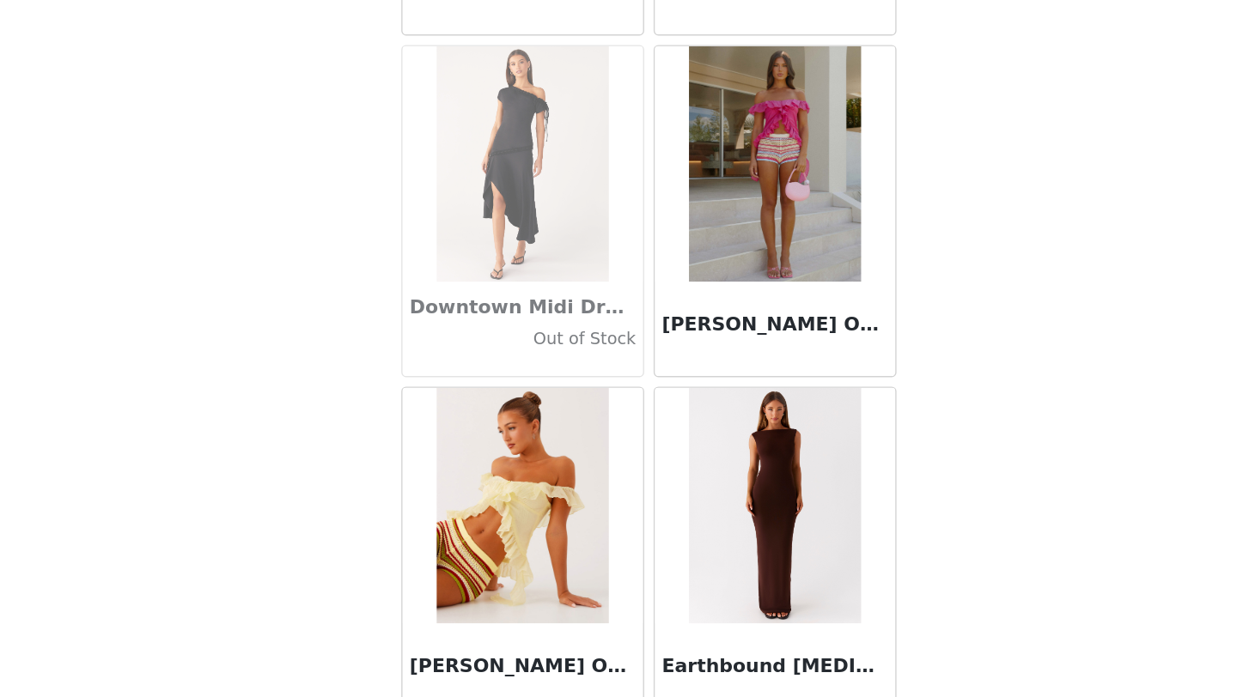
scroll to position [29331, 0]
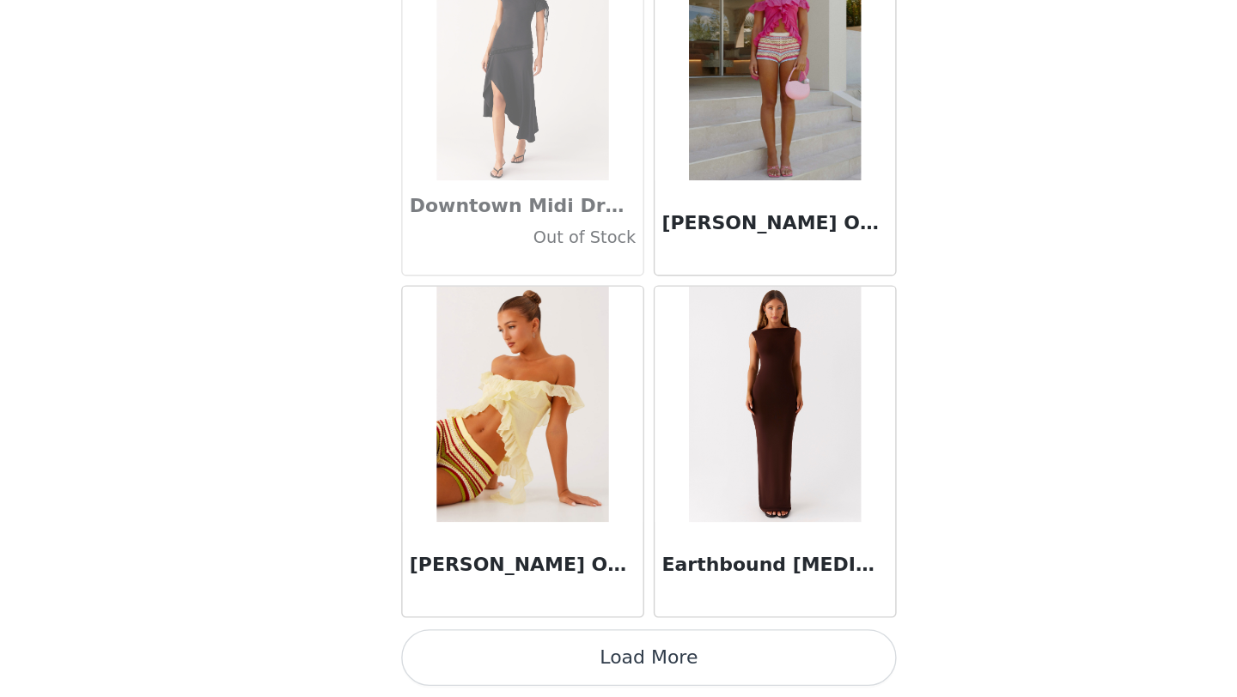
click at [632, 668] on button "Load More" at bounding box center [618, 668] width 361 height 41
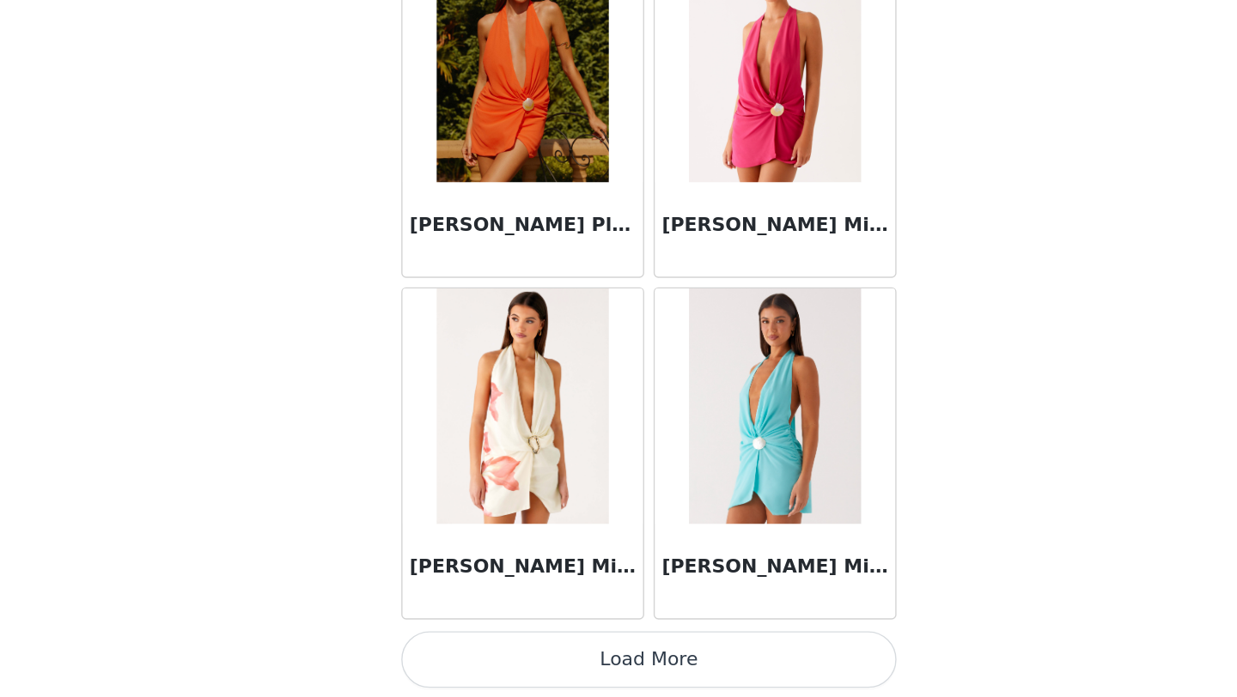
click at [689, 670] on button "Load More" at bounding box center [618, 669] width 361 height 41
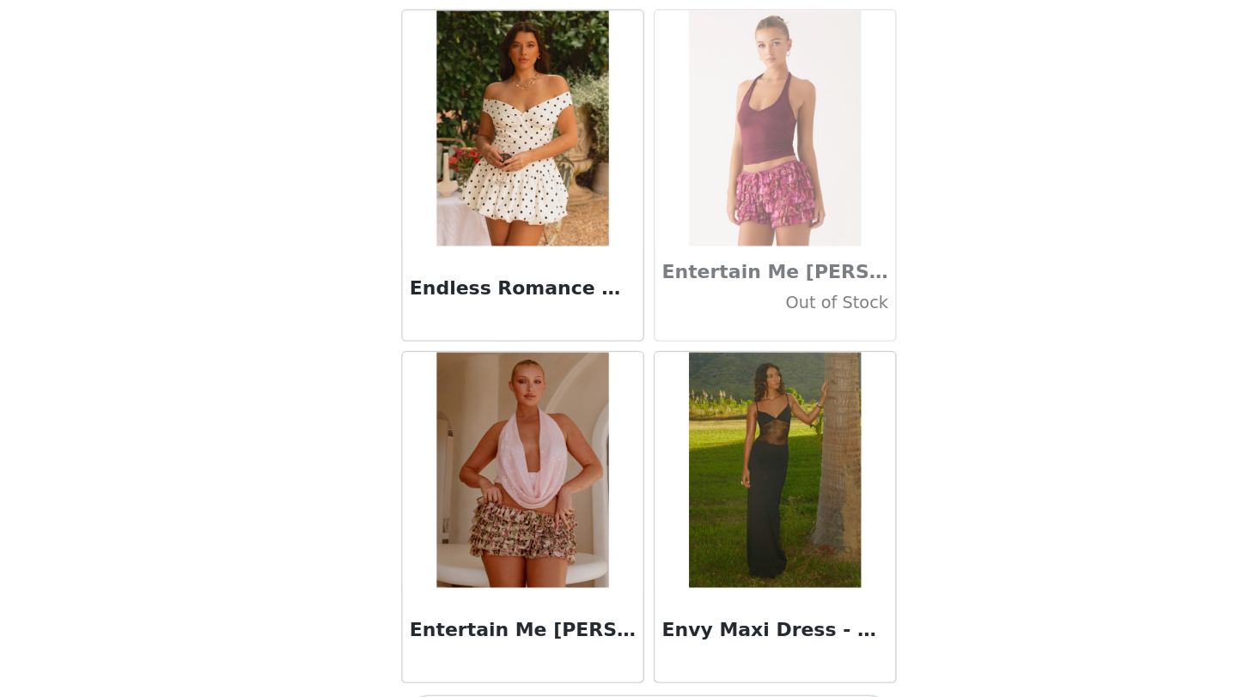
scroll to position [34313, 0]
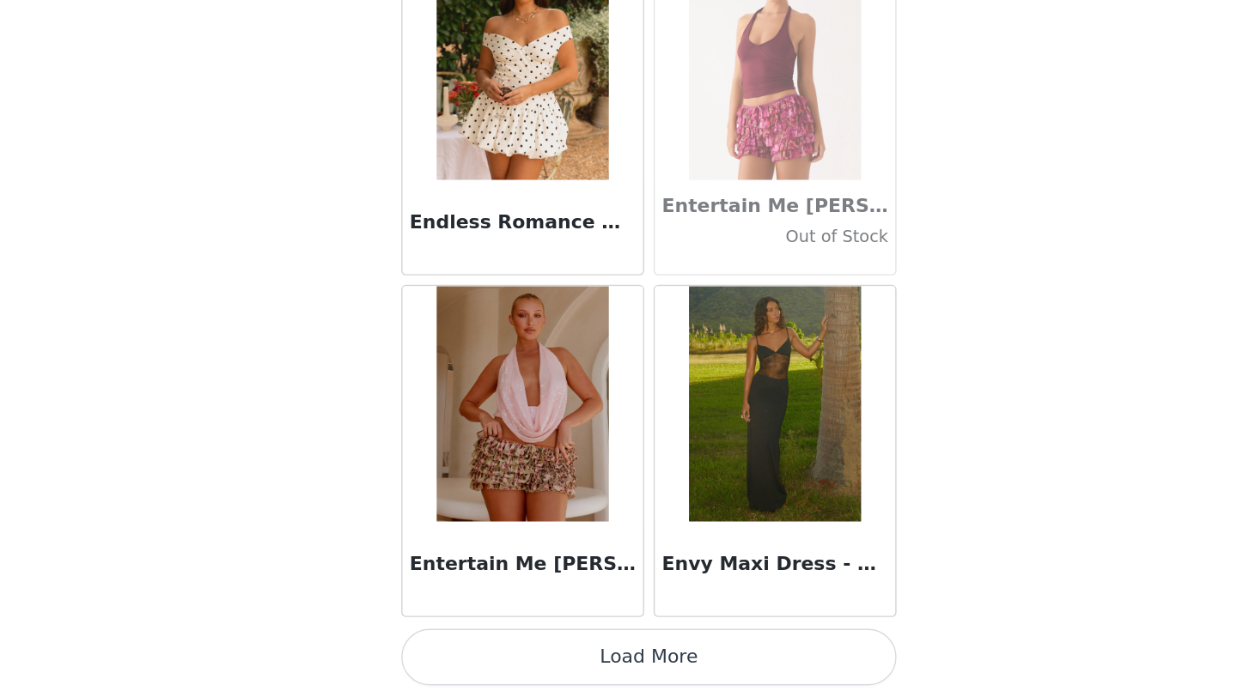
click at [653, 675] on button "Load More" at bounding box center [618, 668] width 361 height 41
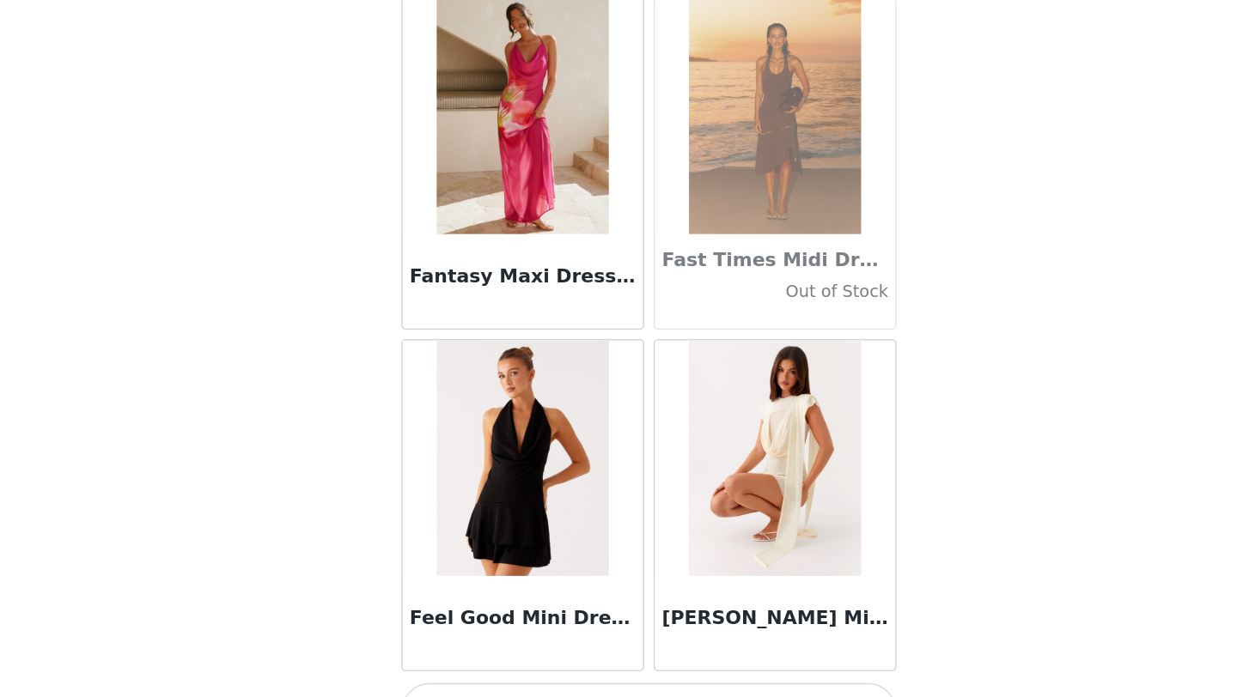
scroll to position [36804, 0]
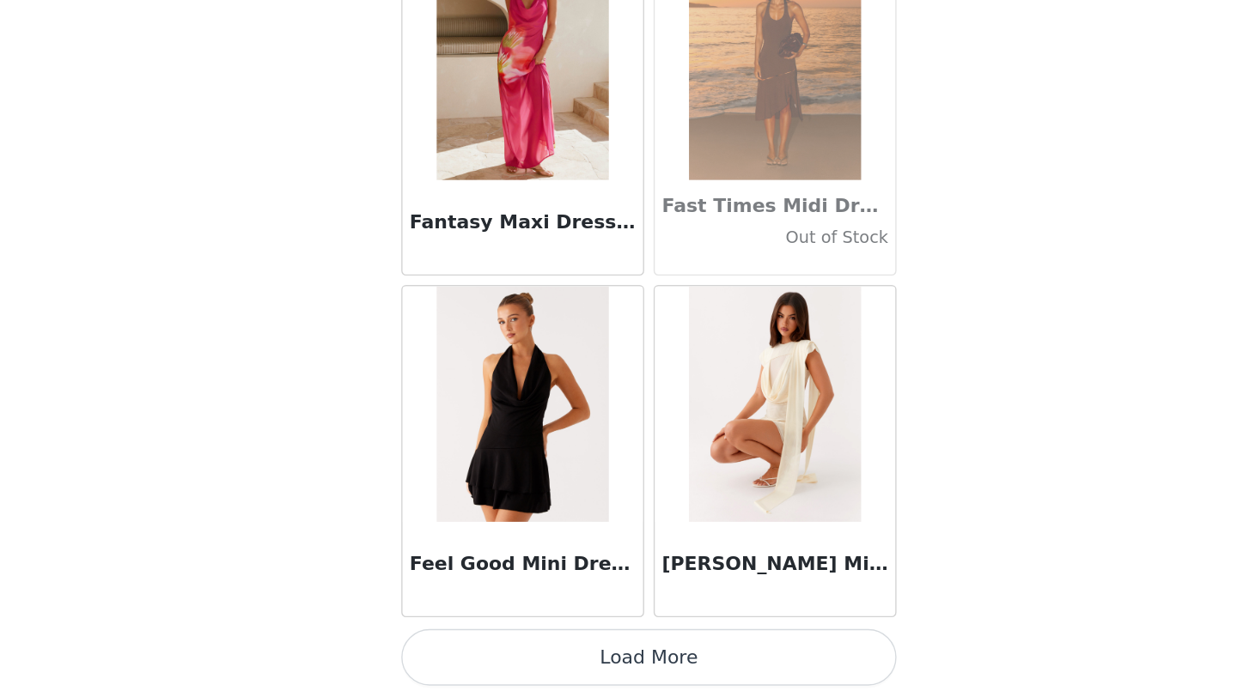
click at [673, 663] on button "Load More" at bounding box center [618, 668] width 361 height 41
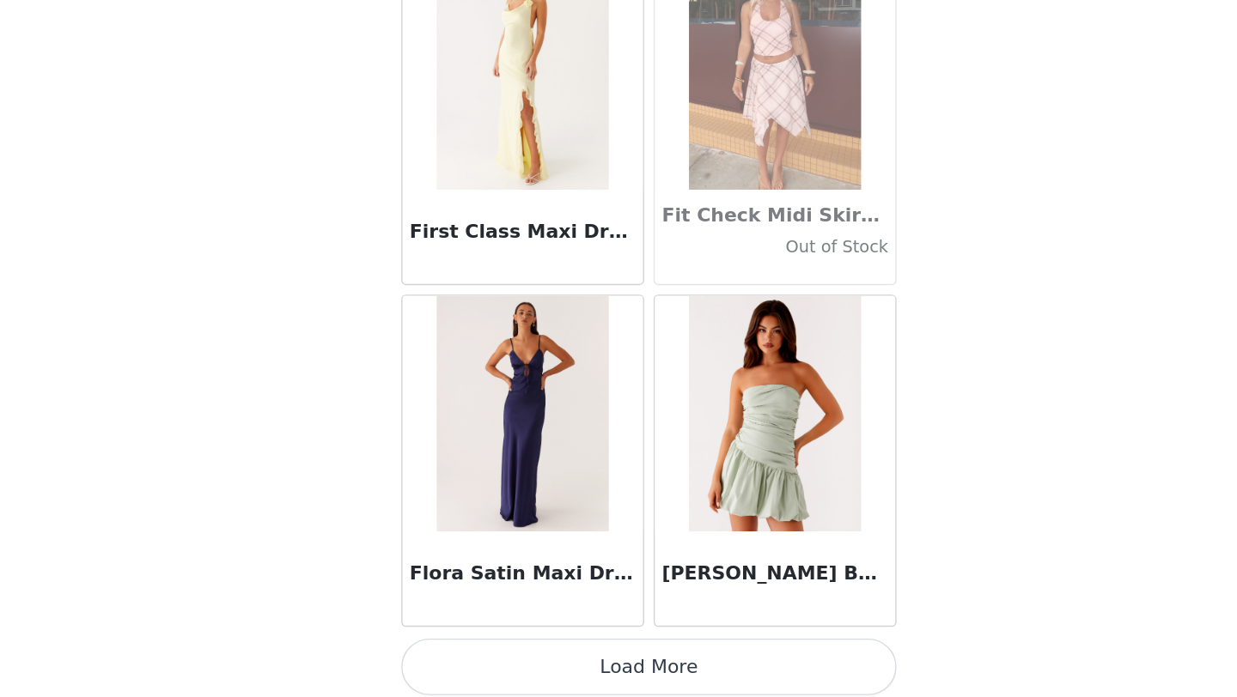
scroll to position [39295, 0]
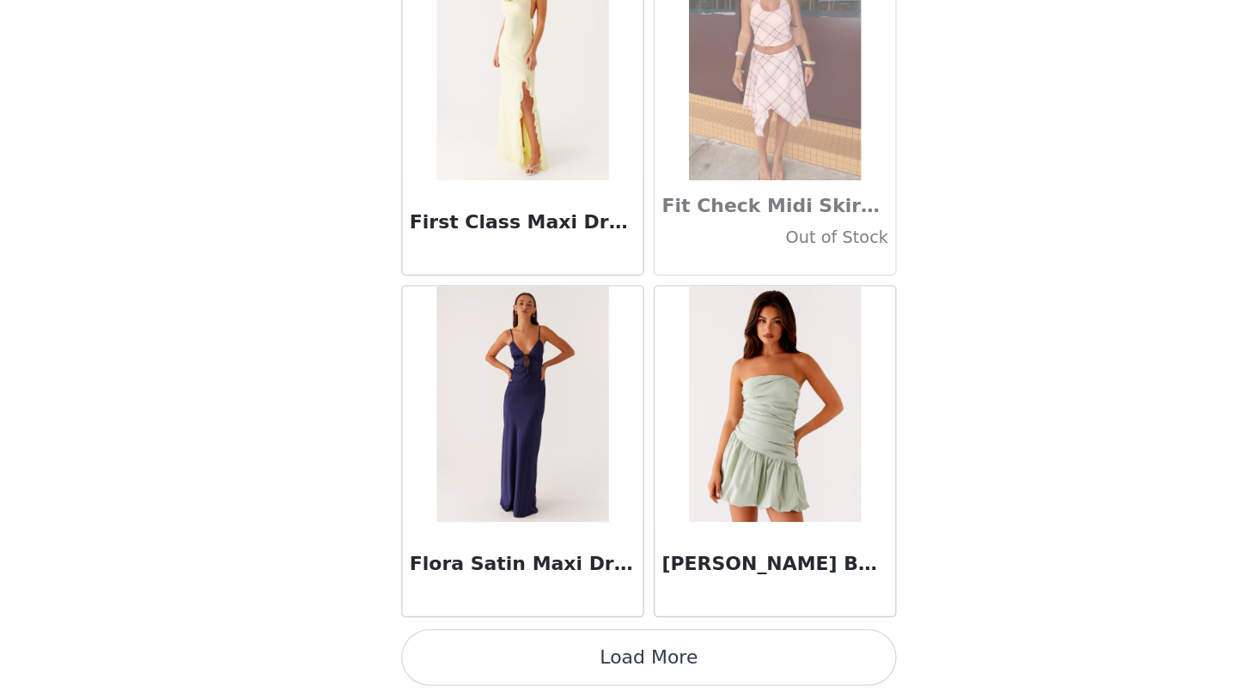
click at [667, 667] on button "Load More" at bounding box center [618, 668] width 361 height 41
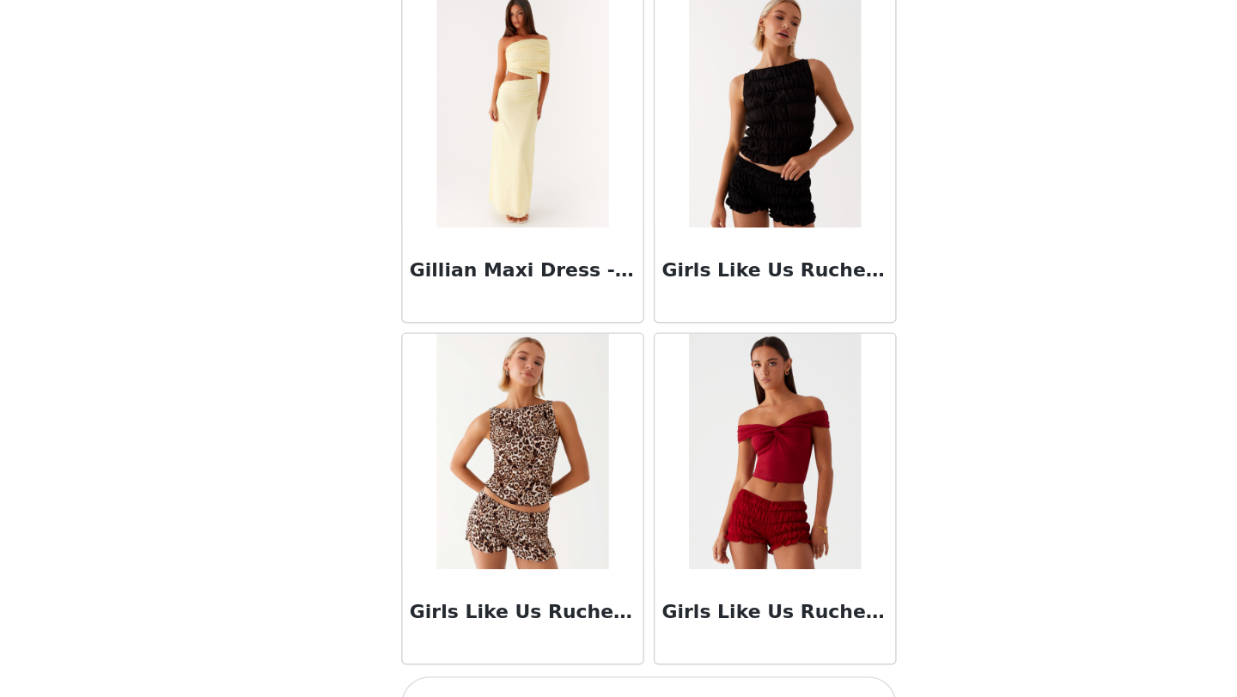
scroll to position [41786, 0]
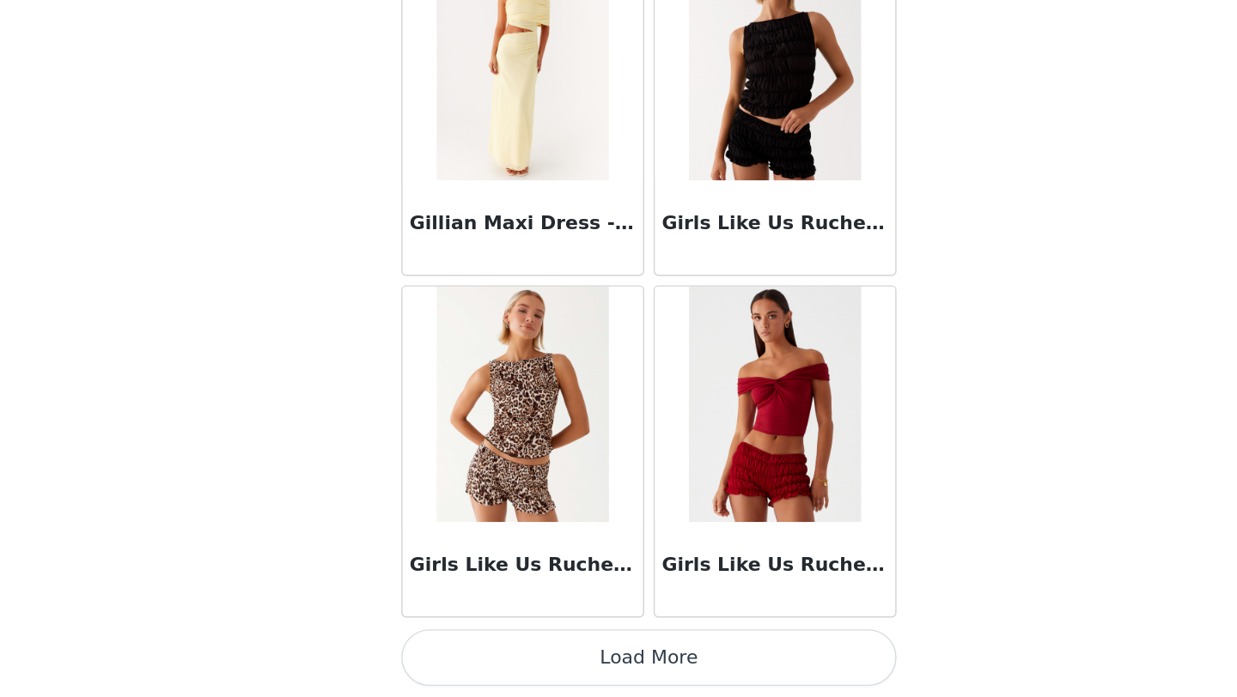
click at [668, 660] on button "Load More" at bounding box center [618, 668] width 361 height 41
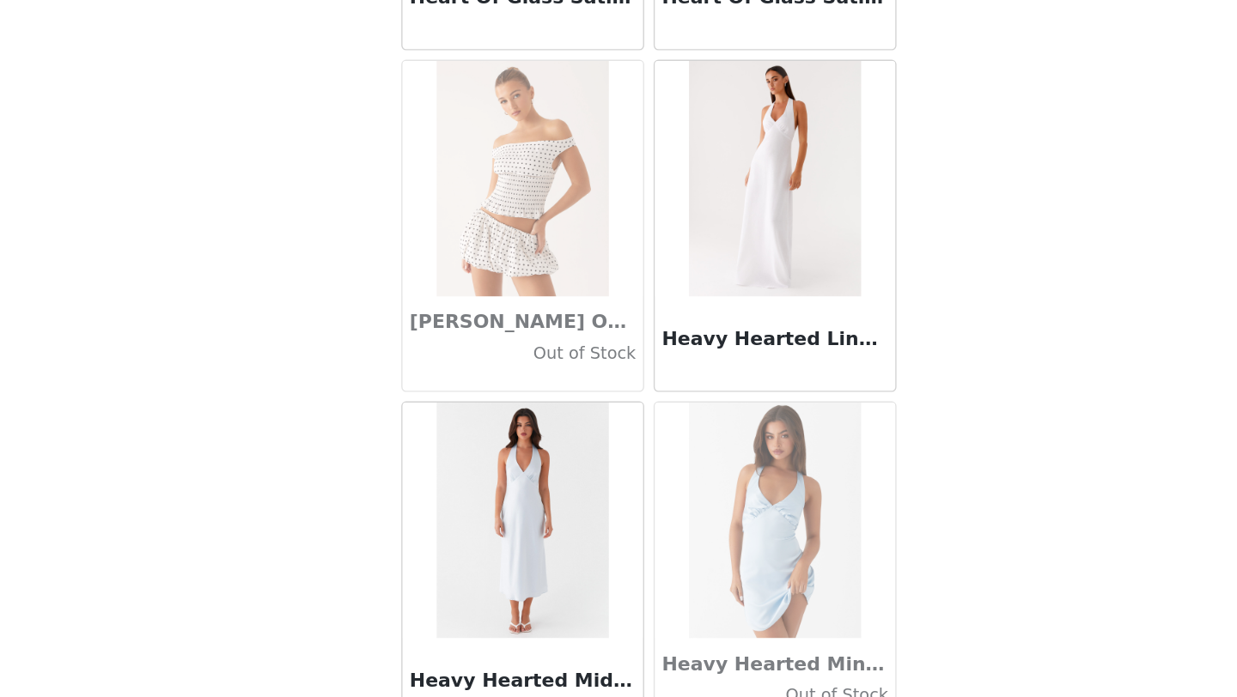
scroll to position [44277, 0]
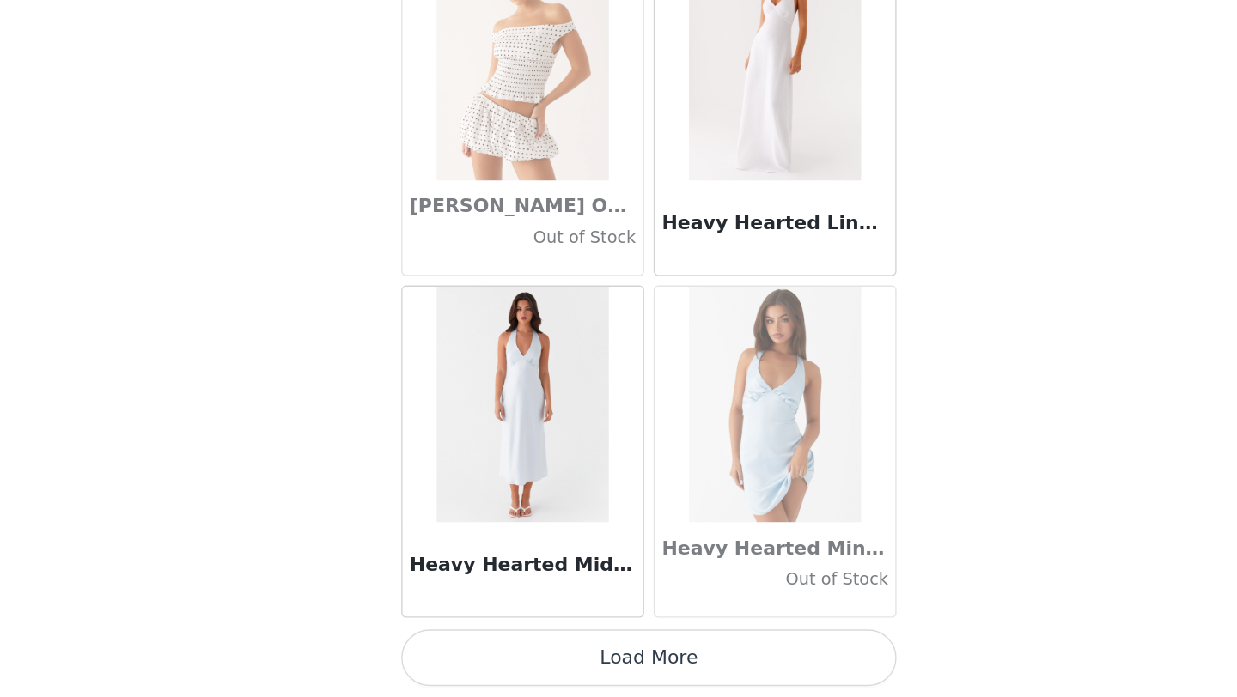
click at [669, 673] on button "Load More" at bounding box center [618, 668] width 361 height 41
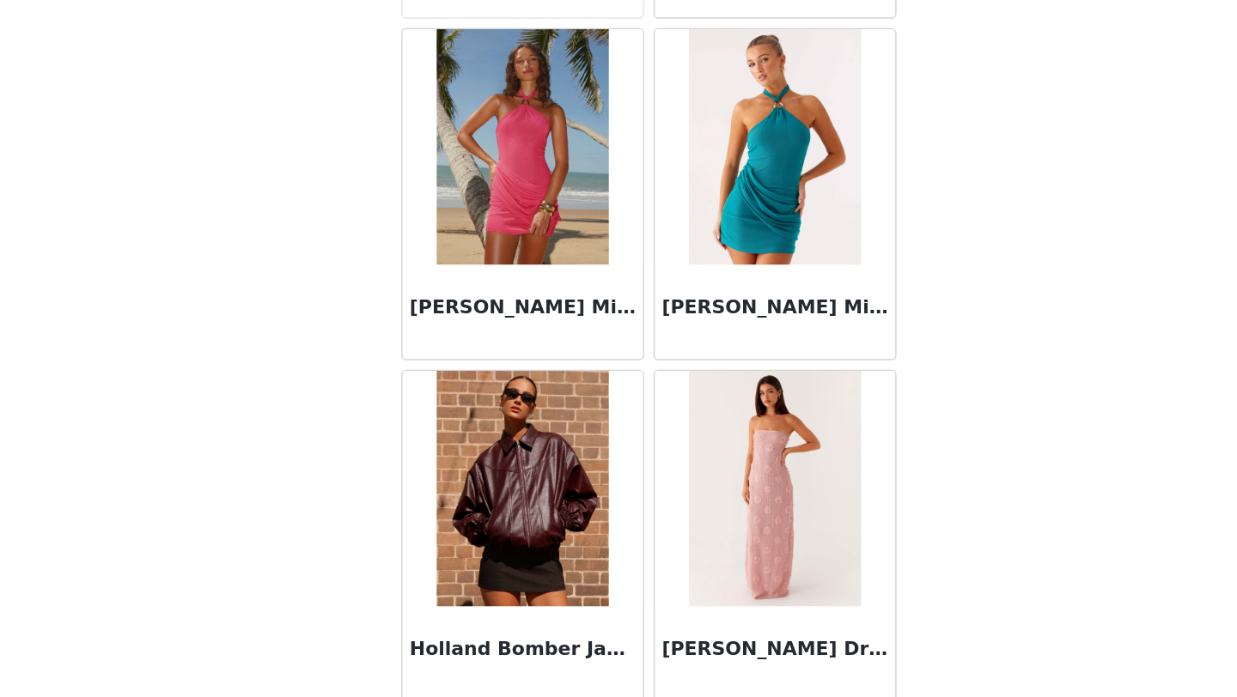
scroll to position [45704, 0]
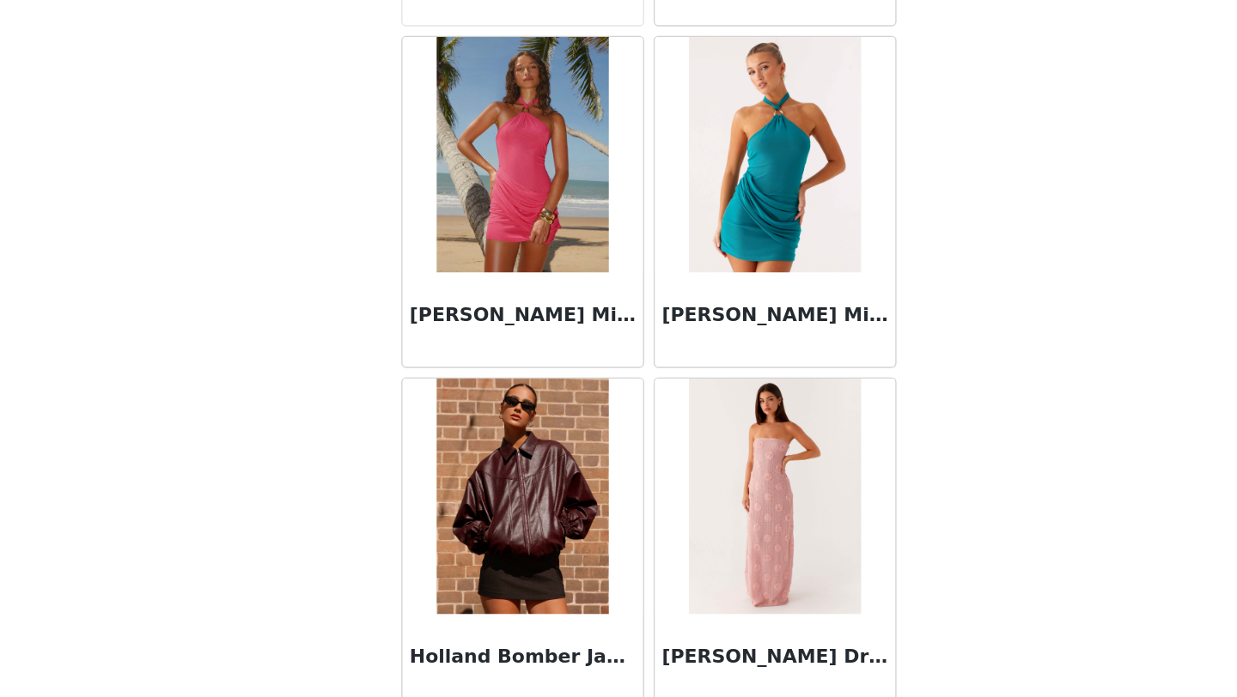
click at [557, 546] on img at bounding box center [526, 551] width 125 height 172
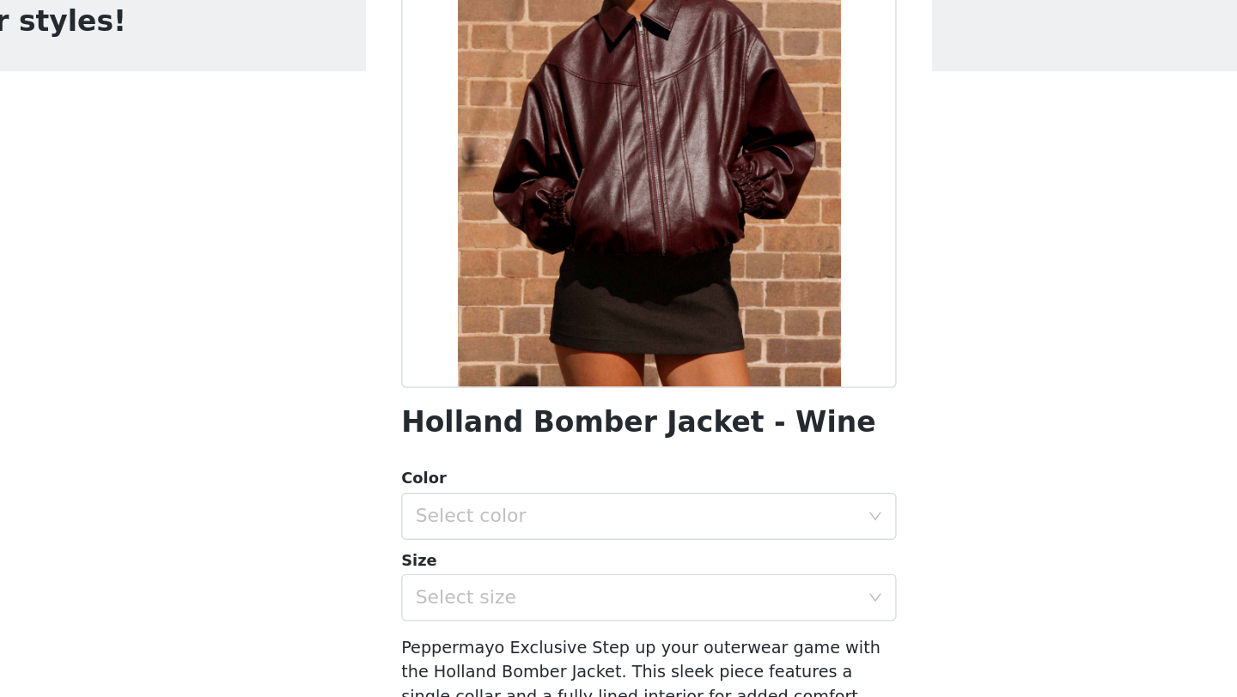
scroll to position [107, 0]
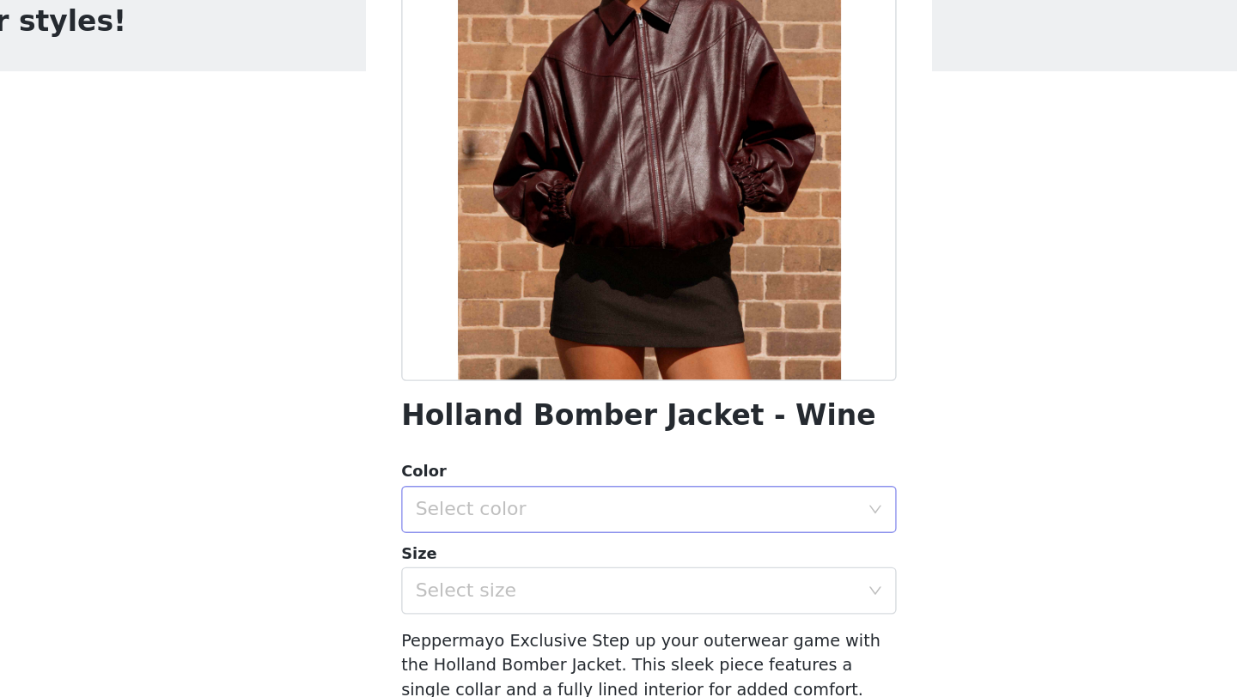
click at [542, 455] on div "Select color" at bounding box center [608, 458] width 321 height 17
click at [521, 491] on li "Wine" at bounding box center [618, 495] width 361 height 27
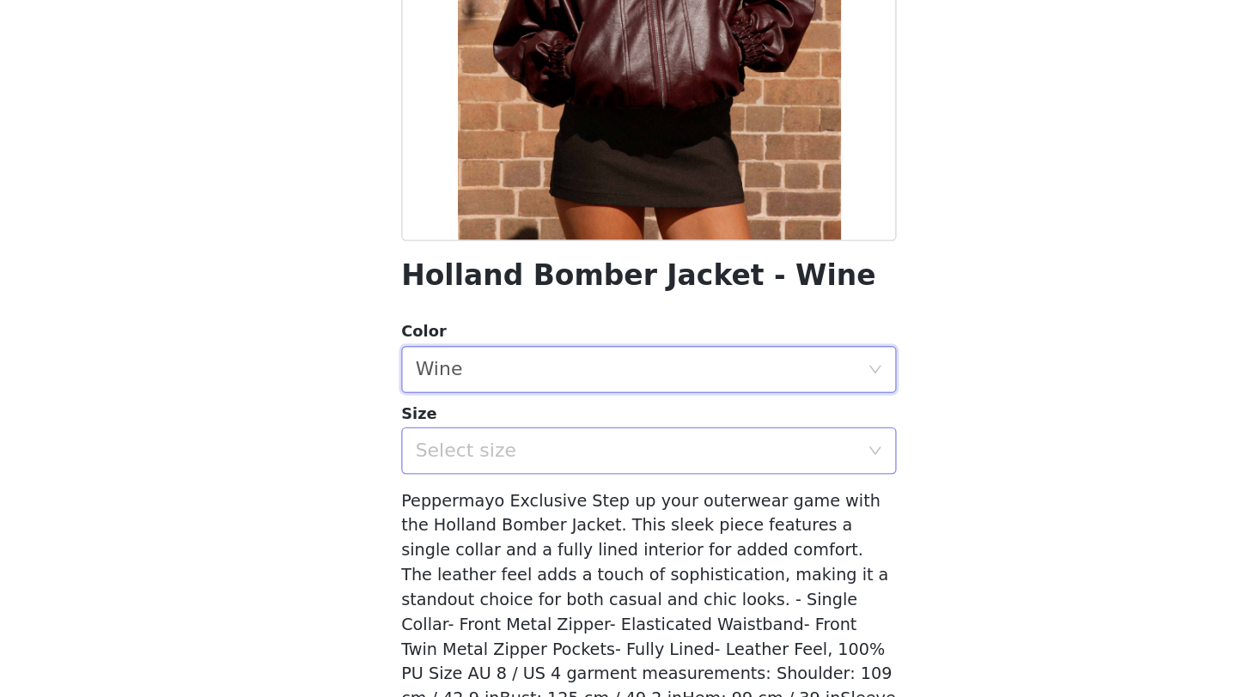
click at [539, 517] on div "Select size" at bounding box center [608, 517] width 321 height 17
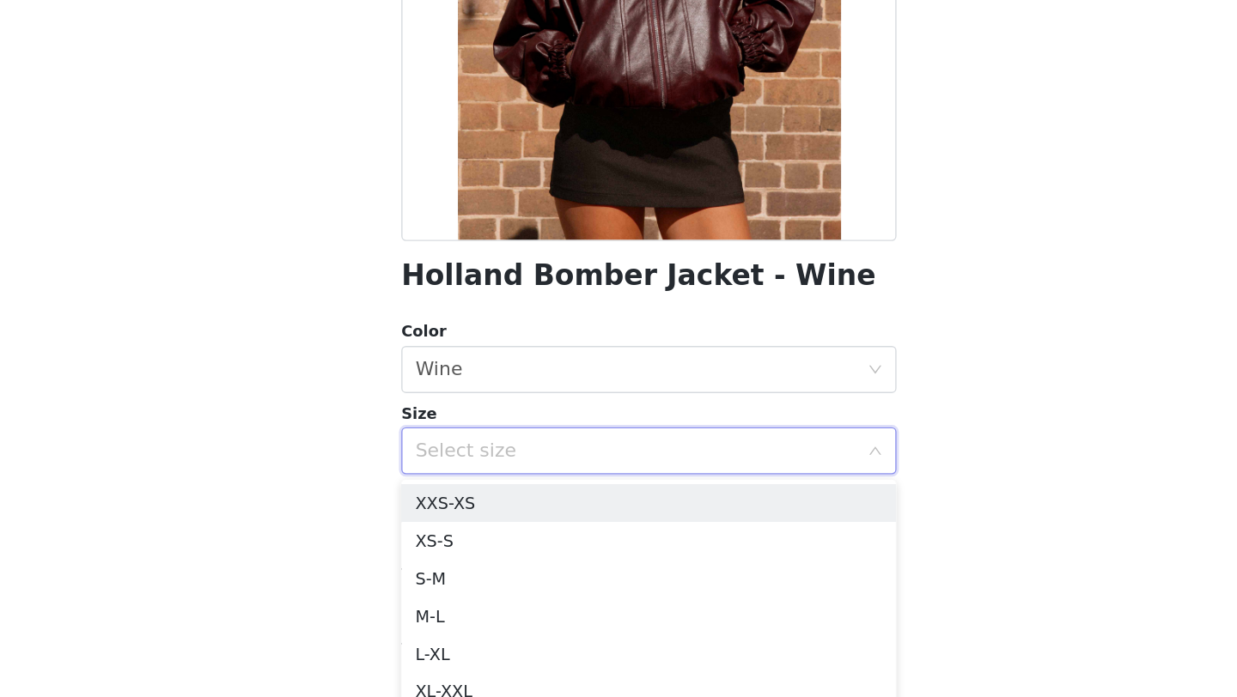
scroll to position [13, 0]
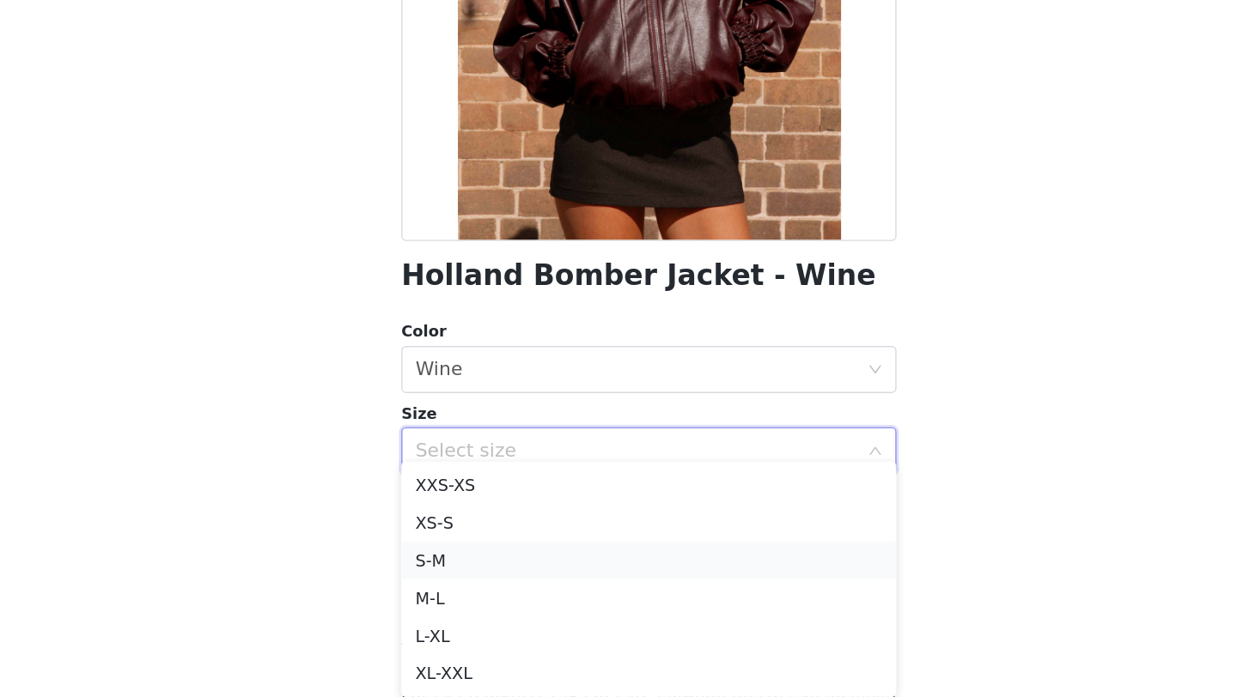
click at [448, 603] on li "S-M" at bounding box center [618, 597] width 361 height 27
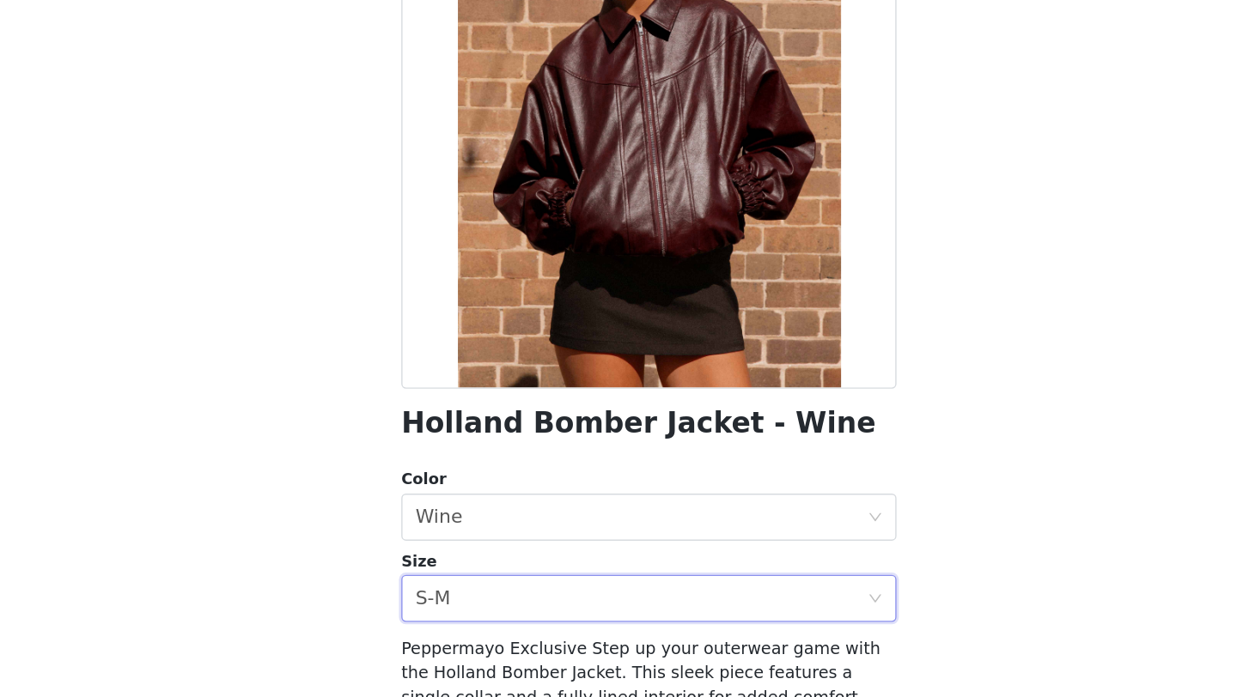
scroll to position [208, 0]
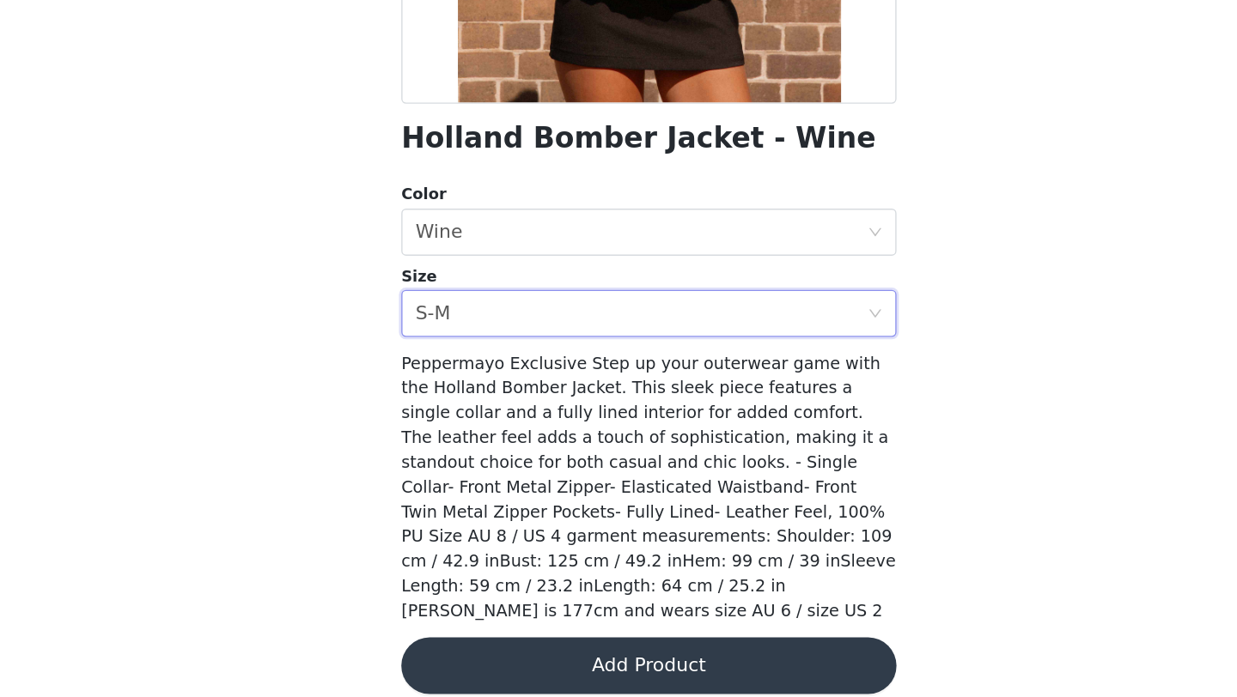
click at [619, 654] on button "Add Product" at bounding box center [618, 674] width 361 height 41
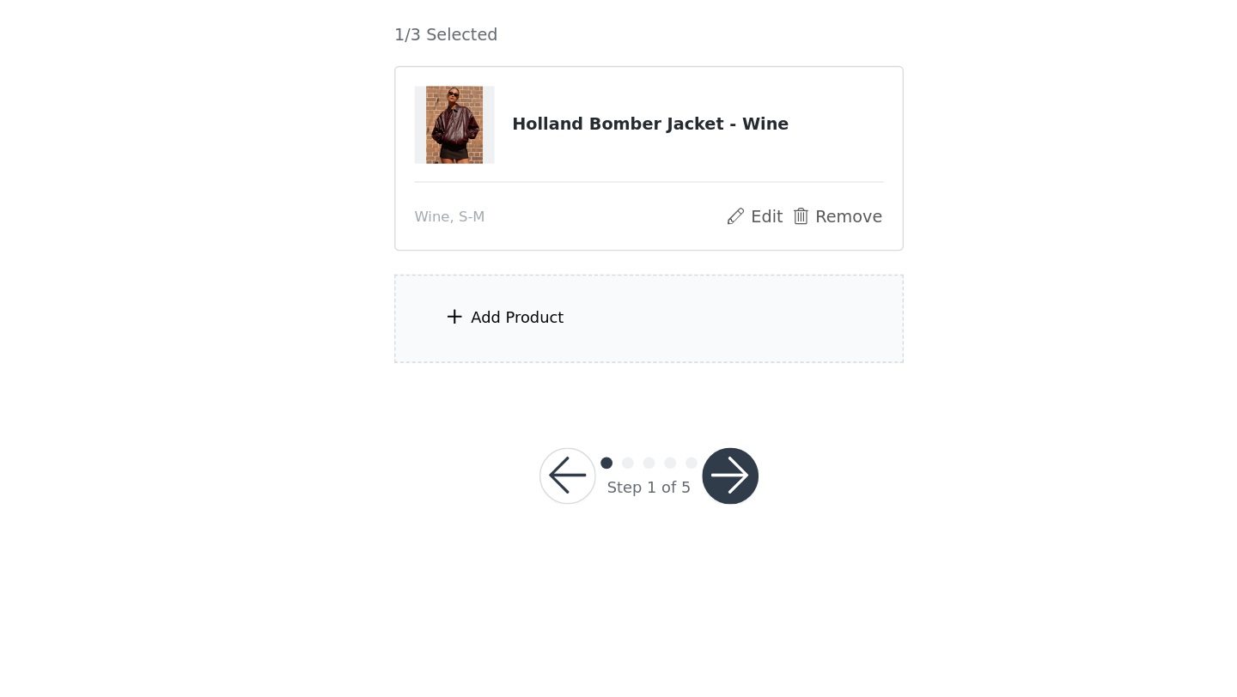
click at [592, 433] on div "Add Product" at bounding box center [618, 421] width 371 height 64
